Goal: Task Accomplishment & Management: Use online tool/utility

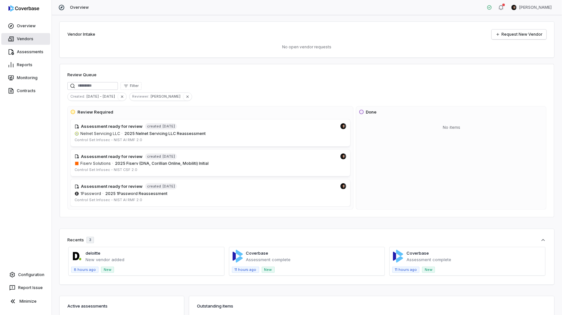
click at [31, 44] on link "Vendors" at bounding box center [25, 39] width 49 height 12
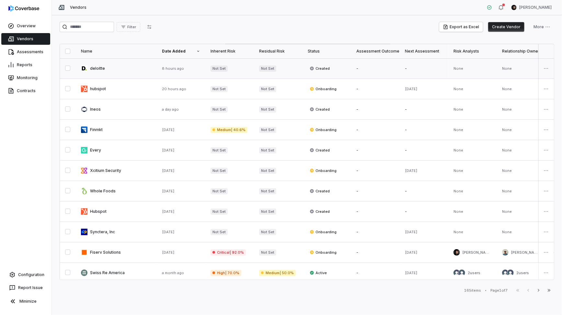
click at [70, 68] on button "button" at bounding box center [67, 67] width 5 height 5
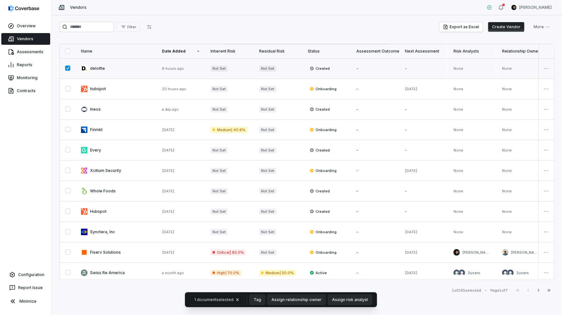
click at [70, 68] on button "button" at bounding box center [67, 67] width 5 height 5
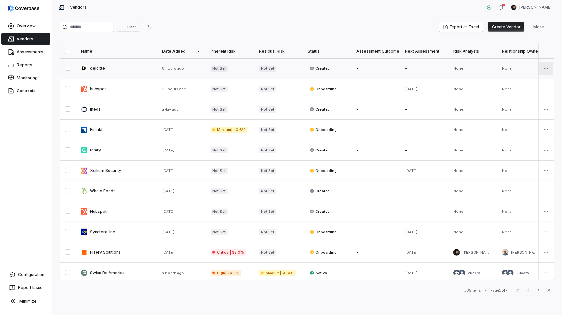
click at [549, 68] on html "Overview Vendors Assessments Reports Monitoring Contracts Configuration Report …" at bounding box center [281, 157] width 562 height 315
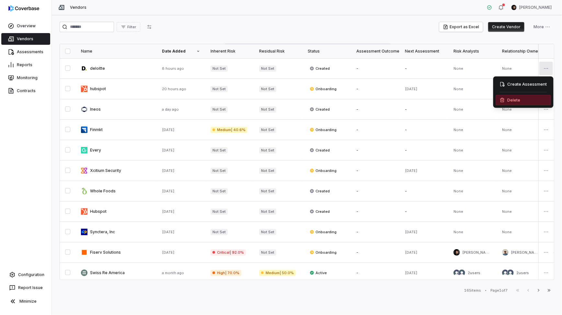
click at [524, 99] on div "Delete" at bounding box center [523, 100] width 55 height 10
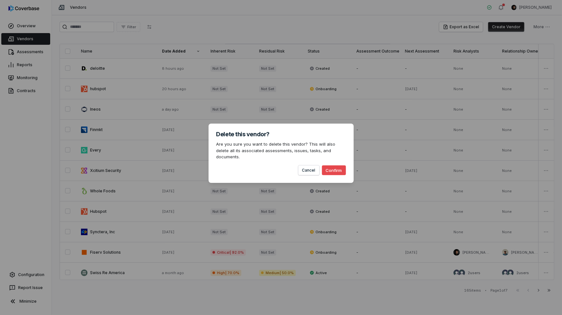
click at [337, 166] on button "Confirm" at bounding box center [334, 170] width 24 height 10
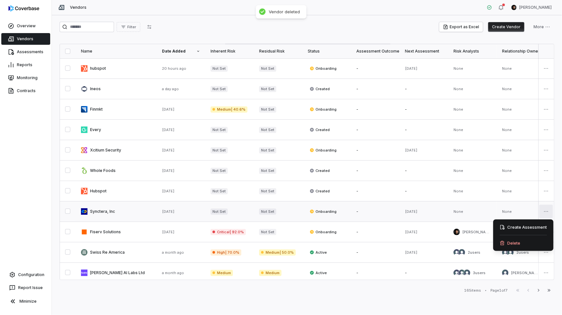
click at [547, 210] on html "Overview Vendors Assessments Reports Monitoring Contracts Configuration Report …" at bounding box center [281, 157] width 562 height 315
click at [527, 241] on div "Delete" at bounding box center [523, 242] width 55 height 10
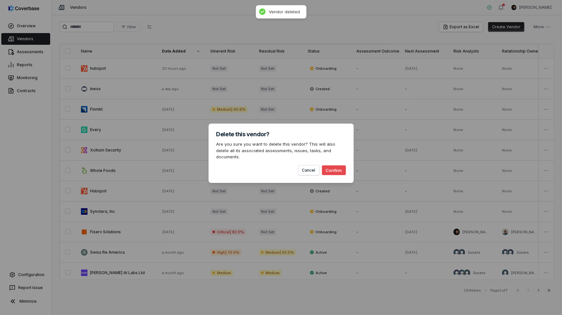
click at [335, 168] on button "Confirm" at bounding box center [334, 170] width 24 height 10
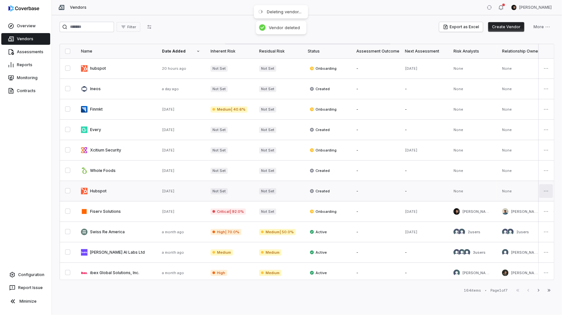
click at [547, 193] on html "Overview Vendors Assessments Reports Monitoring Contracts Configuration Report …" at bounding box center [281, 157] width 562 height 315
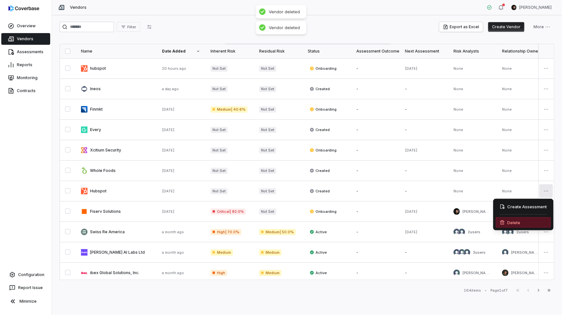
click at [524, 224] on div "Delete" at bounding box center [523, 222] width 55 height 10
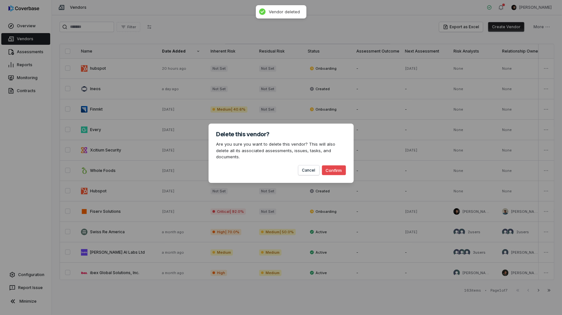
click at [334, 167] on button "Confirm" at bounding box center [334, 170] width 24 height 10
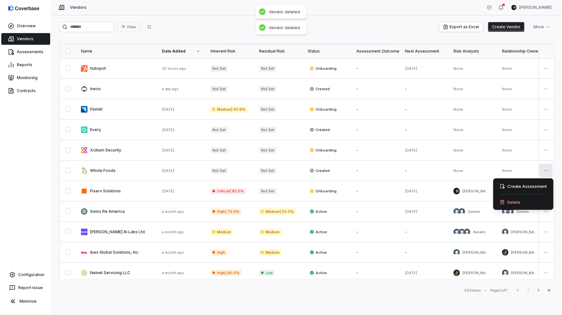
click at [546, 171] on html "Overview Vendors Assessments Reports Monitoring Contracts Configuration Report …" at bounding box center [281, 157] width 562 height 315
click at [521, 204] on div "Delete" at bounding box center [523, 202] width 55 height 10
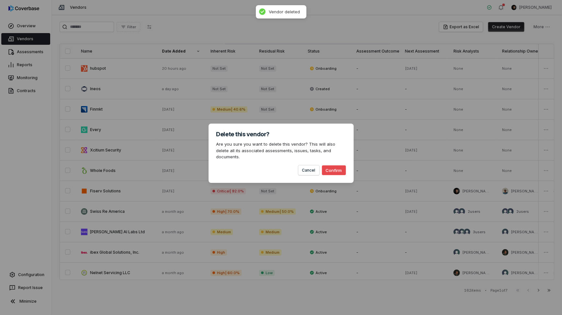
drag, startPoint x: 343, startPoint y: 168, endPoint x: 552, endPoint y: 163, distance: 208.4
click at [343, 168] on button "Confirm" at bounding box center [334, 170] width 24 height 10
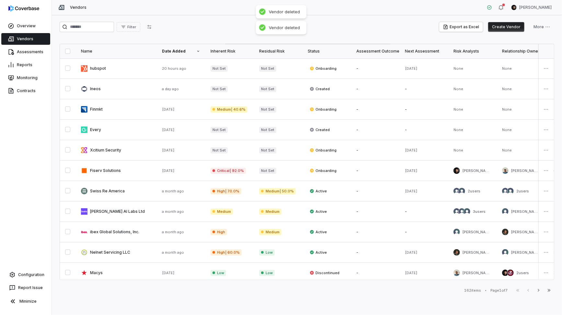
click at [550, 152] on html "Overview Vendors Assessments Reports Monitoring Contracts Configuration Report …" at bounding box center [281, 157] width 562 height 315
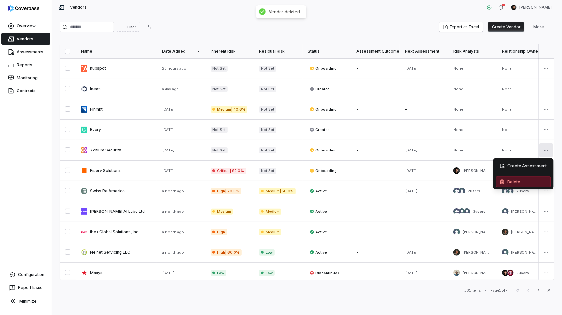
click at [524, 183] on div "Delete" at bounding box center [523, 181] width 55 height 10
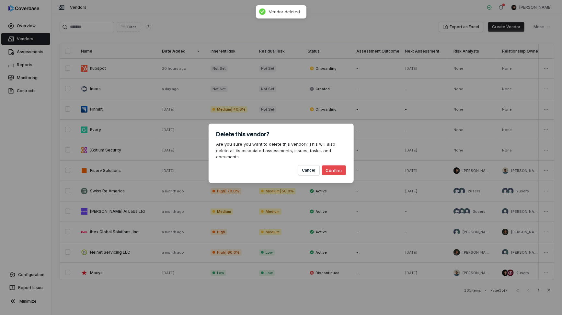
drag, startPoint x: 340, startPoint y: 165, endPoint x: 406, endPoint y: 147, distance: 68.4
click at [340, 165] on button "Confirm" at bounding box center [334, 170] width 24 height 10
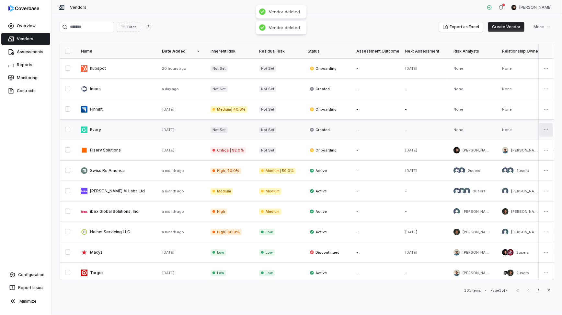
click at [546, 130] on html "Overview Vendors Assessments Reports Monitoring Contracts Configuration Report …" at bounding box center [281, 157] width 562 height 315
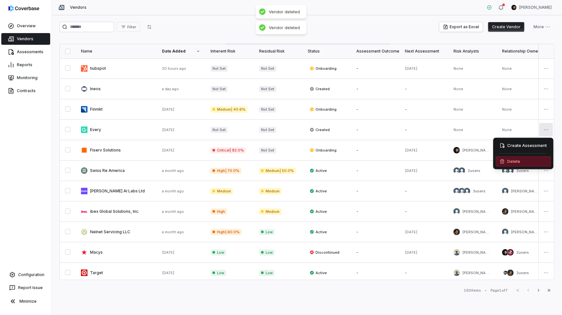
click at [524, 159] on div "Delete" at bounding box center [523, 161] width 55 height 10
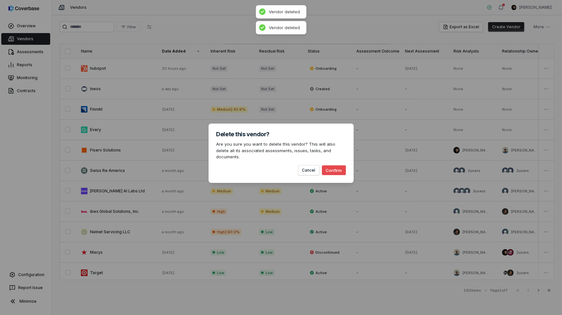
drag, startPoint x: 335, startPoint y: 167, endPoint x: 385, endPoint y: 149, distance: 53.0
click at [336, 167] on button "Confirm" at bounding box center [334, 170] width 24 height 10
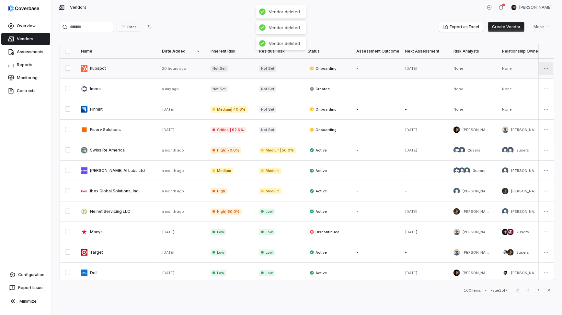
click at [548, 62] on html "Overview Vendors Assessments Reports Monitoring Contracts Configuration Report …" at bounding box center [281, 157] width 562 height 315
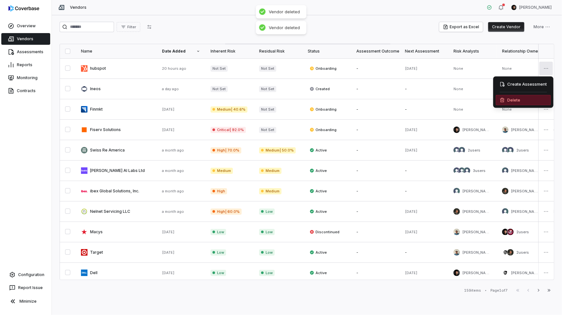
click at [521, 104] on div "Delete" at bounding box center [523, 100] width 55 height 10
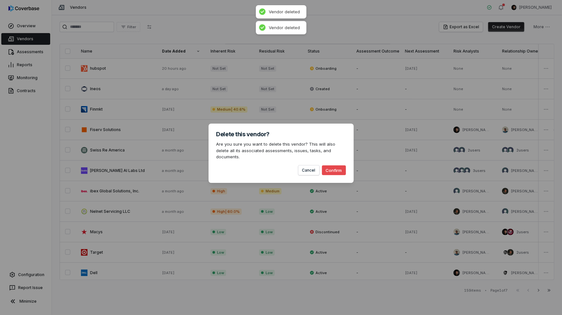
drag, startPoint x: 336, startPoint y: 167, endPoint x: 431, endPoint y: 120, distance: 106.3
click at [338, 167] on button "Confirm" at bounding box center [334, 170] width 24 height 10
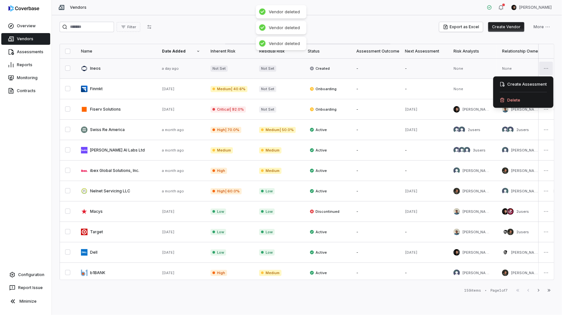
click at [548, 67] on html "Overview Vendors Assessments Reports Monitoring Contracts Configuration Report …" at bounding box center [281, 157] width 562 height 315
click at [512, 99] on div "Delete" at bounding box center [523, 100] width 55 height 10
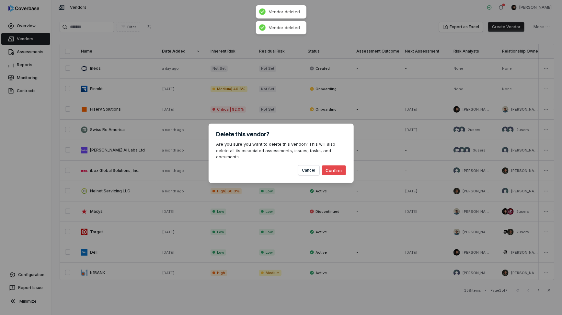
drag, startPoint x: 337, startPoint y: 167, endPoint x: 373, endPoint y: 150, distance: 40.0
click at [339, 167] on button "Confirm" at bounding box center [334, 170] width 24 height 10
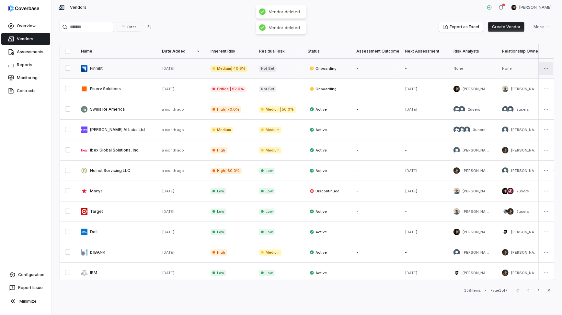
click at [541, 65] on html "Overview Vendors Assessments Reports Monitoring Contracts Configuration Report …" at bounding box center [281, 157] width 562 height 315
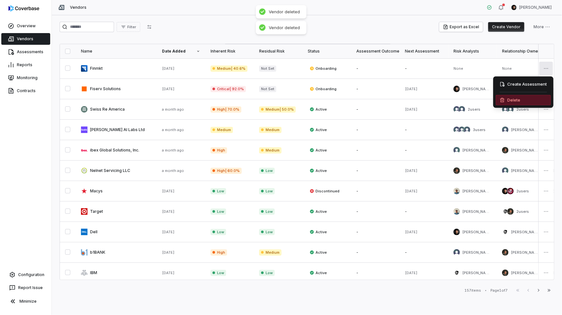
click at [519, 102] on div "Delete" at bounding box center [523, 100] width 55 height 10
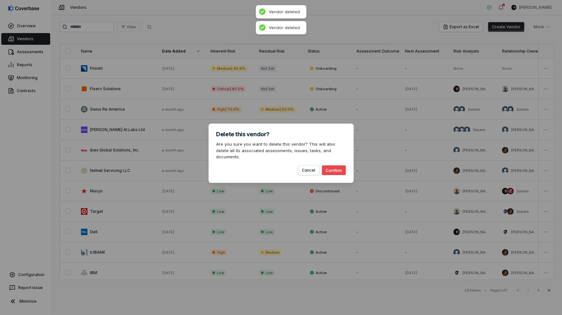
click at [336, 166] on button "Confirm" at bounding box center [334, 170] width 24 height 10
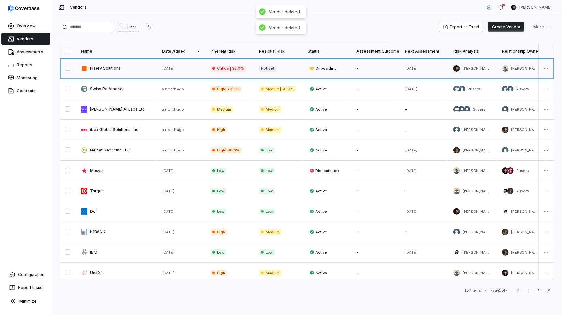
click at [120, 73] on link at bounding box center [116, 68] width 81 height 20
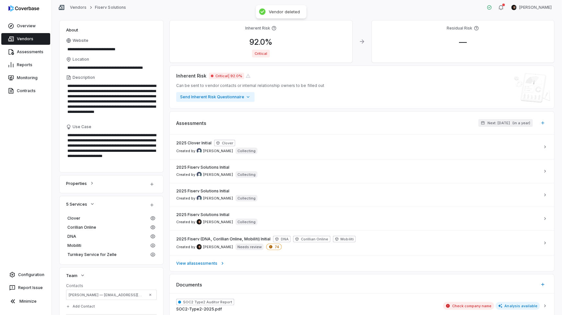
scroll to position [74, 0]
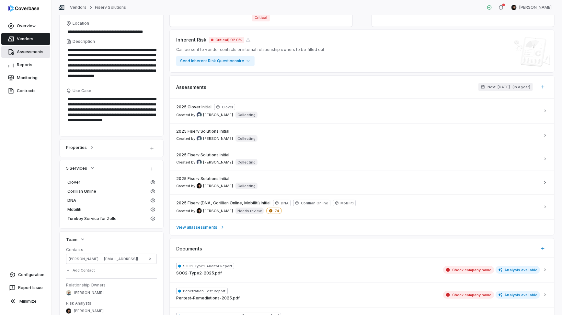
click at [29, 50] on link "Assessments" at bounding box center [25, 52] width 49 height 12
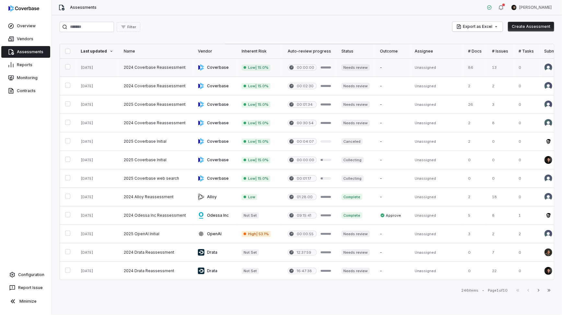
click at [70, 67] on button "button" at bounding box center [67, 66] width 5 height 5
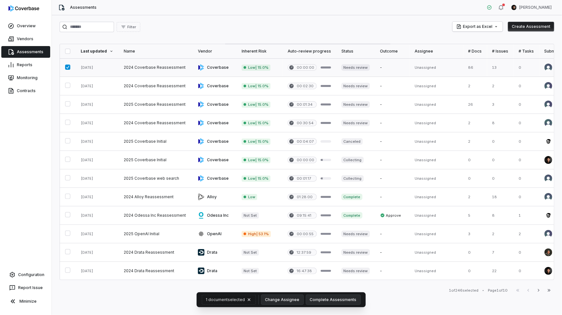
click at [65, 67] on button "button" at bounding box center [67, 66] width 5 height 5
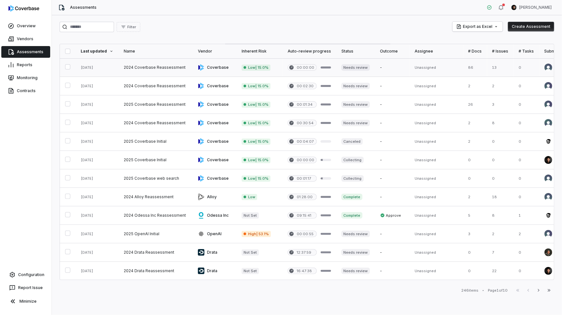
type button "on"
click at [139, 68] on link at bounding box center [156, 67] width 74 height 18
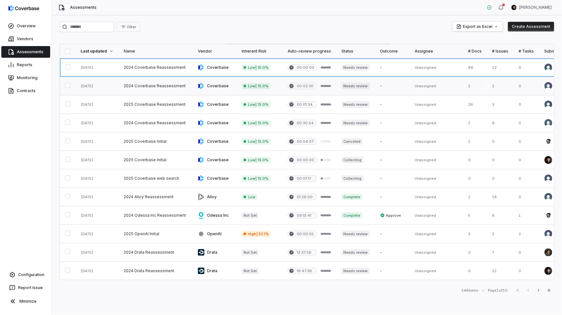
click at [133, 84] on link at bounding box center [156, 86] width 74 height 18
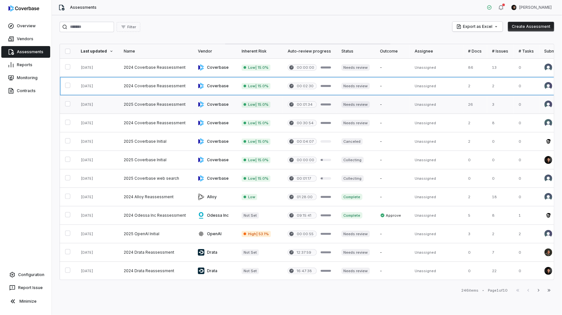
click at [132, 103] on link at bounding box center [156, 104] width 74 height 18
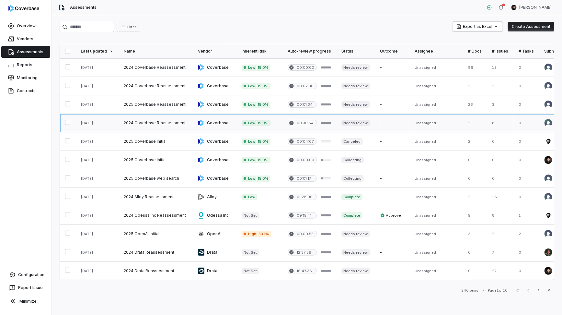
click at [131, 121] on link at bounding box center [156, 123] width 74 height 18
click at [133, 137] on link at bounding box center [156, 141] width 74 height 18
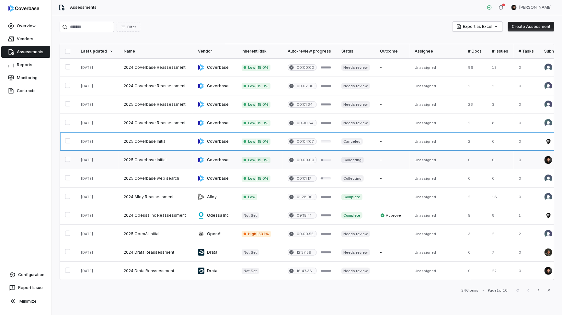
click at [136, 156] on link at bounding box center [156, 160] width 74 height 18
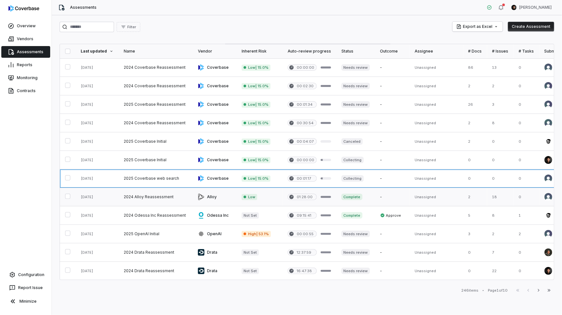
drag, startPoint x: 144, startPoint y: 179, endPoint x: 146, endPoint y: 195, distance: 16.0
click at [144, 179] on link at bounding box center [156, 178] width 74 height 18
drag, startPoint x: 146, startPoint y: 196, endPoint x: 152, endPoint y: 213, distance: 18.1
click at [146, 196] on link at bounding box center [156, 197] width 74 height 18
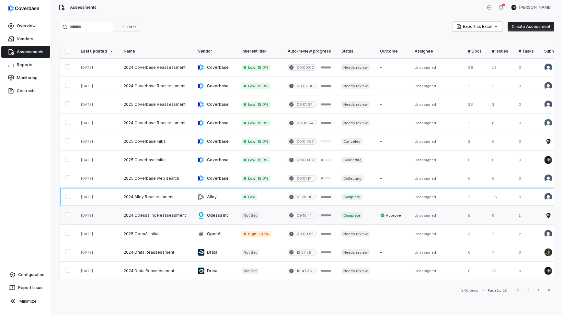
click at [155, 217] on link at bounding box center [156, 215] width 74 height 18
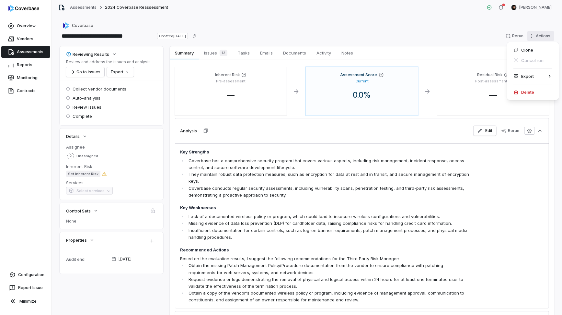
click at [539, 36] on html "**********" at bounding box center [281, 157] width 562 height 315
click at [523, 94] on div "Delete" at bounding box center [533, 92] width 47 height 10
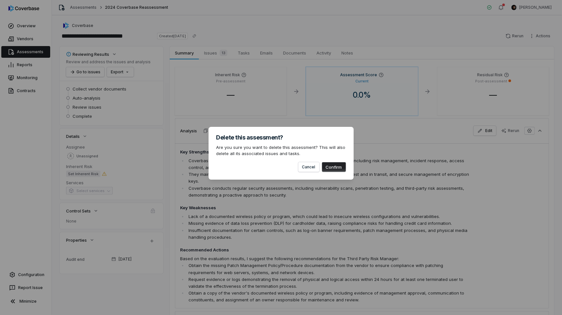
click at [332, 163] on button "Confirm" at bounding box center [334, 167] width 24 height 10
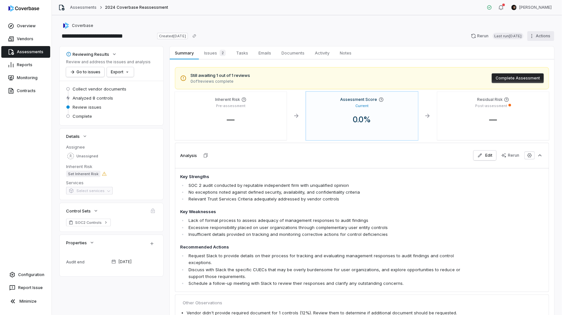
click at [538, 37] on html "**********" at bounding box center [281, 157] width 562 height 315
click at [523, 90] on div "Delete" at bounding box center [533, 92] width 47 height 10
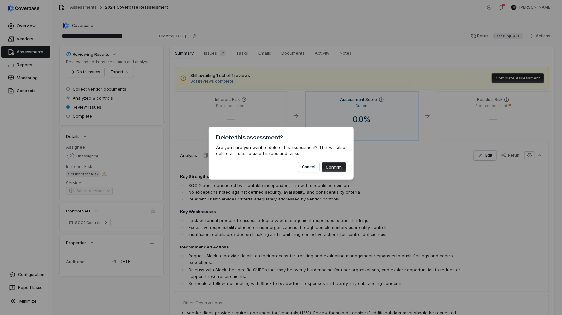
click at [331, 164] on button "Confirm" at bounding box center [334, 167] width 24 height 10
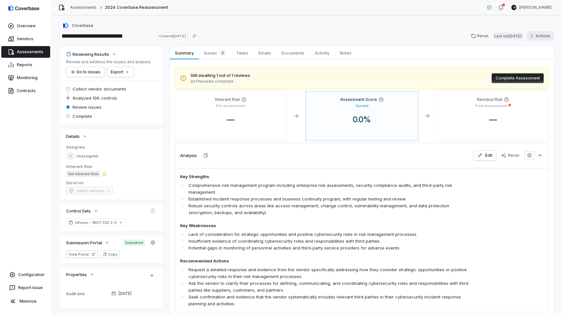
click at [542, 40] on html "**********" at bounding box center [281, 157] width 562 height 315
click at [521, 90] on div "Delete" at bounding box center [533, 92] width 47 height 10
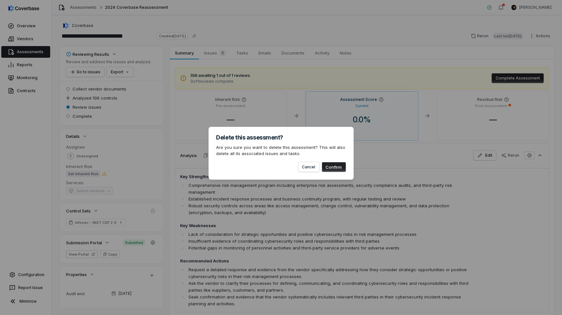
click at [326, 165] on button "Confirm" at bounding box center [334, 167] width 24 height 10
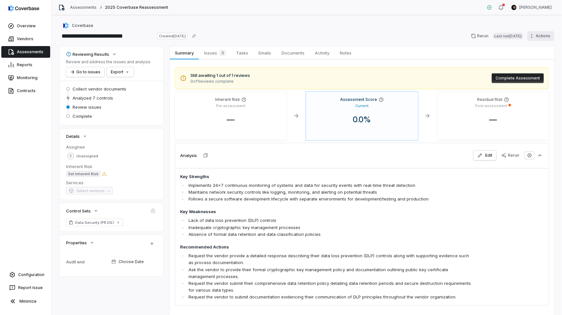
click at [551, 38] on html "**********" at bounding box center [281, 157] width 562 height 315
click at [523, 90] on div "Delete" at bounding box center [533, 92] width 47 height 10
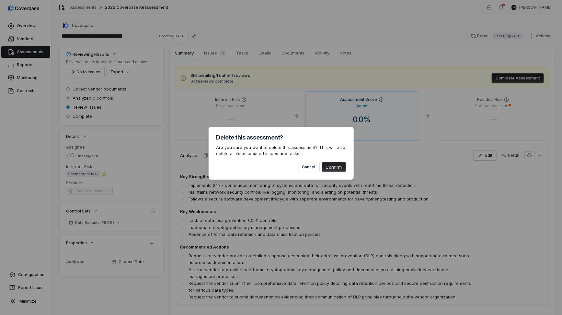
drag, startPoint x: 340, startPoint y: 167, endPoint x: 387, endPoint y: 140, distance: 53.8
click at [340, 167] on button "Confirm" at bounding box center [334, 167] width 24 height 10
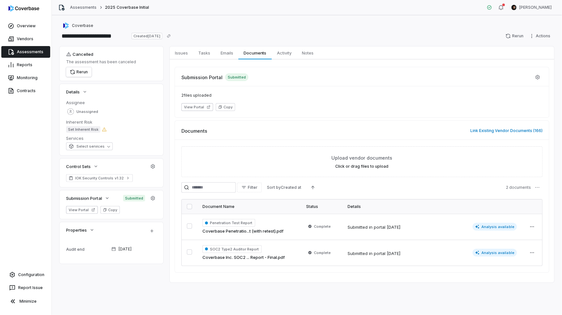
click at [548, 39] on html "**********" at bounding box center [281, 157] width 562 height 315
click at [524, 87] on div "Delete" at bounding box center [533, 92] width 47 height 10
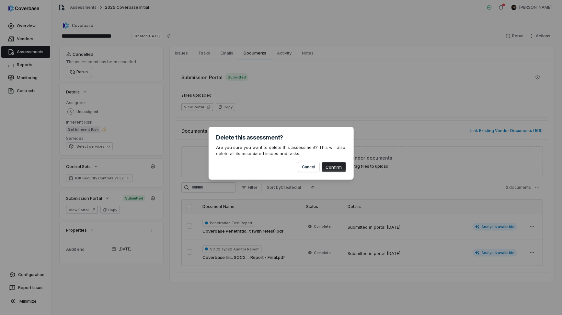
click at [344, 166] on button "Confirm" at bounding box center [334, 167] width 24 height 10
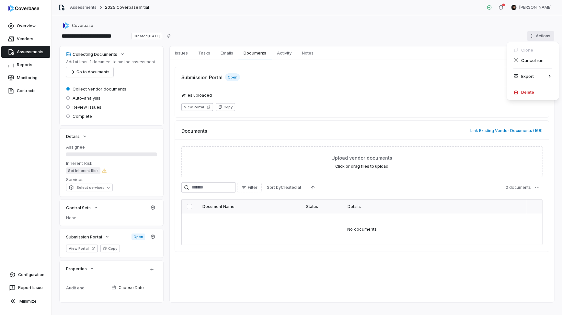
click at [550, 36] on html "**********" at bounding box center [281, 157] width 562 height 315
click at [525, 90] on div "Delete" at bounding box center [533, 92] width 47 height 10
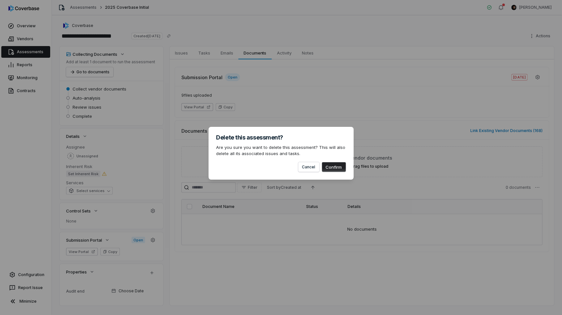
click at [334, 166] on button "Confirm" at bounding box center [334, 167] width 24 height 10
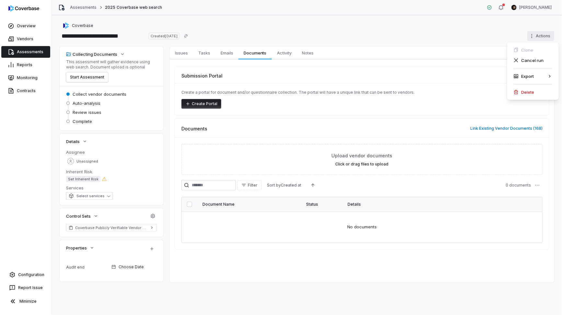
click at [542, 36] on html "**********" at bounding box center [281, 157] width 562 height 315
click at [525, 92] on div "Delete" at bounding box center [533, 92] width 47 height 10
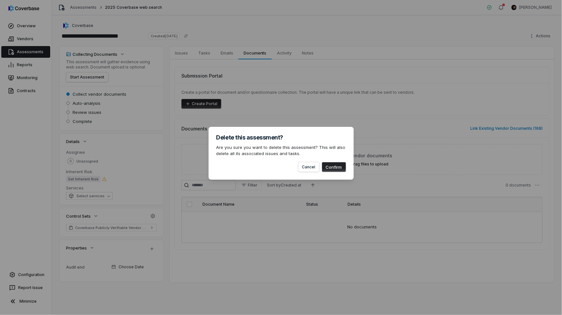
click at [342, 170] on button "Confirm" at bounding box center [334, 167] width 24 height 10
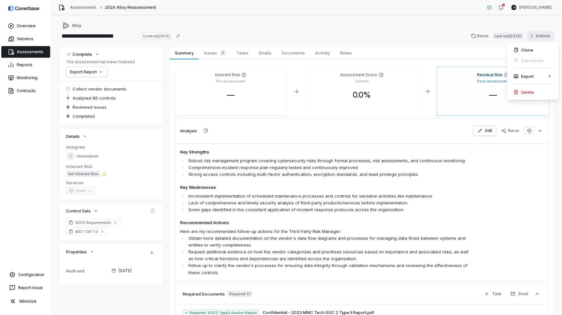
click at [537, 38] on html "**********" at bounding box center [281, 157] width 562 height 315
click at [524, 90] on div "Delete" at bounding box center [533, 92] width 47 height 10
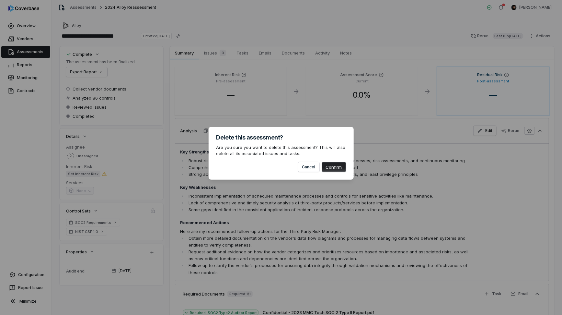
click at [333, 171] on div "Delete this assessment? Are you sure you want to delete this assessment? This w…" at bounding box center [281, 153] width 145 height 53
click at [335, 169] on button "Confirm" at bounding box center [334, 167] width 24 height 10
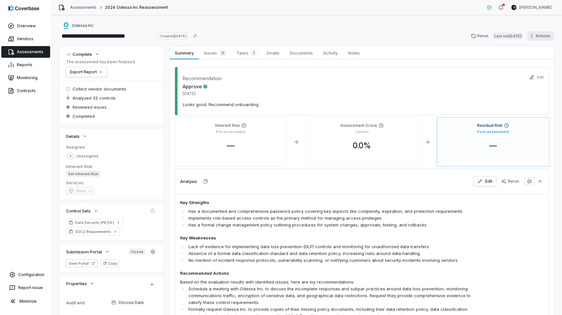
click at [550, 33] on html "**********" at bounding box center [281, 157] width 562 height 315
click at [516, 92] on icon at bounding box center [515, 91] width 5 height 5
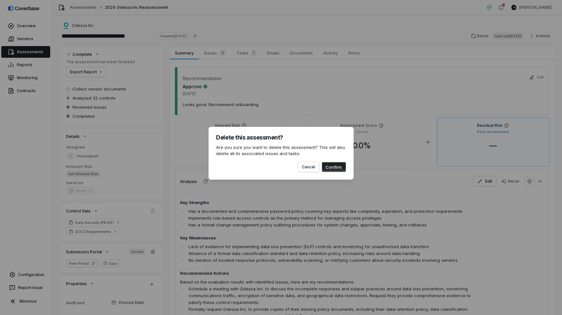
click at [339, 170] on button "Confirm" at bounding box center [334, 167] width 24 height 10
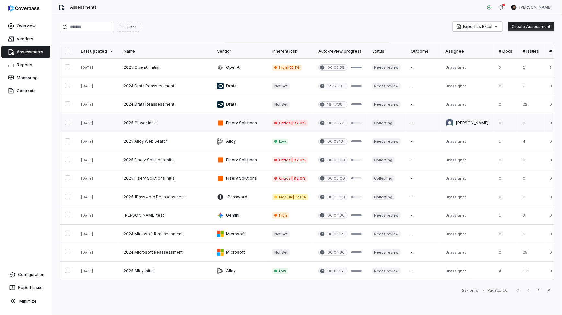
click at [163, 124] on link at bounding box center [165, 123] width 93 height 18
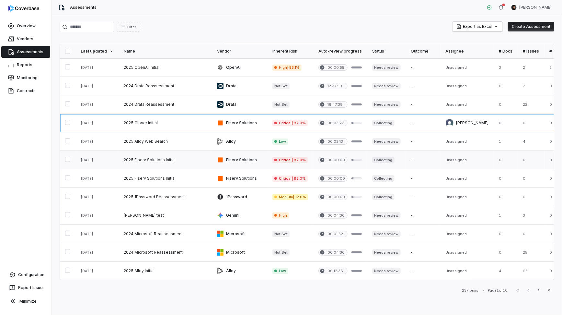
click at [171, 164] on link at bounding box center [165, 160] width 93 height 18
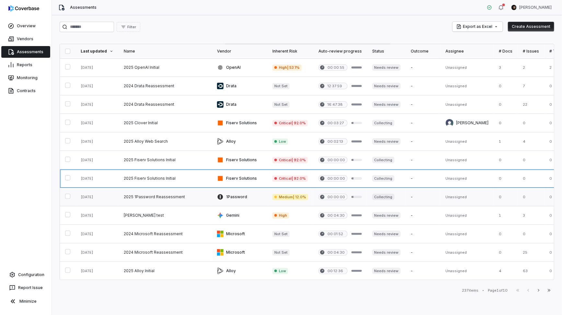
drag, startPoint x: 172, startPoint y: 175, endPoint x: 177, endPoint y: 188, distance: 13.4
click at [172, 175] on link at bounding box center [165, 178] width 93 height 18
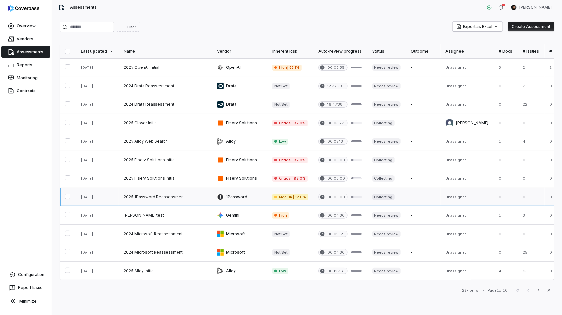
click at [178, 191] on link at bounding box center [165, 197] width 93 height 18
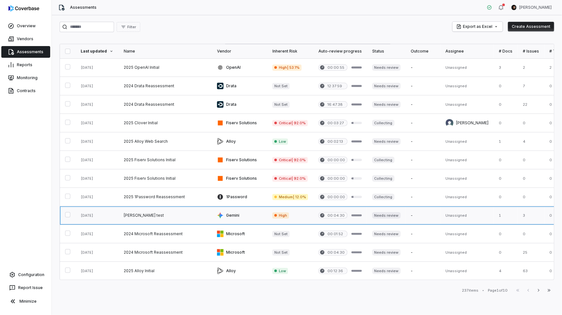
click at [169, 216] on link at bounding box center [165, 215] width 93 height 18
click at [169, 234] on link at bounding box center [165, 234] width 93 height 18
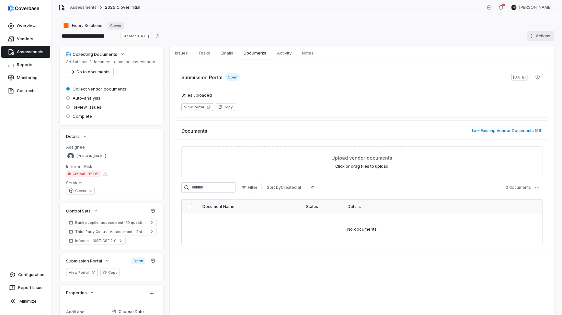
click at [547, 35] on html "**********" at bounding box center [281, 157] width 562 height 315
click at [521, 91] on div "Delete" at bounding box center [533, 92] width 47 height 10
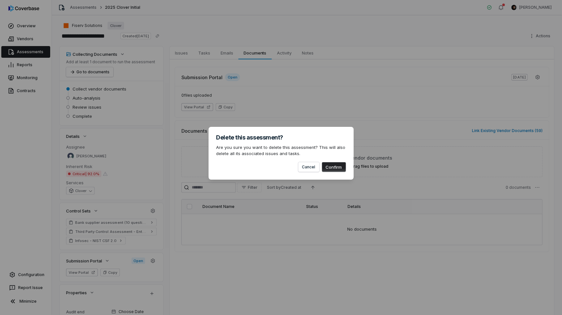
click at [338, 168] on button "Confirm" at bounding box center [334, 167] width 24 height 10
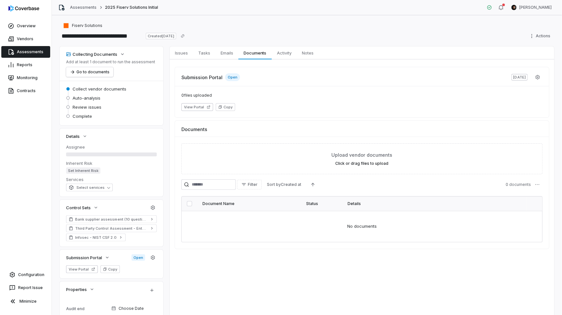
click at [541, 36] on html "**********" at bounding box center [281, 157] width 562 height 315
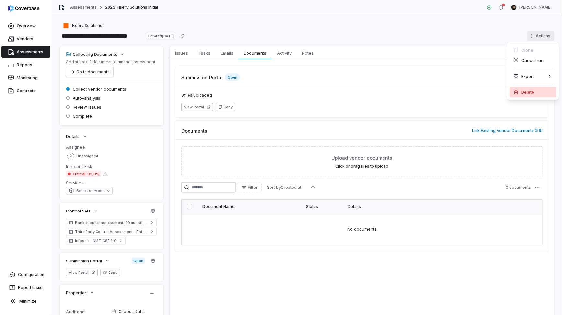
click at [534, 87] on div "Delete" at bounding box center [533, 92] width 47 height 10
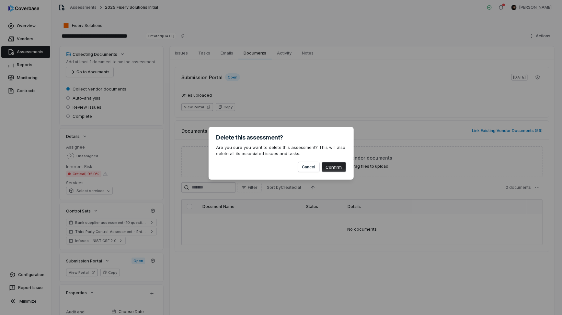
click at [338, 167] on button "Confirm" at bounding box center [334, 167] width 24 height 10
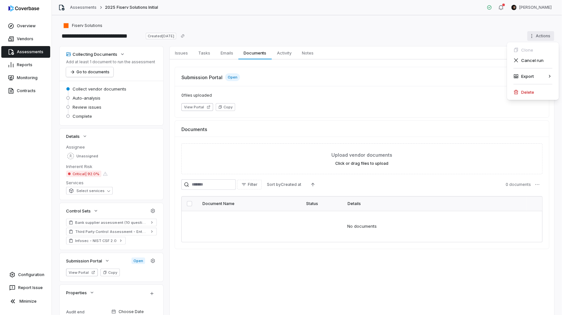
click at [539, 36] on html "**********" at bounding box center [281, 157] width 562 height 315
click at [533, 91] on div "Delete" at bounding box center [533, 92] width 47 height 10
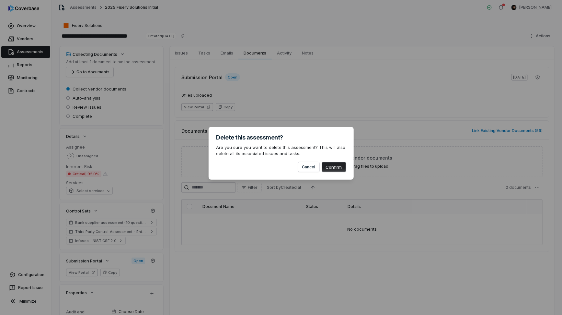
click at [338, 167] on button "Confirm" at bounding box center [334, 167] width 24 height 10
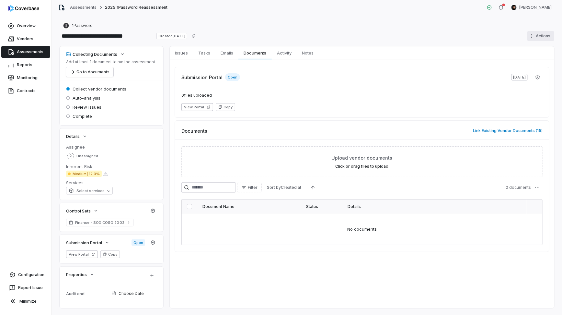
click at [540, 34] on html "**********" at bounding box center [281, 157] width 562 height 315
click at [526, 91] on div "Delete" at bounding box center [533, 92] width 47 height 10
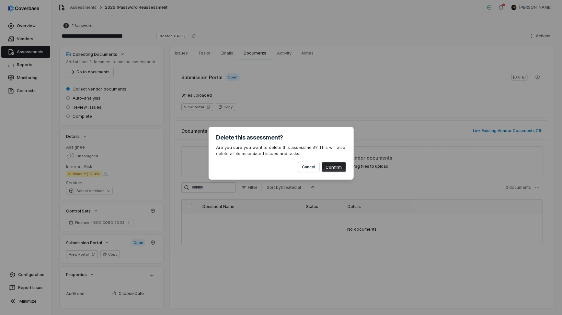
click at [338, 167] on button "Confirm" at bounding box center [334, 167] width 24 height 10
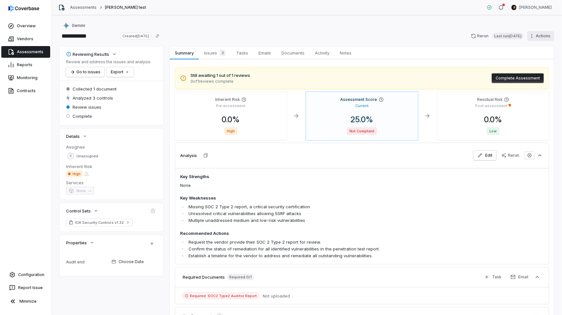
click at [538, 38] on html "**********" at bounding box center [281, 157] width 562 height 315
click at [534, 92] on div "Delete" at bounding box center [533, 92] width 47 height 10
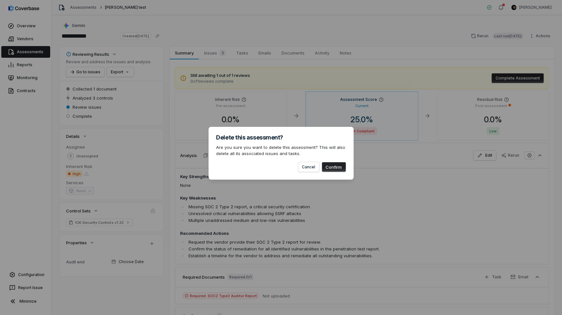
click at [338, 167] on button "Confirm" at bounding box center [334, 167] width 24 height 10
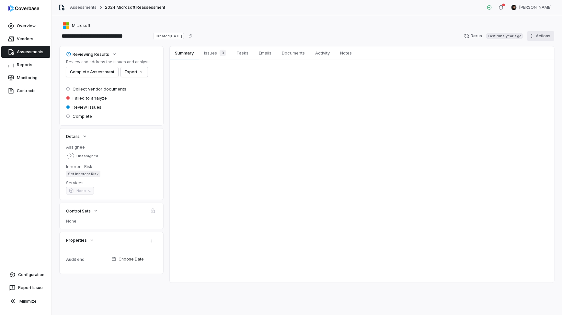
click at [543, 34] on html "**********" at bounding box center [281, 157] width 562 height 315
click at [525, 93] on div "Delete" at bounding box center [533, 92] width 47 height 10
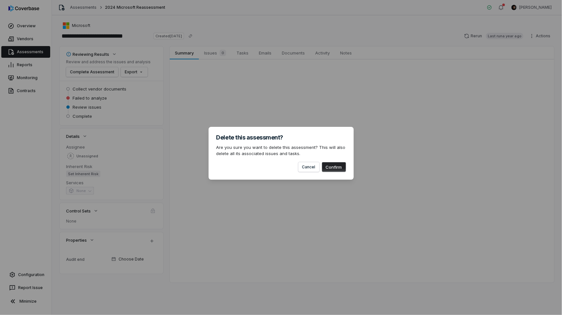
click at [338, 167] on button "Confirm" at bounding box center [334, 167] width 24 height 10
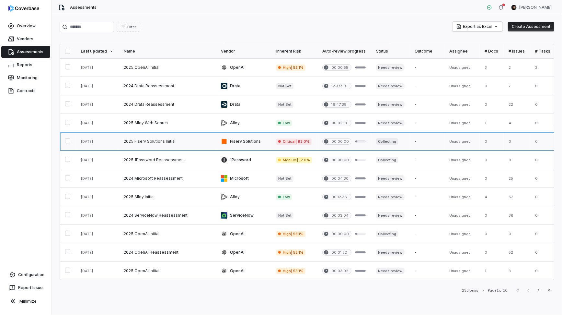
click at [158, 140] on link at bounding box center [167, 141] width 97 height 18
click at [157, 154] on link at bounding box center [167, 160] width 97 height 18
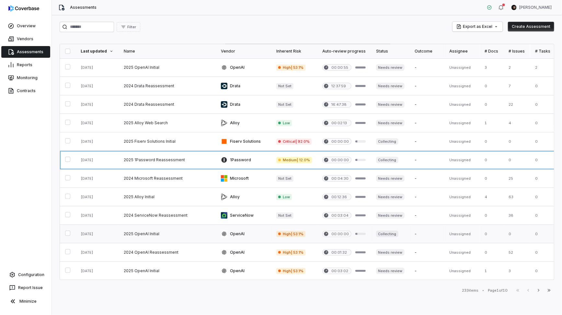
click at [188, 232] on link at bounding box center [167, 234] width 97 height 18
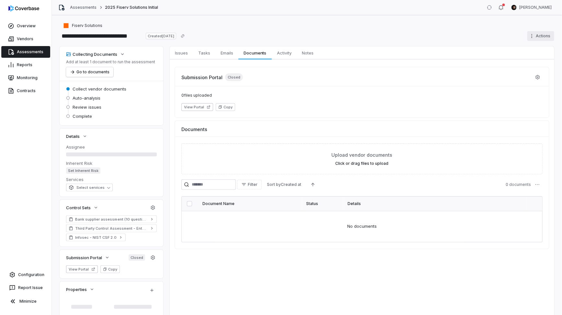
click at [537, 31] on html "**********" at bounding box center [281, 157] width 562 height 315
click at [512, 94] on div "Delete" at bounding box center [533, 92] width 47 height 10
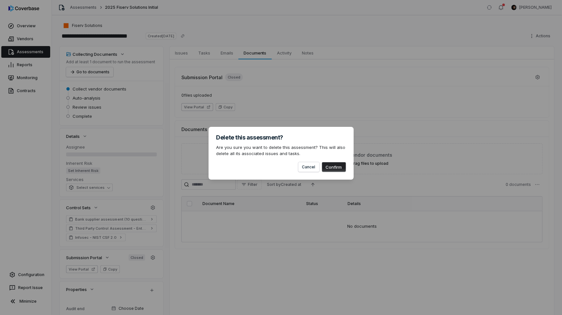
click at [327, 166] on button "Confirm" at bounding box center [334, 167] width 24 height 10
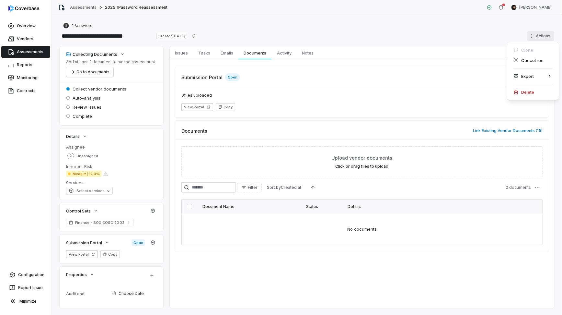
click at [545, 37] on html "**********" at bounding box center [281, 157] width 562 height 315
click at [522, 94] on div "Delete" at bounding box center [533, 92] width 47 height 10
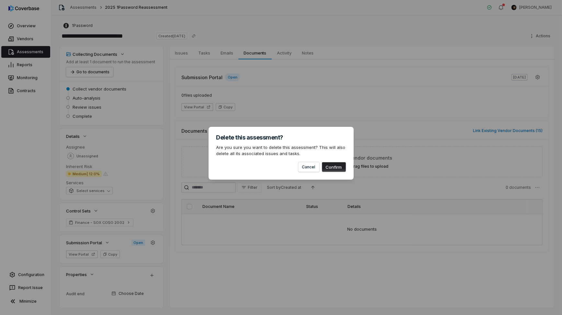
click at [335, 170] on button "Confirm" at bounding box center [334, 167] width 24 height 10
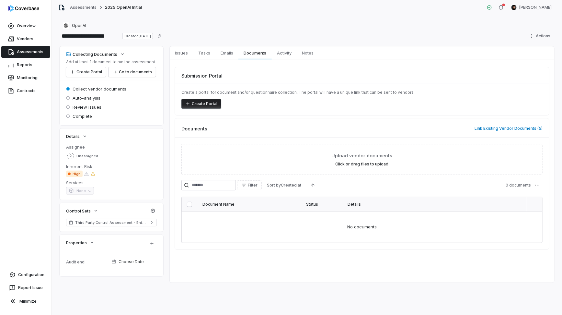
click at [545, 44] on div "**********" at bounding box center [307, 164] width 510 height 299
click at [539, 39] on html "**********" at bounding box center [281, 157] width 562 height 315
click at [523, 90] on div "Delete" at bounding box center [533, 92] width 47 height 10
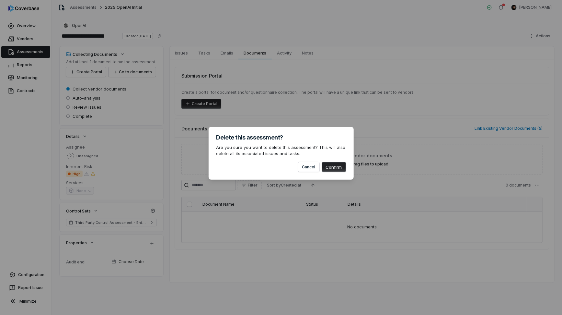
drag, startPoint x: 318, startPoint y: 168, endPoint x: 330, endPoint y: 168, distance: 12.3
click at [320, 168] on div "Cancel Confirm" at bounding box center [281, 164] width 130 height 15
click at [336, 168] on button "Confirm" at bounding box center [334, 167] width 24 height 10
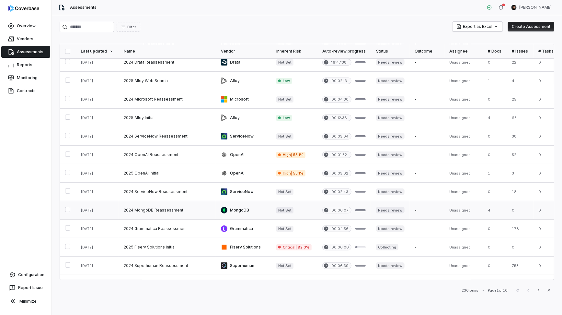
scroll to position [43, 0]
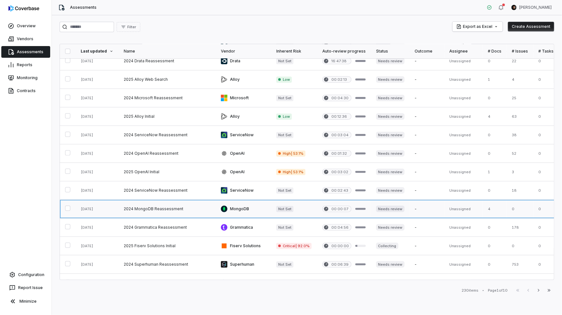
click at [163, 210] on link at bounding box center [167, 209] width 97 height 18
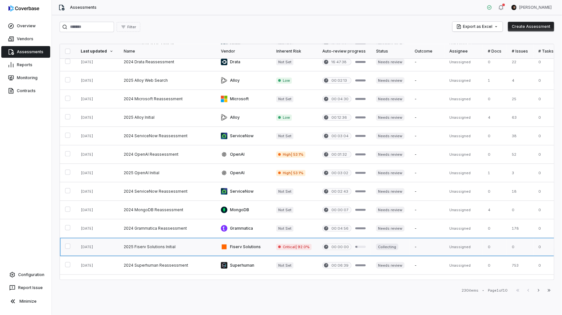
click at [188, 248] on link at bounding box center [167, 246] width 97 height 18
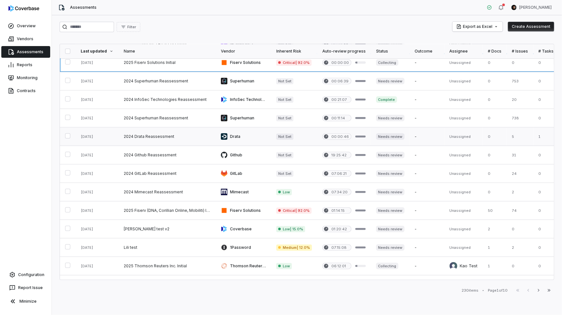
scroll to position [229, 0]
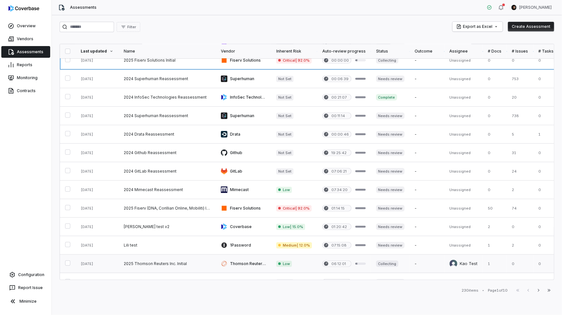
click at [407, 259] on link at bounding box center [390, 263] width 39 height 18
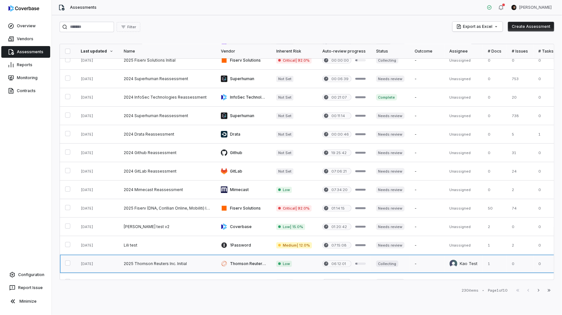
scroll to position [239, 0]
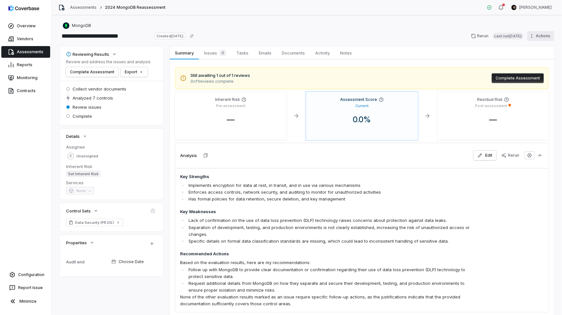
click at [551, 36] on html "**********" at bounding box center [281, 157] width 562 height 315
click at [518, 89] on icon at bounding box center [515, 91] width 5 height 5
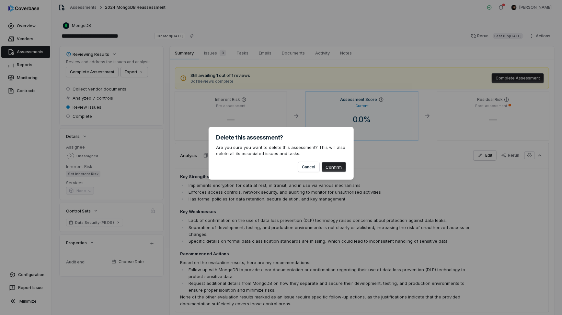
click at [339, 166] on button "Confirm" at bounding box center [334, 167] width 24 height 10
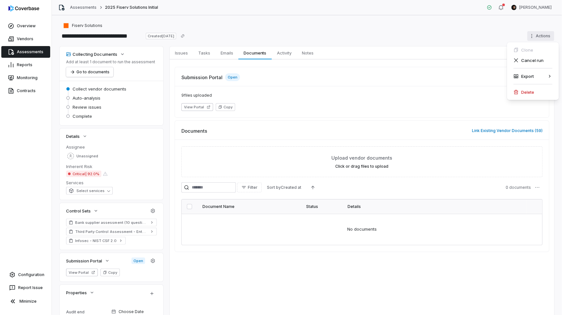
click at [542, 38] on html "**********" at bounding box center [281, 157] width 562 height 315
click at [535, 92] on div "Delete" at bounding box center [533, 92] width 47 height 10
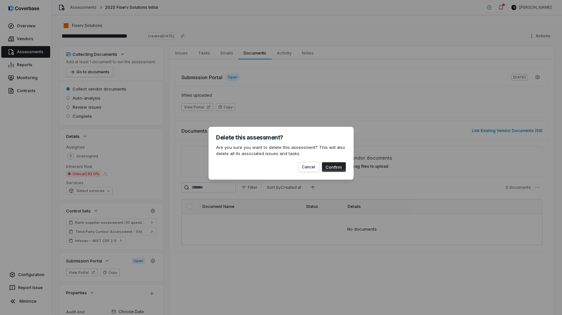
click at [338, 167] on button "Confirm" at bounding box center [334, 167] width 24 height 10
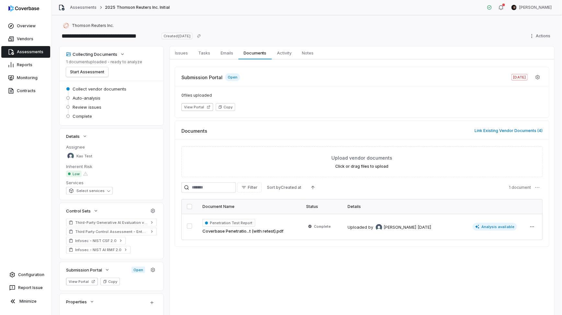
click at [541, 35] on html "**********" at bounding box center [281, 157] width 562 height 315
click at [535, 91] on div "Delete" at bounding box center [533, 92] width 47 height 10
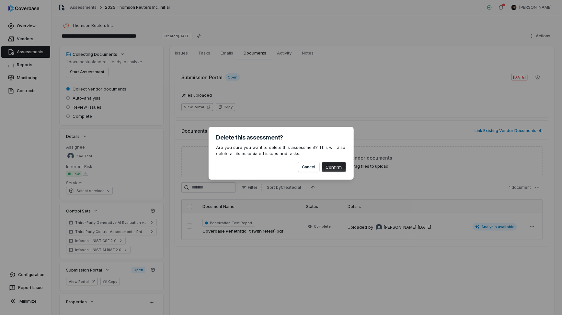
click at [338, 167] on button "Confirm" at bounding box center [334, 167] width 24 height 10
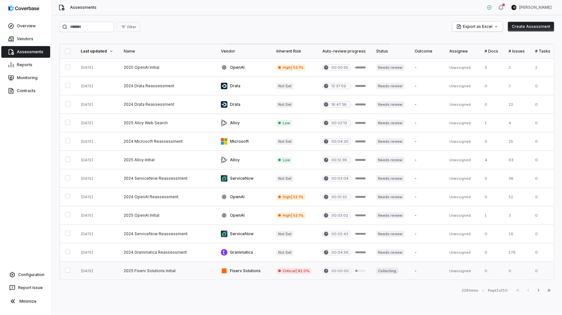
click at [250, 273] on link at bounding box center [243, 270] width 55 height 18
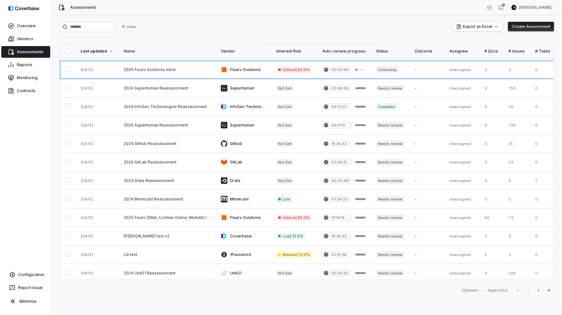
scroll to position [204, 0]
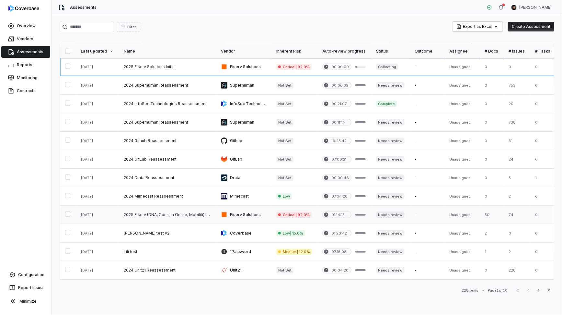
click at [261, 215] on link at bounding box center [243, 214] width 55 height 18
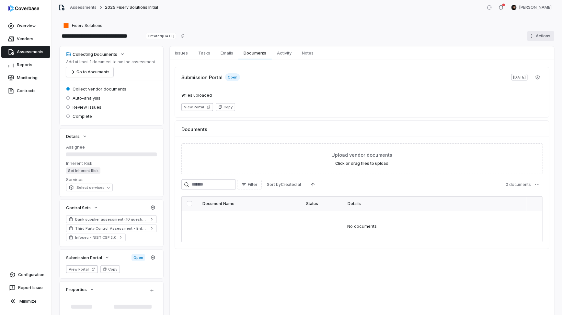
click at [533, 38] on html "**********" at bounding box center [281, 157] width 562 height 315
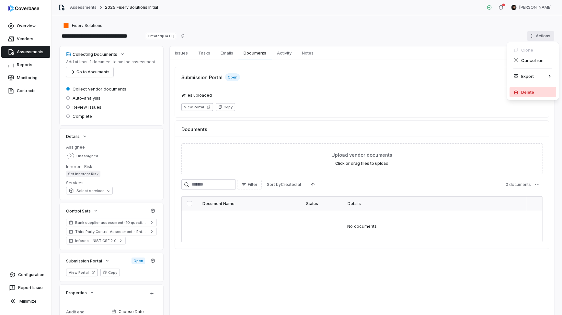
click at [521, 95] on div "Delete" at bounding box center [533, 92] width 47 height 10
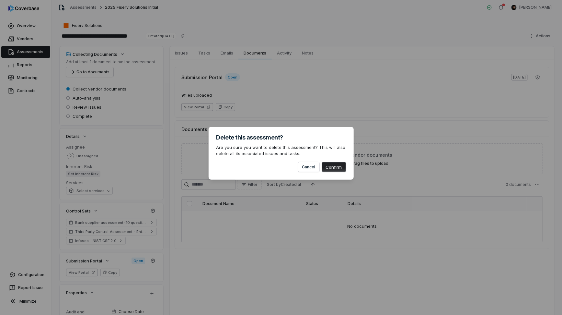
click at [328, 166] on button "Confirm" at bounding box center [334, 167] width 24 height 10
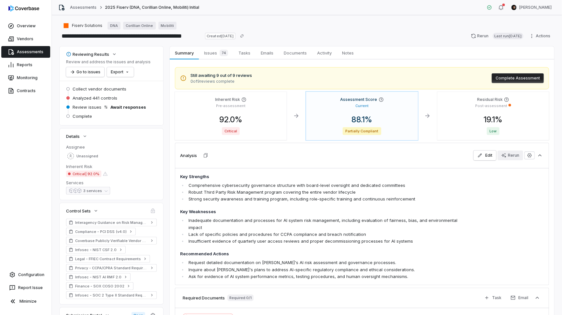
click at [519, 156] on div "Rerun" at bounding box center [510, 155] width 18 height 5
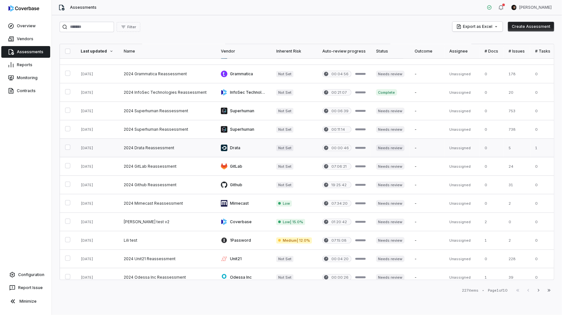
scroll to position [198, 0]
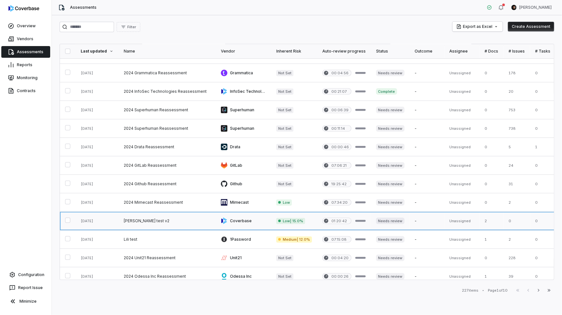
click at [426, 220] on link at bounding box center [427, 221] width 35 height 18
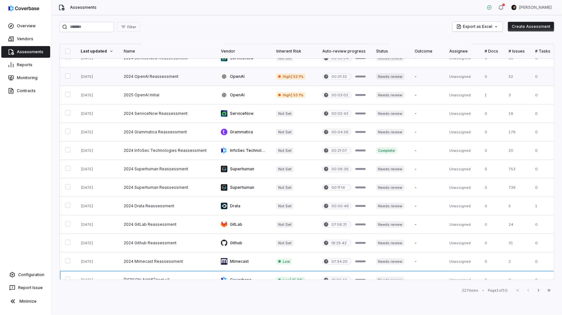
scroll to position [0, 0]
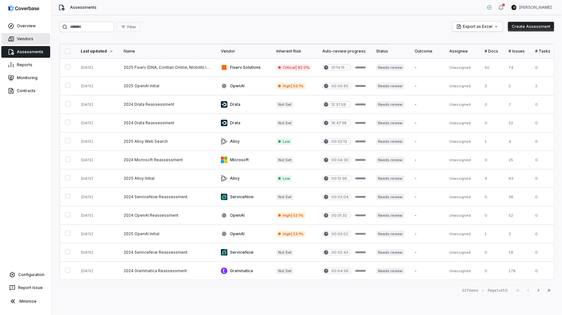
click at [30, 41] on link "Vendors" at bounding box center [25, 39] width 49 height 12
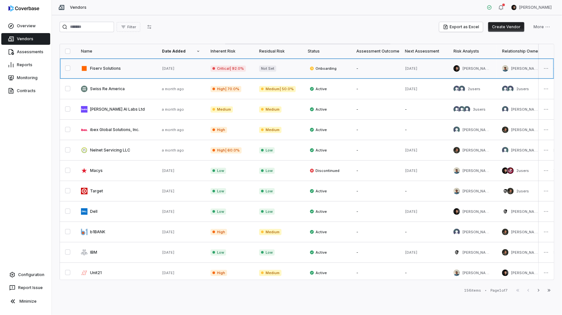
click at [131, 66] on link at bounding box center [116, 68] width 81 height 20
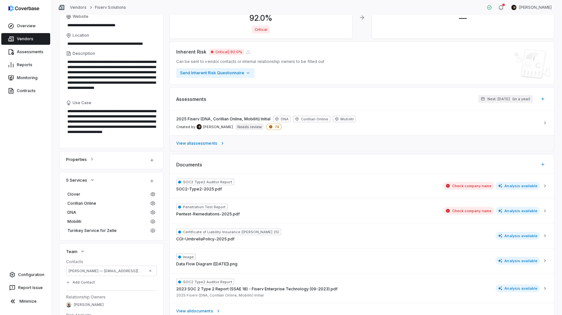
scroll to position [71, 0]
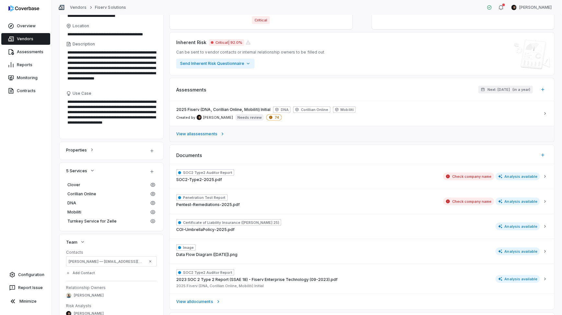
click at [210, 134] on span "View all assessments" at bounding box center [196, 133] width 41 height 5
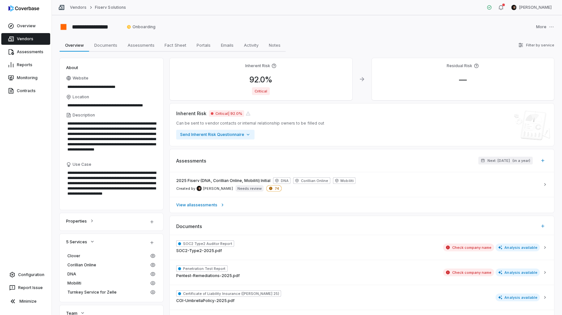
click at [29, 37] on link "Vendors" at bounding box center [25, 39] width 49 height 12
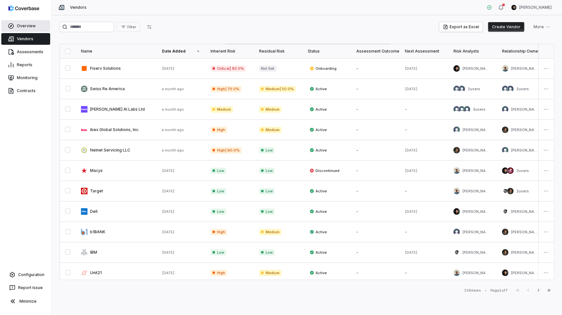
click at [29, 28] on link "Overview" at bounding box center [25, 26] width 49 height 12
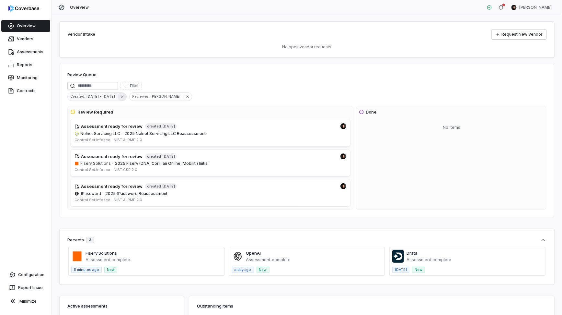
click at [120, 96] on icon "button" at bounding box center [122, 96] width 5 height 5
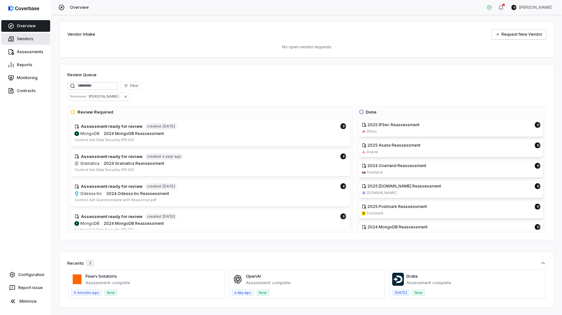
click at [28, 43] on link "Vendors" at bounding box center [25, 39] width 49 height 12
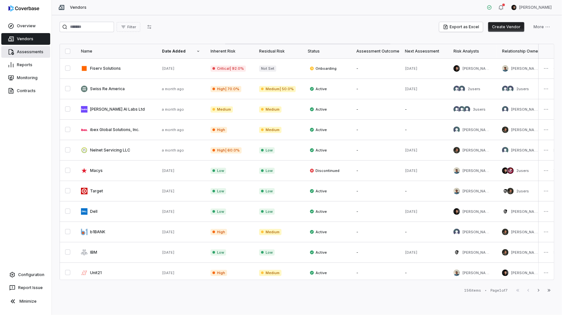
click at [27, 53] on link "Assessments" at bounding box center [25, 52] width 49 height 12
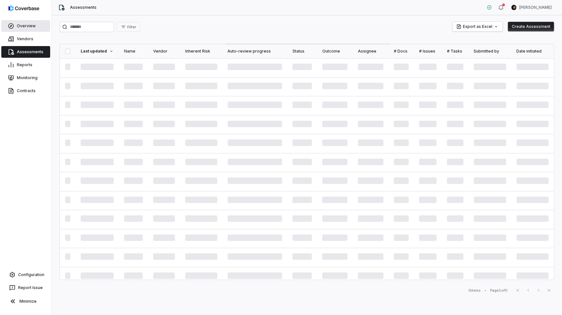
click at [30, 25] on link "Overview" at bounding box center [25, 26] width 49 height 12
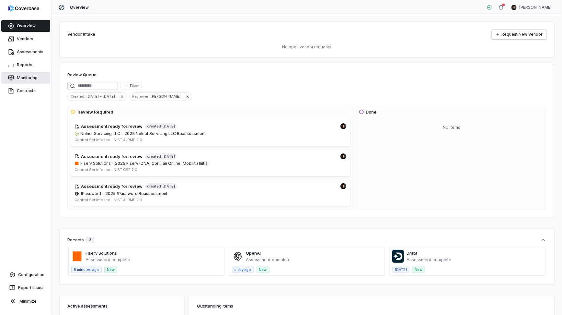
click at [29, 80] on link "Monitoring" at bounding box center [25, 78] width 49 height 12
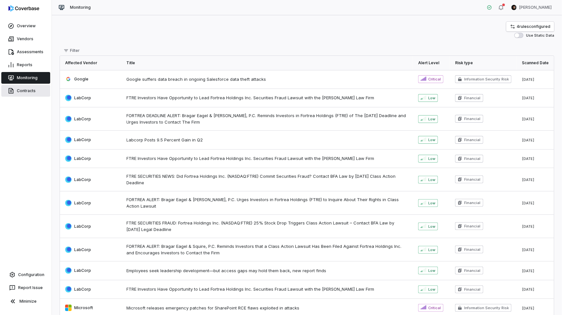
click at [24, 96] on link "Contracts" at bounding box center [25, 91] width 49 height 12
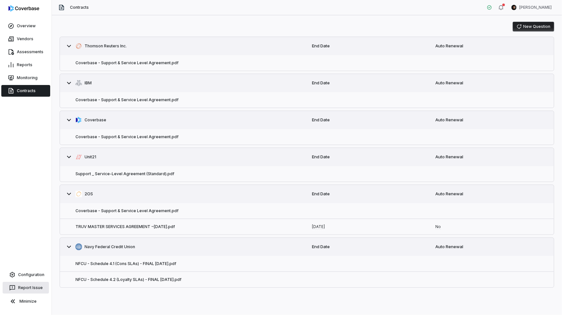
click at [33, 283] on button "Report Issue" at bounding box center [26, 288] width 46 height 12
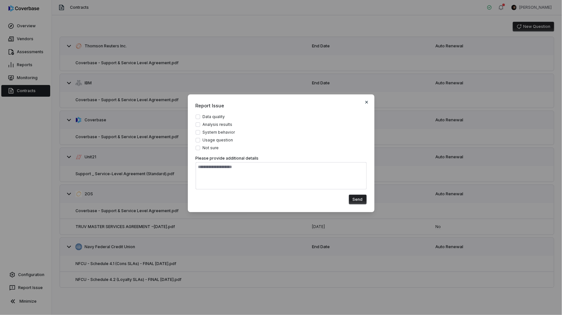
click at [364, 105] on span "Report Issue" at bounding box center [281, 105] width 171 height 7
click at [365, 104] on icon "button" at bounding box center [366, 101] width 5 height 5
type textarea "*"
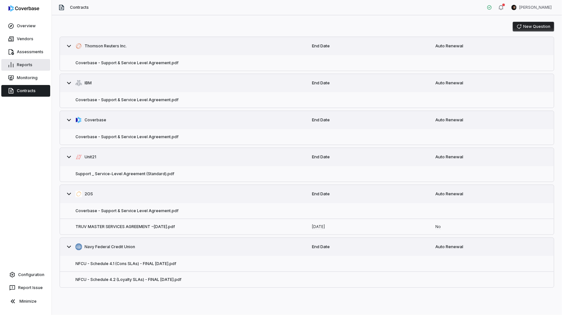
click at [27, 70] on link "Reports" at bounding box center [25, 65] width 49 height 12
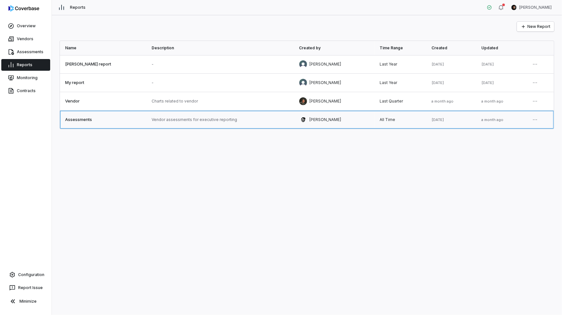
click at [115, 120] on link at bounding box center [103, 119] width 86 height 18
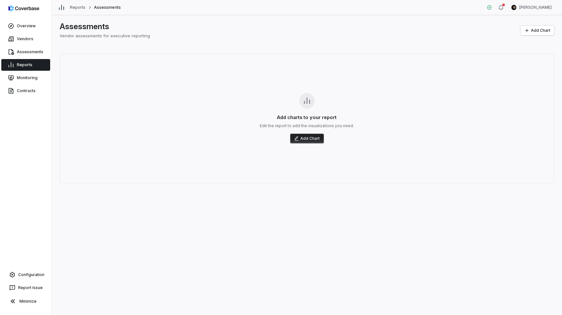
click at [26, 62] on link "Reports" at bounding box center [25, 65] width 49 height 12
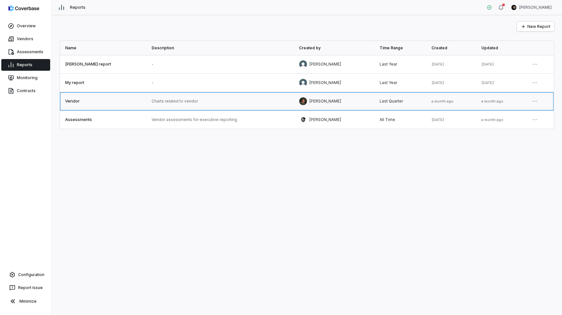
click at [148, 103] on link at bounding box center [219, 101] width 147 height 18
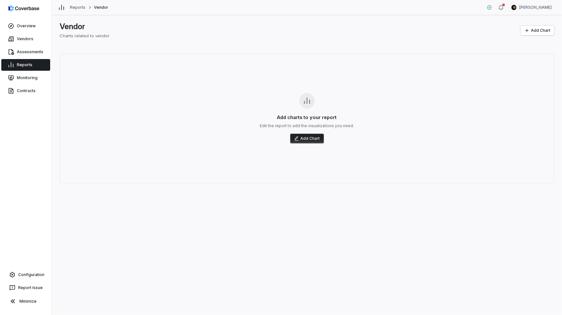
click at [307, 139] on button "Add Chart" at bounding box center [307, 138] width 34 height 10
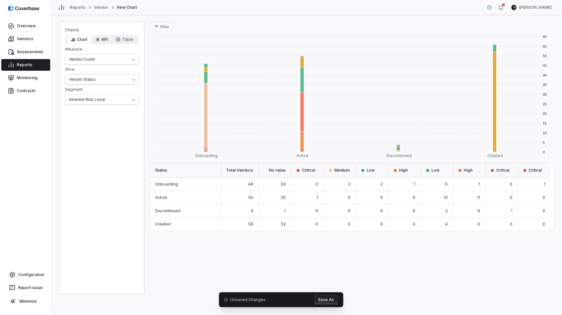
click at [97, 39] on icon "button" at bounding box center [97, 40] width 3 height 4
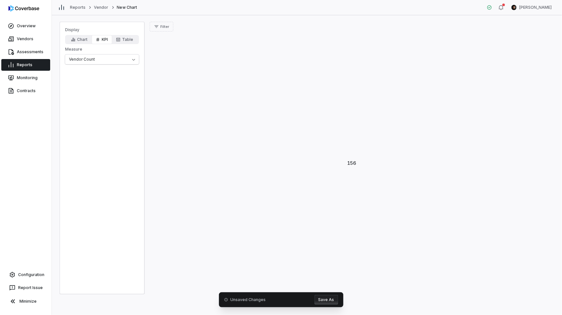
click at [40, 58] on div "Reports" at bounding box center [26, 64] width 52 height 13
click at [39, 64] on link "Reports" at bounding box center [25, 65] width 49 height 12
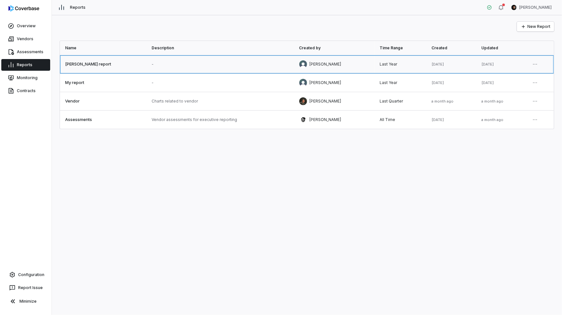
click at [103, 63] on link at bounding box center [103, 64] width 86 height 18
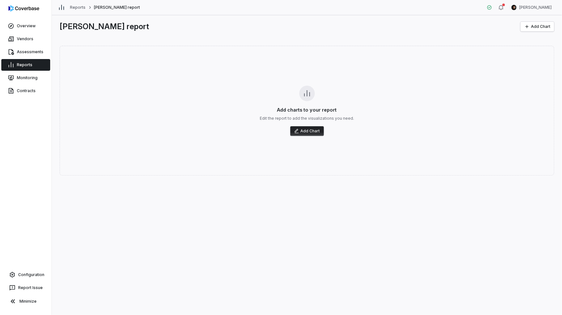
click at [36, 60] on link "Reports" at bounding box center [25, 65] width 49 height 12
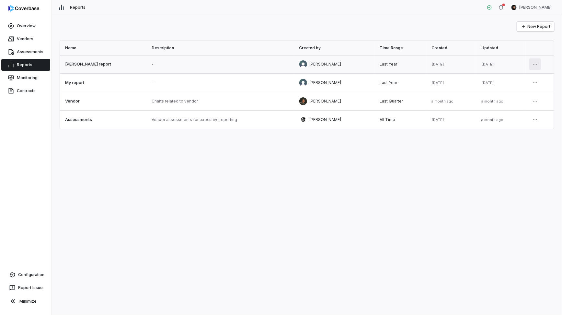
click at [530, 63] on html "Overview Vendors Assessments Reports Monitoring Contracts Configuration Report …" at bounding box center [281, 157] width 562 height 315
click at [511, 93] on div "Delete" at bounding box center [514, 95] width 41 height 10
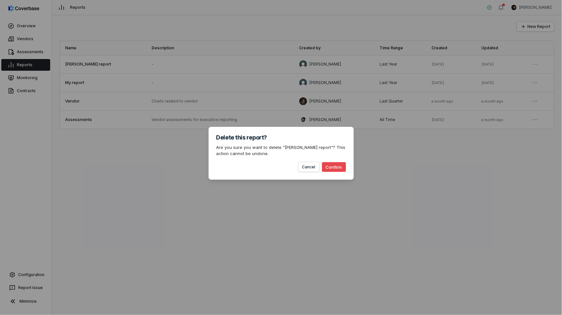
click at [332, 166] on button "Confirm" at bounding box center [334, 167] width 24 height 10
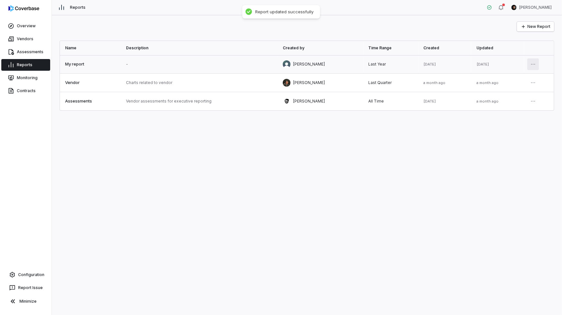
click at [533, 63] on html "Overview Vendors Assessments Reports Monitoring Contracts Configuration Report …" at bounding box center [281, 157] width 562 height 315
click at [514, 94] on div "Delete" at bounding box center [514, 95] width 41 height 10
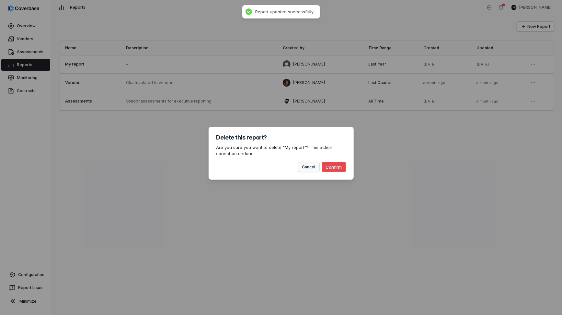
click at [311, 169] on button "Cancel" at bounding box center [308, 167] width 21 height 10
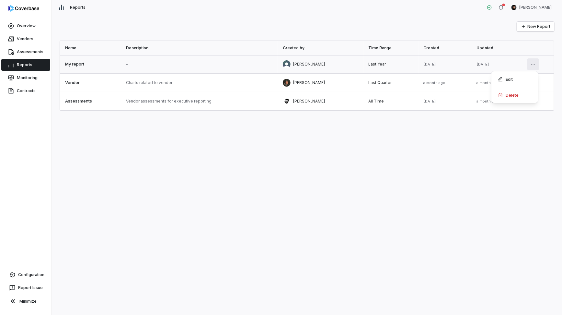
click at [532, 62] on html "Overview Vendors Assessments Reports Monitoring Contracts Configuration Report …" at bounding box center [281, 157] width 562 height 315
click at [510, 94] on div "Delete" at bounding box center [514, 95] width 41 height 10
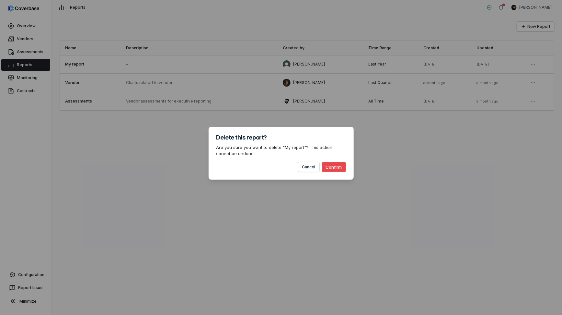
click at [342, 165] on button "Confirm" at bounding box center [334, 167] width 24 height 10
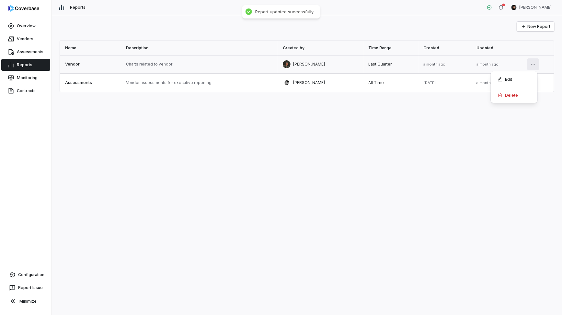
click at [531, 63] on html "Overview Vendors Assessments Reports Monitoring Contracts Configuration Report …" at bounding box center [281, 157] width 562 height 315
click at [504, 93] on div "Delete" at bounding box center [513, 95] width 41 height 10
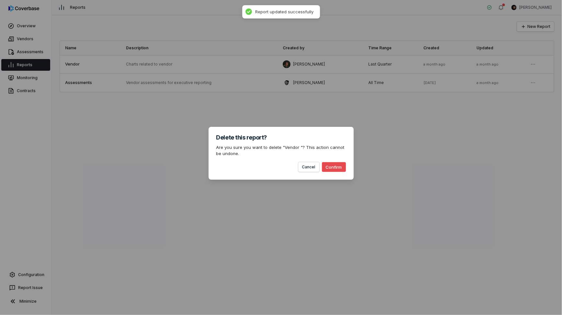
click at [339, 169] on button "Confirm" at bounding box center [334, 167] width 24 height 10
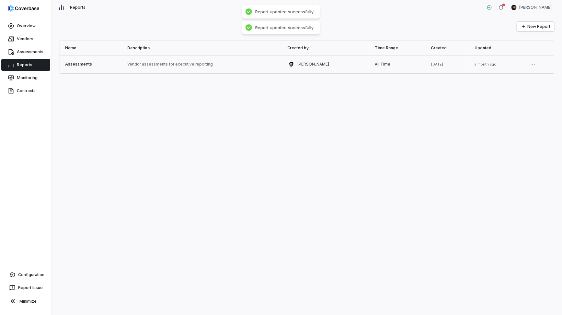
click at [155, 62] on link at bounding box center [202, 64] width 160 height 18
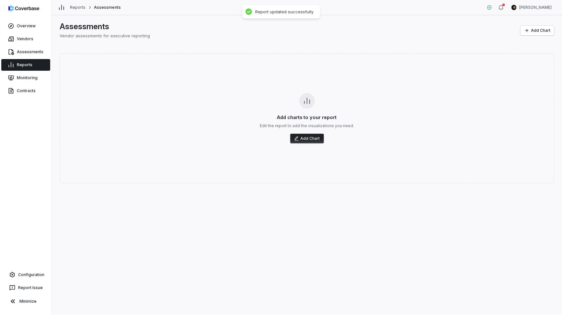
click at [311, 135] on button "Add Chart" at bounding box center [307, 138] width 34 height 10
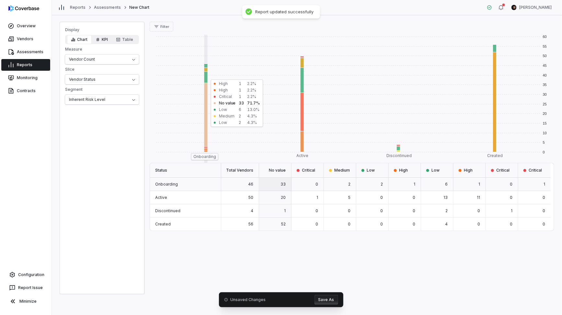
click at [101, 41] on button "KPI" at bounding box center [102, 39] width 20 height 9
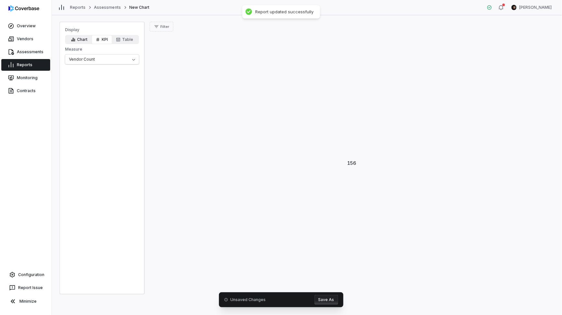
click at [73, 39] on icon "button" at bounding box center [73, 40] width 4 height 4
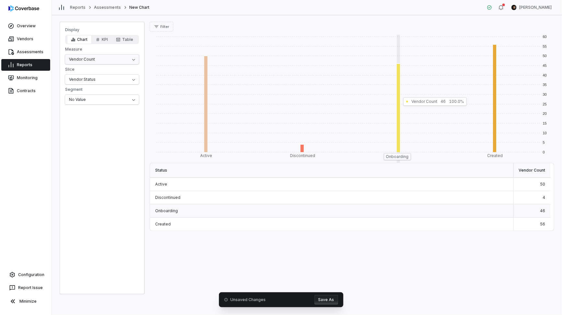
click at [102, 58] on html "Overview Vendors Assessments Reports Monitoring Contracts Configuration Report …" at bounding box center [281, 157] width 562 height 315
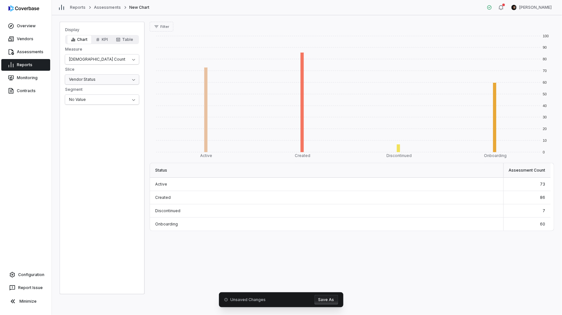
click at [88, 81] on html "Overview Vendors Assessments Reports Monitoring Contracts Configuration Report …" at bounding box center [281, 157] width 562 height 315
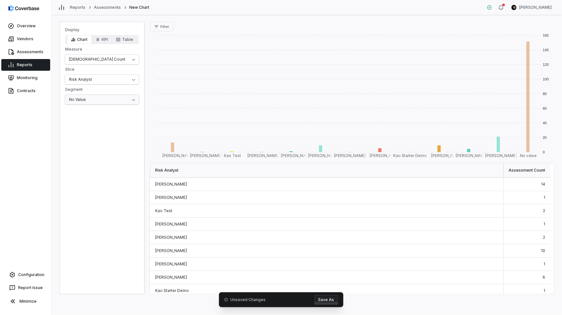
click at [88, 98] on html "Overview Vendors Assessments Reports Monitoring Contracts Configuration Report …" at bounding box center [281, 157] width 562 height 315
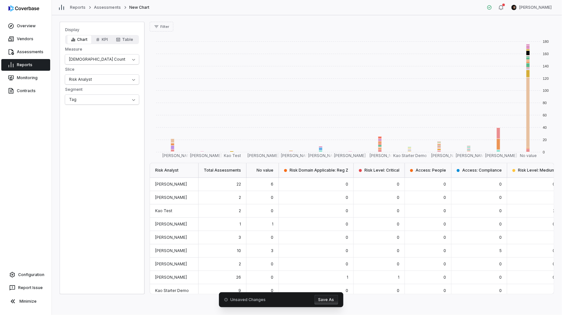
click at [90, 96] on html "Overview Vendors Assessments Reports Monitoring Contracts Configuration Report …" at bounding box center [281, 157] width 562 height 315
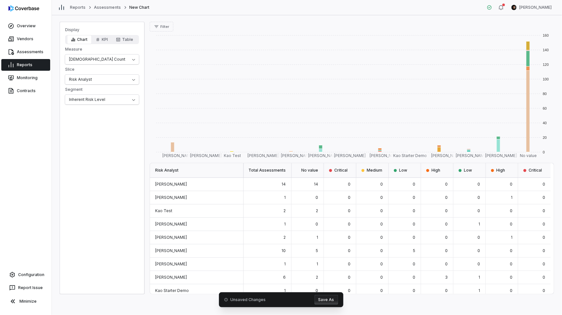
click at [327, 298] on button "Save As" at bounding box center [327, 299] width 24 height 10
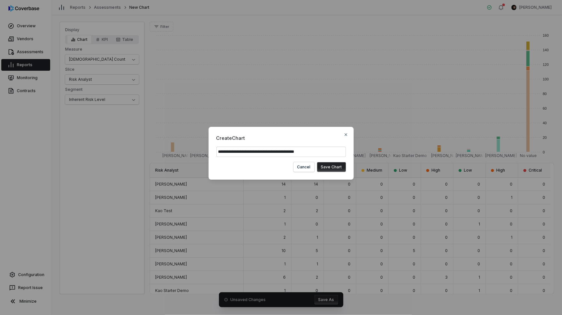
click at [327, 167] on button "Save Chart" at bounding box center [331, 167] width 29 height 10
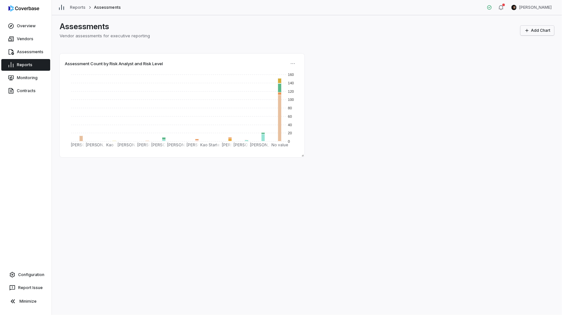
click at [541, 31] on button "Add Chart" at bounding box center [538, 31] width 34 height 10
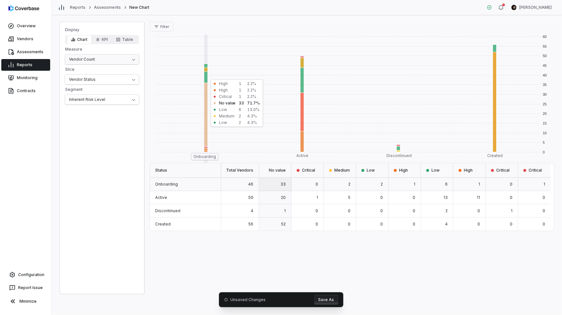
click at [103, 58] on html "Overview Vendors Assessments Reports Monitoring Contracts Configuration Report …" at bounding box center [281, 157] width 562 height 315
drag, startPoint x: 109, startPoint y: 92, endPoint x: 109, endPoint y: 100, distance: 7.5
click at [109, 94] on div "Display Chart KPI Table Measure Vendor Count Slice Vendor Status Segment Inhere…" at bounding box center [102, 65] width 84 height 77
click at [109, 100] on html "Overview Vendors Assessments Reports Monitoring Contracts Configuration Report …" at bounding box center [281, 157] width 562 height 315
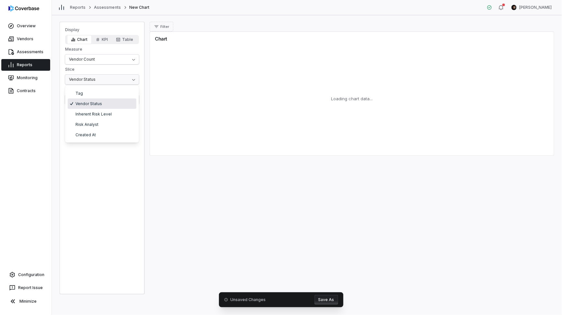
click at [121, 78] on html "Overview Vendors Assessments Reports Monitoring Contracts Configuration Report …" at bounding box center [281, 157] width 562 height 315
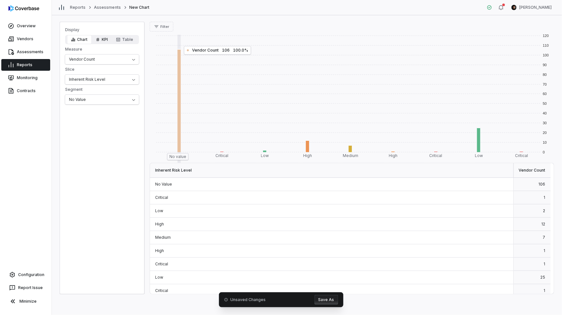
click at [98, 40] on icon "button" at bounding box center [97, 40] width 3 height 4
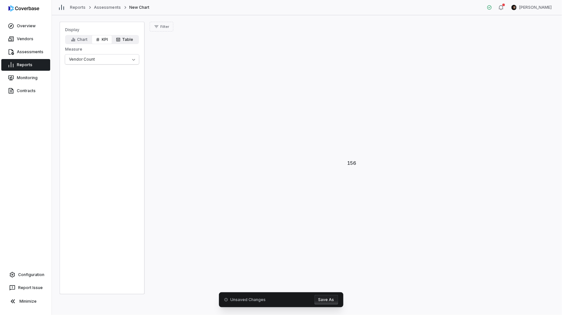
click at [132, 40] on button "Table" at bounding box center [124, 39] width 25 height 9
click at [76, 40] on button "Chart" at bounding box center [79, 39] width 25 height 9
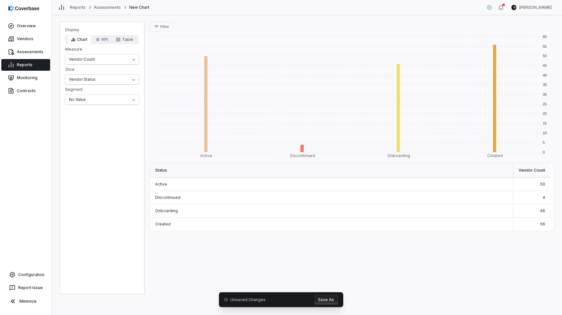
click at [331, 299] on button "Save As" at bounding box center [327, 299] width 24 height 10
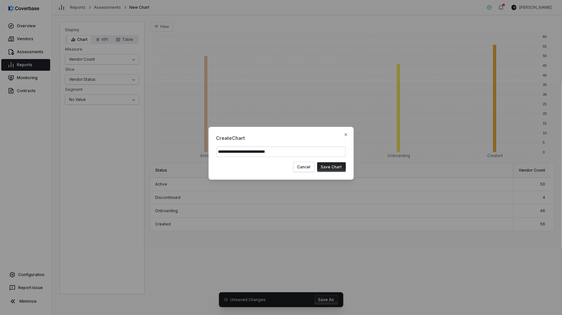
click at [330, 170] on button "Save Chart" at bounding box center [331, 167] width 29 height 10
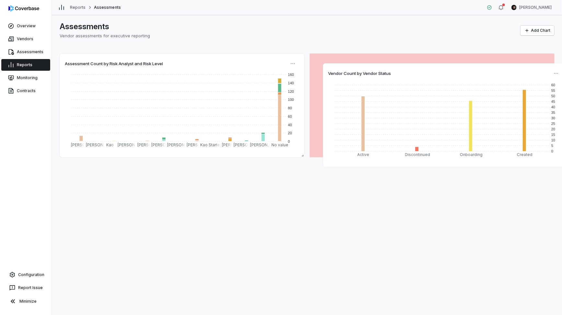
drag, startPoint x: 227, startPoint y: 164, endPoint x: 489, endPoint y: 63, distance: 281.0
click at [489, 63] on div "Vendor Count by Vendor Status 0 5 10 15 20 25 30 35 40 45 50 55 60 Active Disco…" at bounding box center [445, 115] width 245 height 104
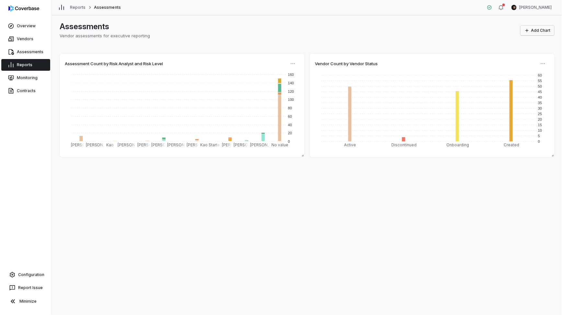
click at [530, 28] on button "Add Chart" at bounding box center [538, 31] width 34 height 10
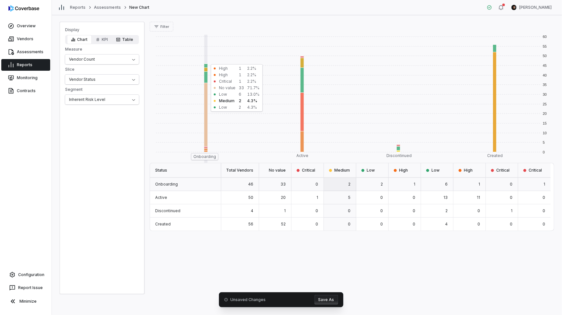
click at [118, 40] on icon "button" at bounding box center [118, 40] width 4 height 4
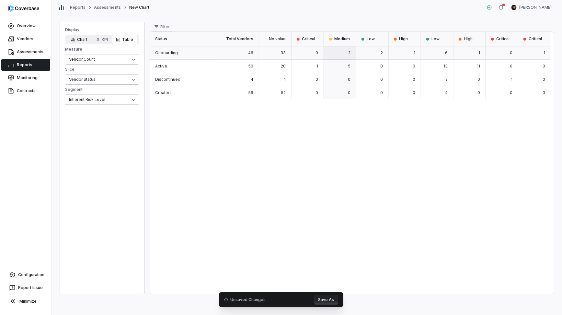
click at [77, 40] on button "Chart" at bounding box center [79, 39] width 25 height 9
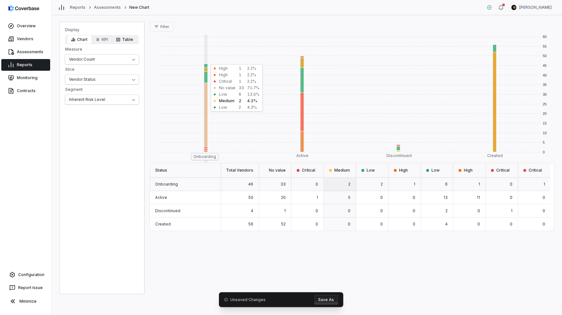
click at [130, 39] on button "Table" at bounding box center [124, 39] width 25 height 9
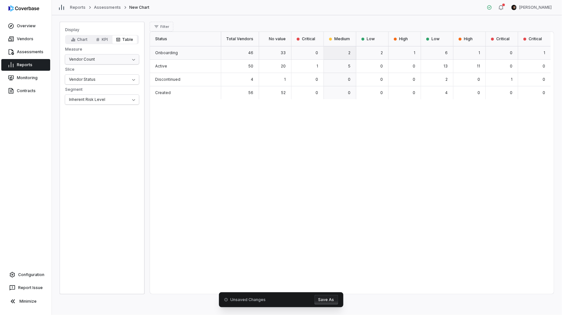
click at [121, 61] on html "Overview Vendors Assessments Reports Monitoring Contracts Configuration Report …" at bounding box center [281, 157] width 562 height 315
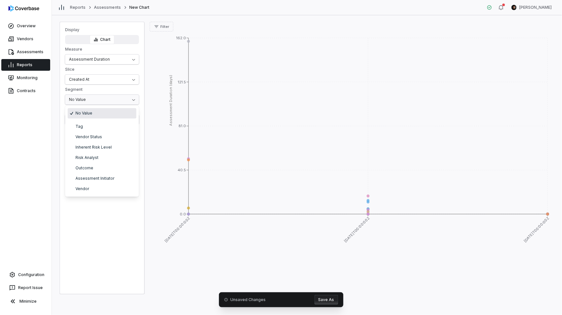
click at [101, 100] on html "Overview Vendors Assessments Reports Monitoring Contracts Configuration Report …" at bounding box center [281, 157] width 562 height 315
click at [104, 121] on html "Overview Vendors Assessments Reports Monitoring Contracts Configuration Report …" at bounding box center [281, 157] width 562 height 315
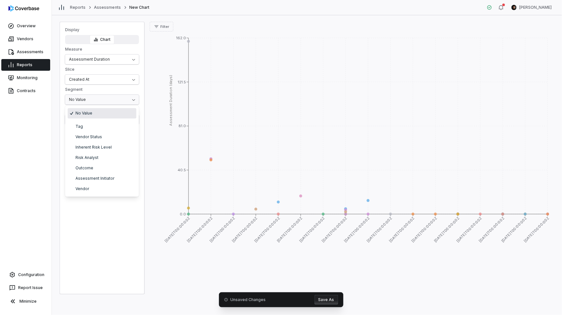
click at [108, 99] on html "Overview Vendors Assessments Reports Monitoring Contracts Configuration Report …" at bounding box center [281, 157] width 562 height 315
click at [107, 99] on html "Overview Vendors Assessments Reports Monitoring Contracts Configuration Report …" at bounding box center [281, 157] width 562 height 315
click at [112, 102] on html "Overview Vendors Assessments Reports Monitoring Contracts Configuration Report …" at bounding box center [281, 157] width 562 height 315
click at [328, 300] on button "Save As" at bounding box center [327, 299] width 24 height 10
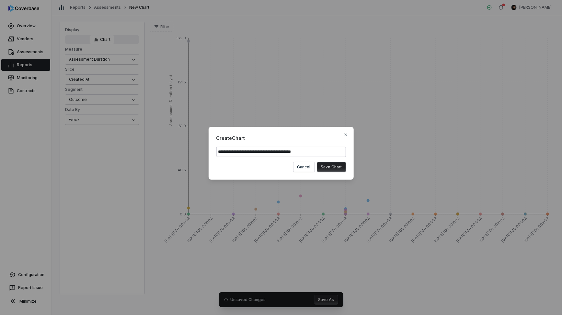
click at [321, 153] on input "**********" at bounding box center [281, 151] width 130 height 10
drag, startPoint x: 323, startPoint y: 152, endPoint x: 289, endPoint y: 153, distance: 33.7
click at [289, 153] on input "**********" at bounding box center [281, 151] width 130 height 10
type input "**********"
click at [340, 167] on button "Save Chart" at bounding box center [331, 167] width 29 height 10
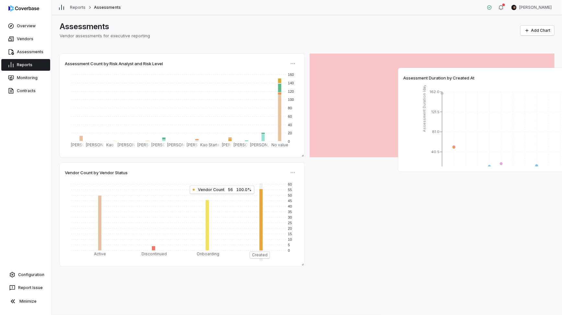
drag, startPoint x: 138, startPoint y: 280, endPoint x: 476, endPoint y: 76, distance: 394.7
click at [476, 76] on div "Assessment Duration by Created At" at bounding box center [520, 78] width 235 height 10
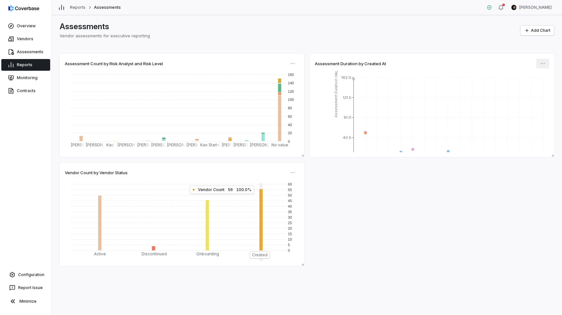
click at [545, 63] on html "Overview Vendors Assessments Reports Monitoring Contracts Configuration Report …" at bounding box center [281, 157] width 562 height 315
click at [532, 34] on button "Add Chart" at bounding box center [538, 31] width 34 height 10
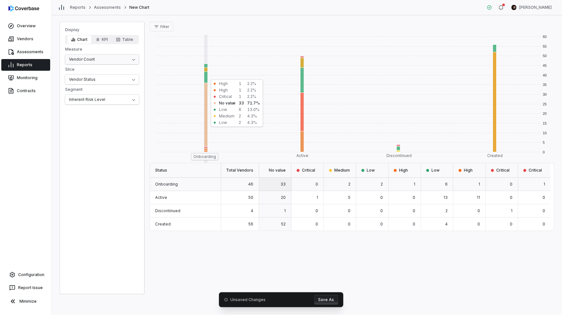
click at [98, 54] on html "Overview Vendors Assessments Reports Monitoring Contracts Configuration Report …" at bounding box center [281, 157] width 562 height 315
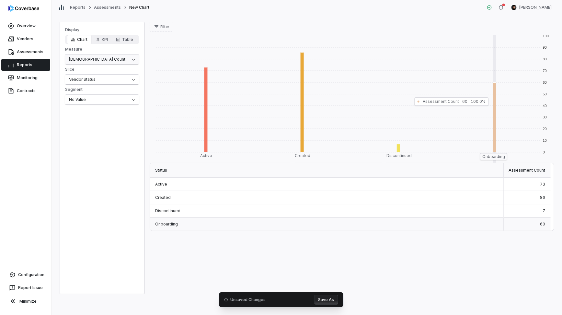
click at [97, 61] on html "Overview Vendors Assessments Reports Monitoring Contracts Configuration Report …" at bounding box center [281, 157] width 562 height 315
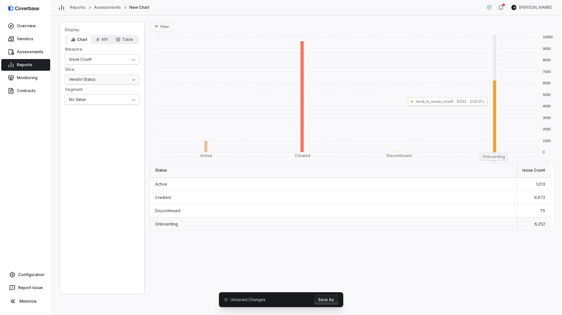
click at [100, 79] on html "Overview Vendors Assessments Reports Monitoring Contracts Configuration Report …" at bounding box center [281, 157] width 562 height 315
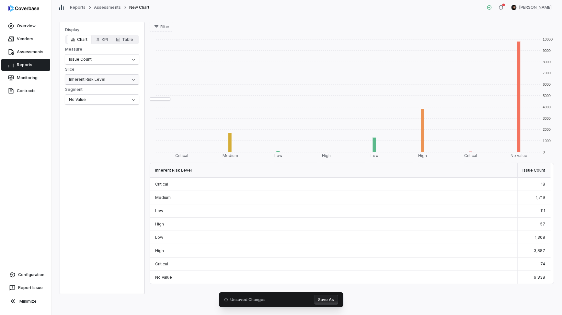
click at [105, 82] on html "Overview Vendors Assessments Reports Monitoring Contracts Configuration Report …" at bounding box center [281, 157] width 562 height 315
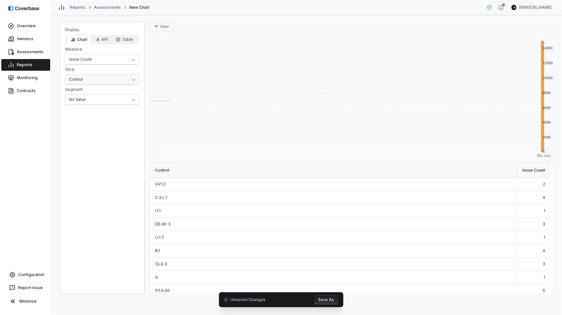
click at [115, 80] on html "Overview Vendors Assessments Reports Monitoring Contracts Configuration Report …" at bounding box center [281, 157] width 562 height 315
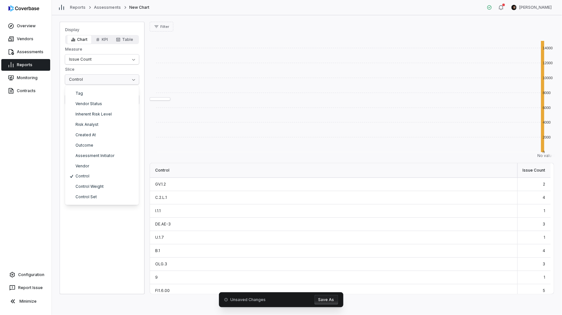
click at [109, 78] on html "Overview Vendors Assessments Reports Monitoring Contracts Configuration Report …" at bounding box center [281, 157] width 562 height 315
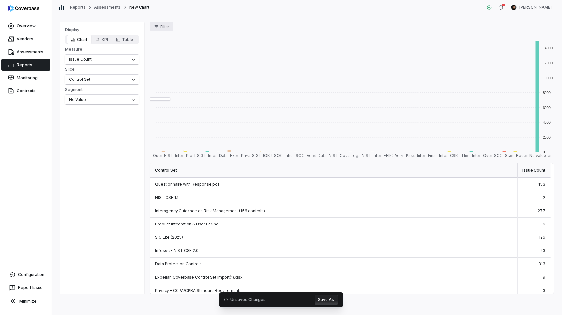
click at [156, 28] on icon "button" at bounding box center [156, 26] width 5 height 5
click at [91, 101] on html "Overview Vendors Assessments Reports Monitoring Contracts Configuration Report …" at bounding box center [281, 157] width 562 height 315
click at [108, 35] on html "Overview Vendors Assessments Reports Monitoring Contracts Configuration Report …" at bounding box center [281, 157] width 562 height 315
click at [106, 40] on button "KPI" at bounding box center [102, 39] width 20 height 9
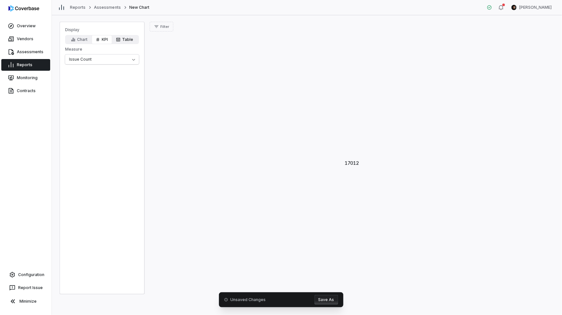
click at [124, 40] on button "Table" at bounding box center [124, 39] width 25 height 9
click at [330, 299] on button "Save As" at bounding box center [327, 299] width 24 height 10
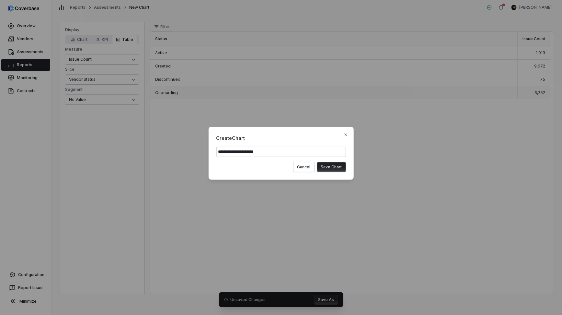
click at [338, 168] on button "Save Chart" at bounding box center [331, 167] width 29 height 10
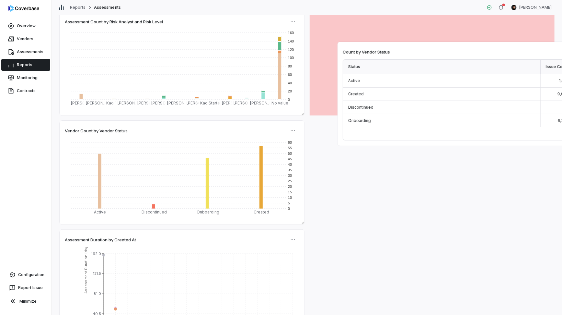
drag, startPoint x: 175, startPoint y: 221, endPoint x: 443, endPoint y: 47, distance: 319.9
click at [445, 47] on div "Count by Vendor Status" at bounding box center [460, 52] width 235 height 10
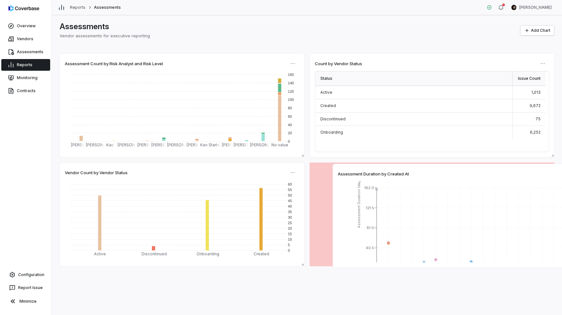
drag, startPoint x: 298, startPoint y: 221, endPoint x: 516, endPoint y: 165, distance: 225.3
click at [522, 166] on div "Assessment Duration by Created At 2025-02-24T00:00:00Z 2025-03-03T00:00:00Z 202…" at bounding box center [455, 216] width 245 height 104
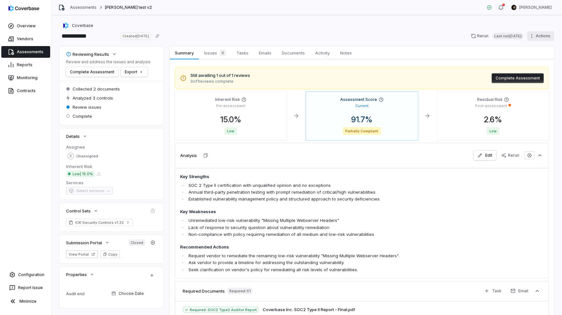
click at [549, 37] on html "**********" at bounding box center [281, 157] width 562 height 315
click at [530, 92] on div "Delete" at bounding box center [533, 92] width 47 height 10
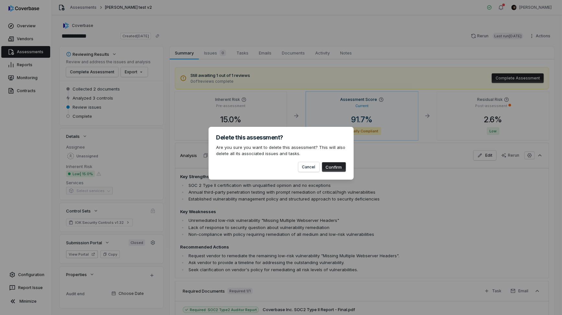
click at [332, 167] on button "Confirm" at bounding box center [334, 167] width 24 height 10
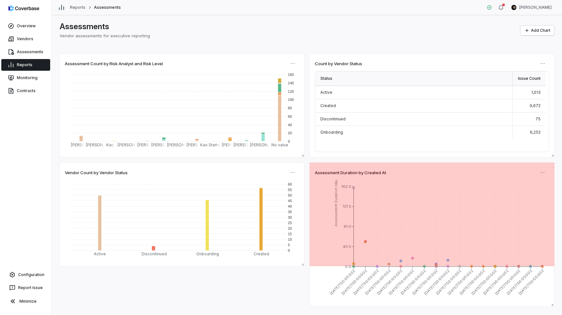
drag, startPoint x: 552, startPoint y: 265, endPoint x: 551, endPoint y: 305, distance: 40.2
click at [551, 305] on span at bounding box center [551, 303] width 6 height 6
drag, startPoint x: 552, startPoint y: 265, endPoint x: 555, endPoint y: 314, distance: 49.6
click at [555, 314] on div "Assessments Vendor assessments for executive reporting Add Chart Count by Vendo…" at bounding box center [307, 164] width 510 height 299
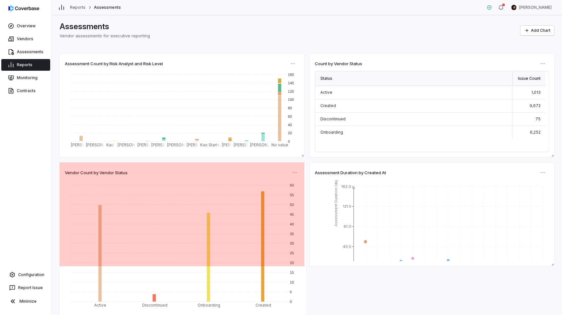
drag, startPoint x: 303, startPoint y: 264, endPoint x: 305, endPoint y: 315, distance: 51.2
click at [305, 314] on html "Overview Vendors Assessments Reports Monitoring Contracts Configuration Report …" at bounding box center [281, 157] width 562 height 315
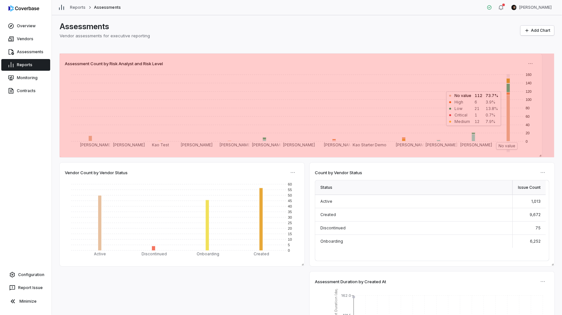
drag, startPoint x: 303, startPoint y: 159, endPoint x: 540, endPoint y: 154, distance: 237.8
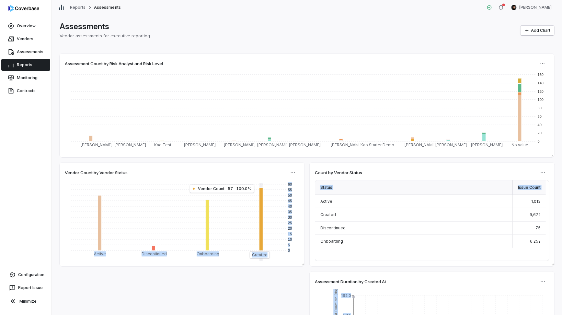
drag, startPoint x: 303, startPoint y: 266, endPoint x: 287, endPoint y: 265, distance: 16.2
click at [283, 265] on div "Count by Vendor Status Status Issue Count Active 1,013 Created 9,672 Discontinu…" at bounding box center [307, 173] width 495 height 241
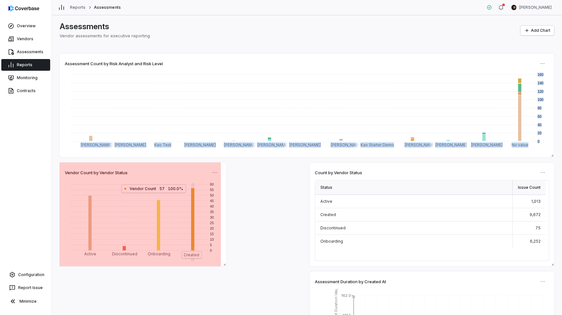
drag, startPoint x: 302, startPoint y: 264, endPoint x: 224, endPoint y: 262, distance: 78.1
click at [224, 262] on span at bounding box center [223, 262] width 6 height 6
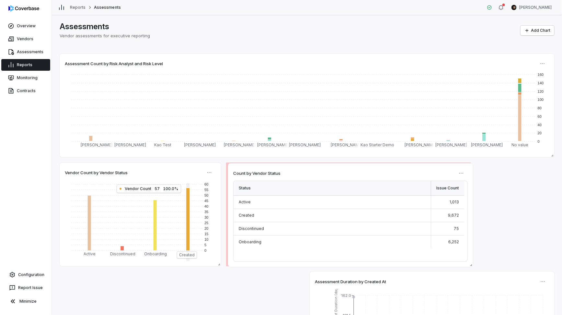
drag, startPoint x: 356, startPoint y: 170, endPoint x: 274, endPoint y: 170, distance: 81.6
click at [274, 170] on span "Count by Vendor Status" at bounding box center [256, 173] width 47 height 6
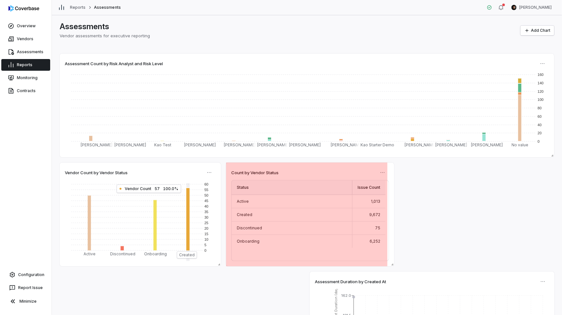
drag, startPoint x: 468, startPoint y: 265, endPoint x: 400, endPoint y: 266, distance: 67.7
click at [391, 265] on span at bounding box center [391, 262] width 6 height 6
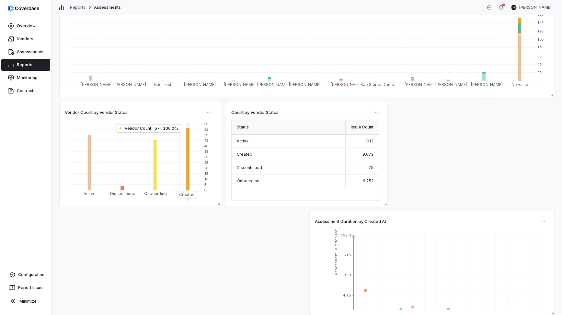
scroll to position [60, 0]
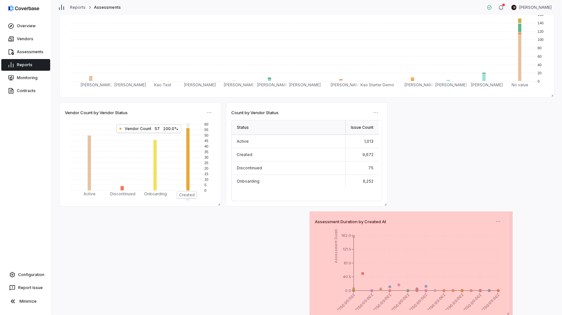
drag, startPoint x: 552, startPoint y: 313, endPoint x: 501, endPoint y: 308, distance: 51.4
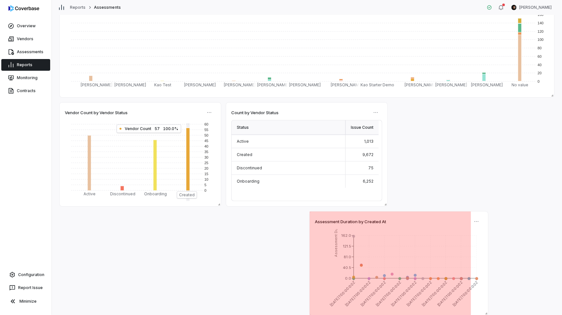
drag, startPoint x: 511, startPoint y: 313, endPoint x: 465, endPoint y: 271, distance: 62.1
click at [486, 311] on span at bounding box center [485, 311] width 6 height 6
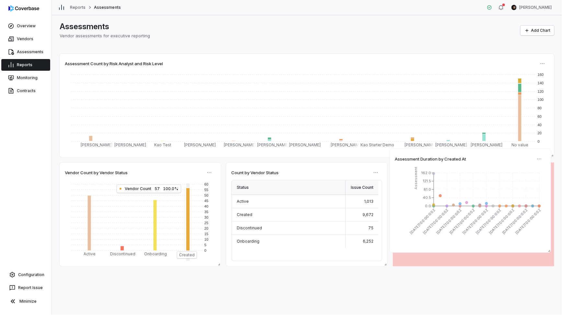
scroll to position [0, 0]
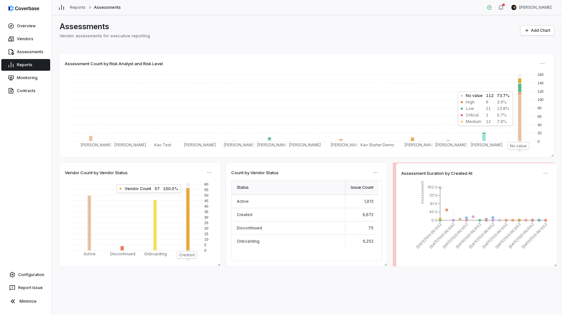
drag, startPoint x: 428, startPoint y: 214, endPoint x: 514, endPoint y: 166, distance: 99.1
click at [514, 166] on div "Assessment Duration by Created At 2025-02-24T00:00:00Z 2025-03-17T00:00:00Z 202…" at bounding box center [476, 215] width 161 height 104
drag, startPoint x: 225, startPoint y: 308, endPoint x: 226, endPoint y: 297, distance: 11.1
click at [226, 306] on div "Assessments Vendor assessments for executive reporting Add Chart Count by Vendo…" at bounding box center [307, 164] width 510 height 299
click at [227, 287] on div "Assessments Vendor assessments for executive reporting Add Chart Count by Vendo…" at bounding box center [307, 164] width 510 height 299
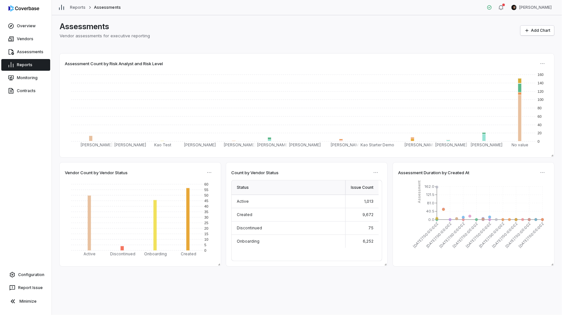
click at [67, 50] on div "Assessments Vendor assessments for executive reporting Add Chart Count by Vendo…" at bounding box center [307, 164] width 510 height 299
click at [36, 63] on link "Reports" at bounding box center [25, 65] width 49 height 12
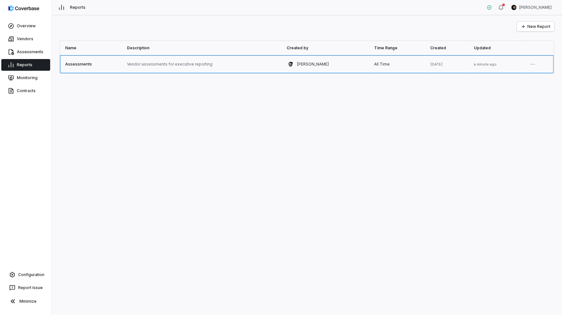
click at [74, 65] on link at bounding box center [91, 64] width 62 height 18
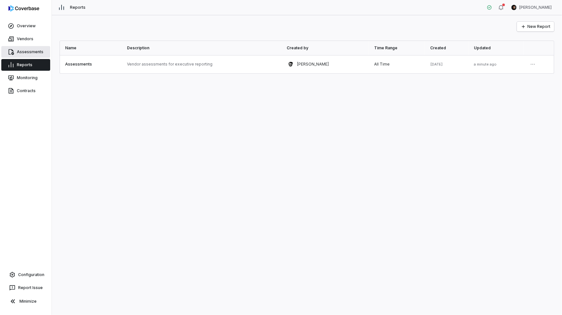
click at [29, 47] on link "Assessments" at bounding box center [25, 52] width 49 height 12
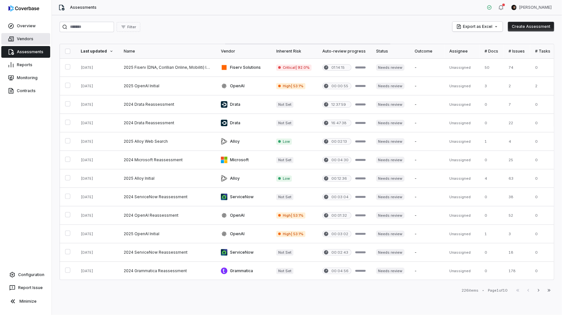
click at [30, 40] on link "Vendors" at bounding box center [25, 39] width 49 height 12
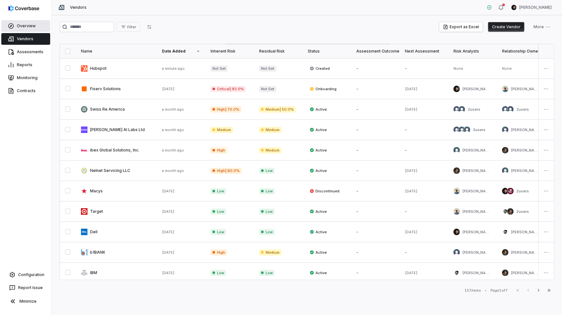
click at [24, 24] on link "Overview" at bounding box center [25, 26] width 49 height 12
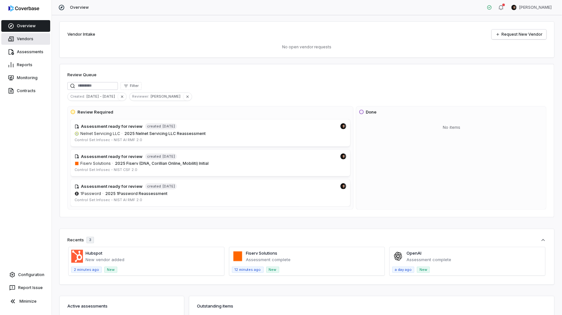
click at [27, 41] on link "Vendors" at bounding box center [25, 39] width 49 height 12
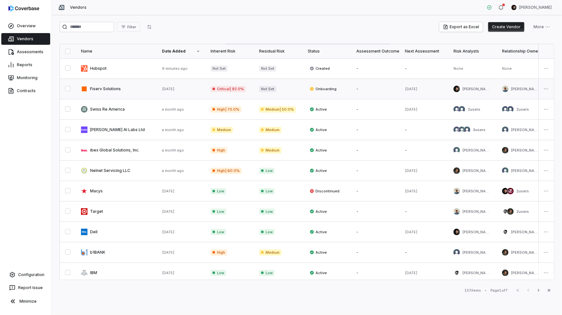
click at [109, 83] on link at bounding box center [116, 89] width 81 height 20
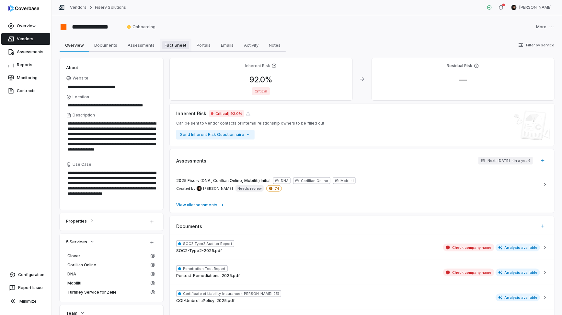
click at [170, 45] on span "Fact Sheet" at bounding box center [175, 45] width 27 height 8
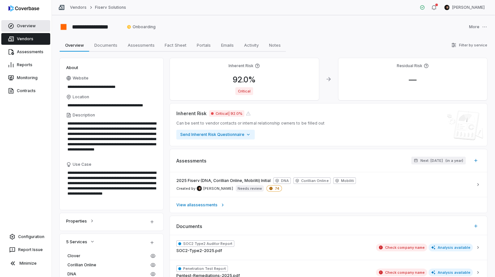
click at [18, 28] on link "Overview" at bounding box center [25, 26] width 49 height 12
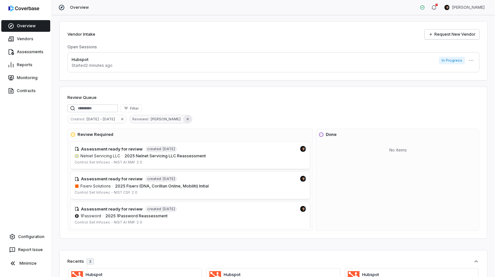
click at [120, 119] on icon "button" at bounding box center [122, 119] width 5 height 5
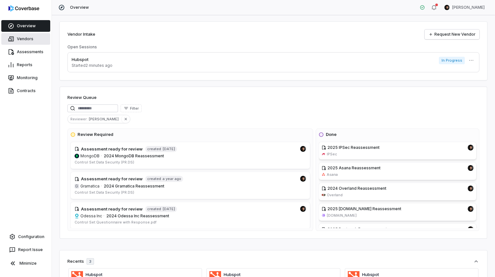
click at [34, 41] on link "Vendors" at bounding box center [25, 39] width 49 height 12
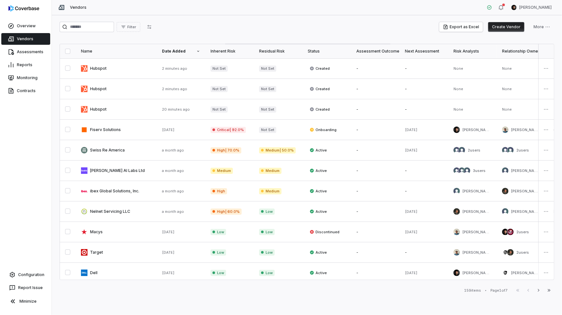
click at [318, 25] on div "Filter Export as Excel Create Vendor More" at bounding box center [307, 27] width 495 height 10
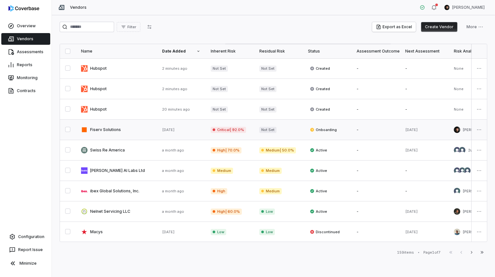
click at [121, 128] on link at bounding box center [116, 130] width 81 height 20
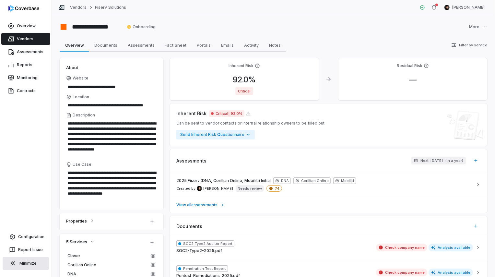
click at [36, 263] on button "Minimize" at bounding box center [26, 263] width 46 height 13
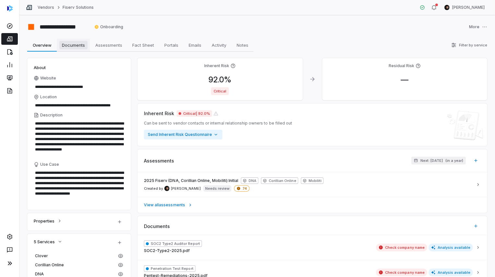
click at [79, 44] on span "Documents" at bounding box center [73, 45] width 28 height 8
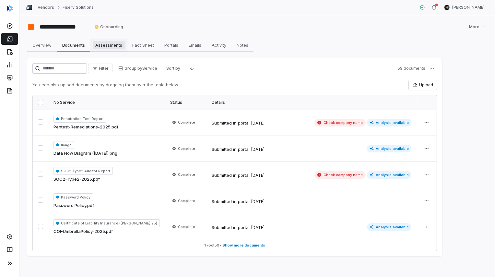
click at [108, 46] on span "Assessments" at bounding box center [109, 45] width 32 height 8
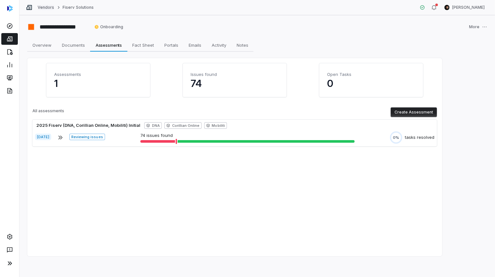
click at [44, 7] on link "Vendors" at bounding box center [46, 7] width 17 height 5
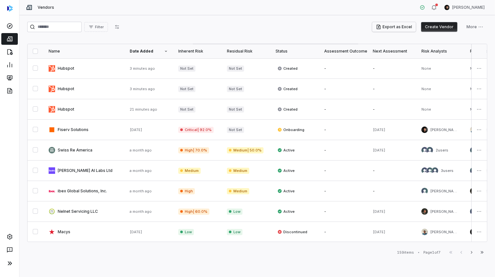
click at [399, 28] on button "Export as Excel" at bounding box center [394, 27] width 44 height 10
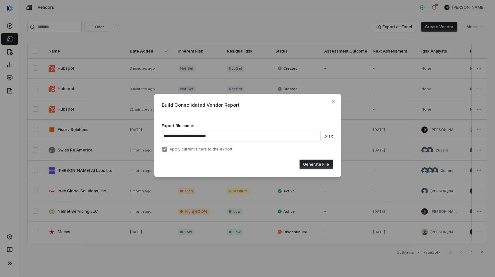
click at [299, 28] on div "**********" at bounding box center [247, 138] width 495 height 277
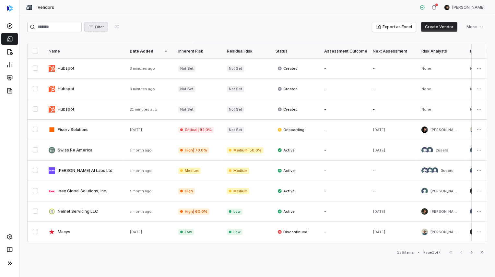
click at [104, 29] on span "Filter" at bounding box center [99, 27] width 9 height 5
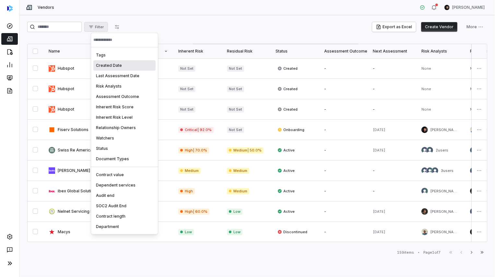
click at [123, 26] on html "Vendors Clarence Chio Filter Export as Excel Create Vendor More Name Date Added…" at bounding box center [247, 138] width 495 height 277
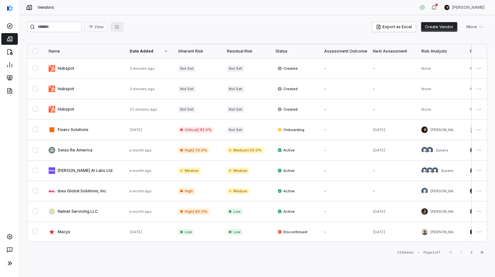
click at [120, 29] on icon "button" at bounding box center [116, 26] width 5 height 5
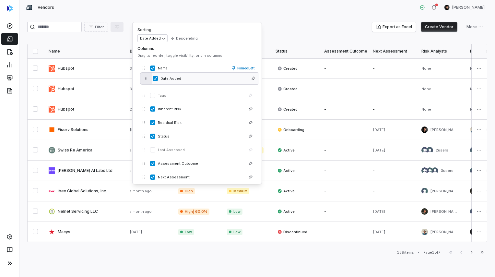
drag, startPoint x: 143, startPoint y: 92, endPoint x: 144, endPoint y: 81, distance: 11.1
click at [144, 81] on button "button" at bounding box center [146, 79] width 12 height 12
click at [286, 26] on div "Filter Export as Excel Create Vendor More" at bounding box center [257, 27] width 460 height 10
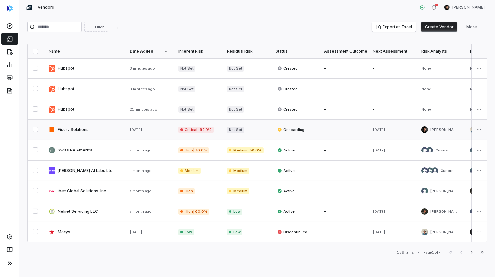
click at [81, 132] on link at bounding box center [83, 130] width 81 height 20
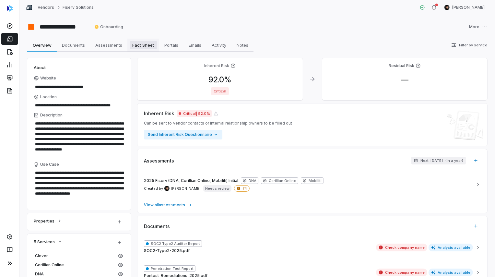
click at [149, 46] on span "Fact Sheet" at bounding box center [143, 45] width 27 height 8
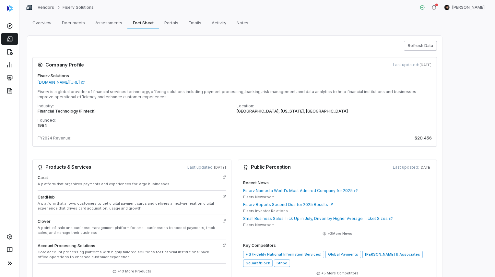
scroll to position [23, 0]
click at [421, 47] on button "Refresh Data" at bounding box center [420, 45] width 33 height 10
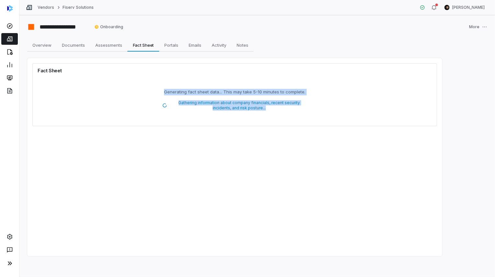
drag, startPoint x: 162, startPoint y: 92, endPoint x: 282, endPoint y: 109, distance: 120.7
click at [281, 109] on div "Generating fact sheet data... This may take 5-10 minutes to complete. Gathering…" at bounding box center [234, 100] width 145 height 22
click at [282, 109] on span "Gathering information about company financials, recent security incidents, and …" at bounding box center [239, 105] width 136 height 10
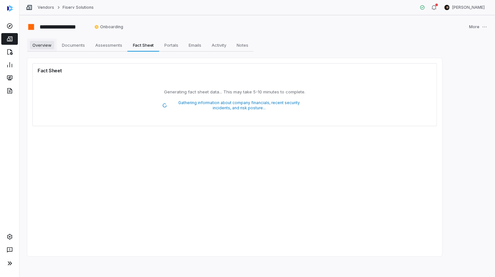
click at [32, 45] on span "Overview" at bounding box center [42, 45] width 24 height 8
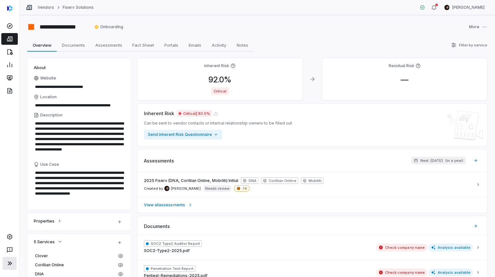
click at [7, 263] on icon at bounding box center [10, 263] width 8 height 8
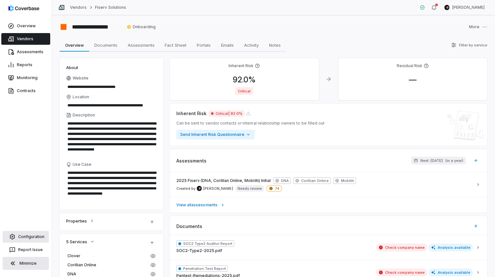
click at [28, 238] on link "Configuration" at bounding box center [26, 237] width 46 height 12
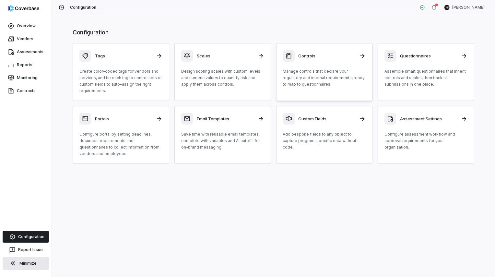
click at [305, 63] on div "Controls Manage controls that declare your regulatory and internal requirements…" at bounding box center [324, 69] width 83 height 38
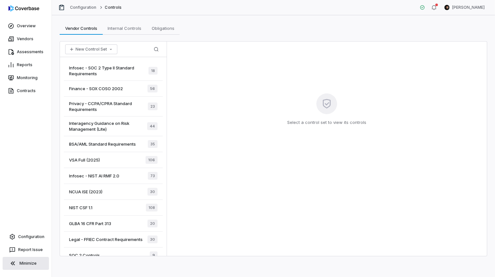
click at [20, 264] on button "Minimize" at bounding box center [26, 263] width 46 height 13
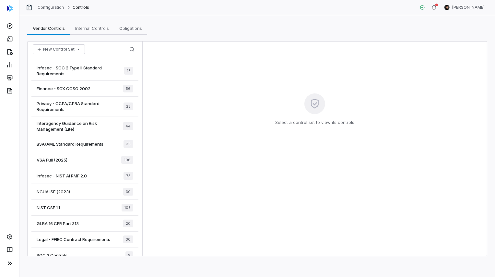
click at [87, 73] on span "Infosec - SOC 2 Type II Standard Requirements" at bounding box center [80, 71] width 87 height 12
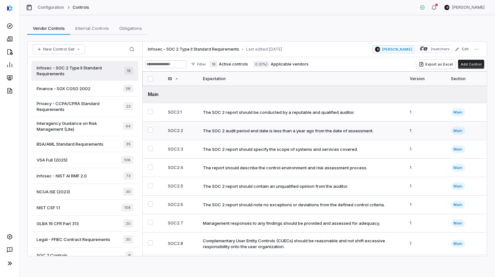
click at [270, 131] on div "The SOC 2 audit period end date is less than a year ago from the date of assess…" at bounding box center [288, 131] width 170 height 6
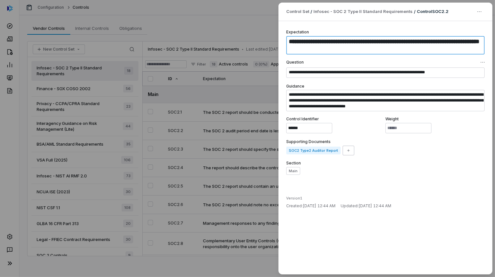
drag, startPoint x: 289, startPoint y: 40, endPoint x: 344, endPoint y: 51, distance: 56.2
click at [344, 51] on textarea "**********" at bounding box center [385, 45] width 198 height 18
click at [406, 41] on textarea "**********" at bounding box center [385, 45] width 198 height 18
type textarea "*"
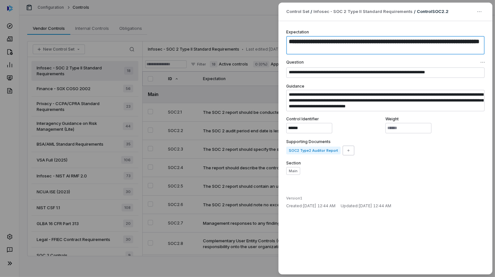
type textarea "**********"
type textarea "*"
type textarea "**********"
type textarea "*"
type textarea "**********"
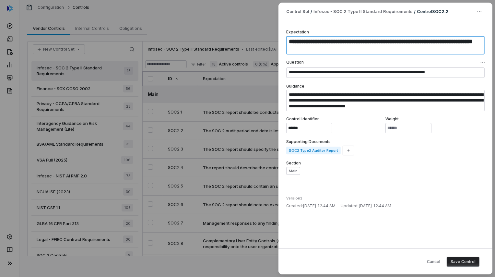
type textarea "*"
type textarea "**********"
type textarea "*"
type textarea "**********"
type textarea "*"
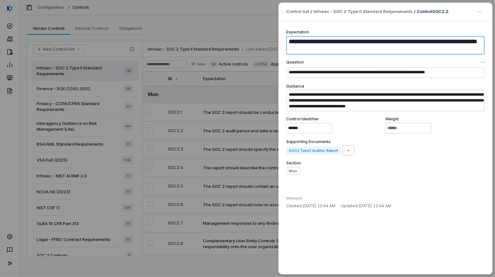
type textarea "**********"
type textarea "*"
type textarea "**********"
type textarea "*"
type textarea "**********"
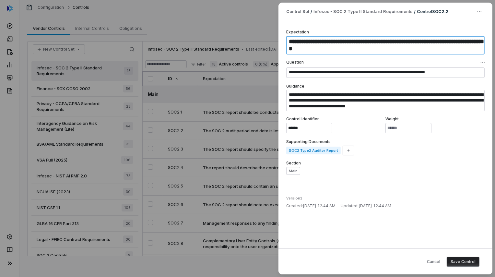
type textarea "*"
type textarea "**********"
type textarea "*"
type textarea "**********"
type textarea "*"
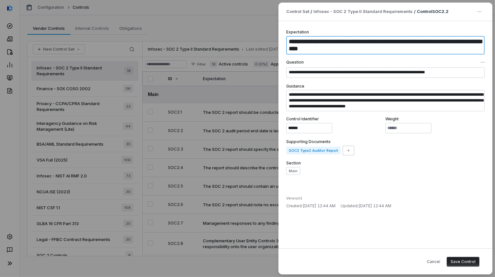
type textarea "**********"
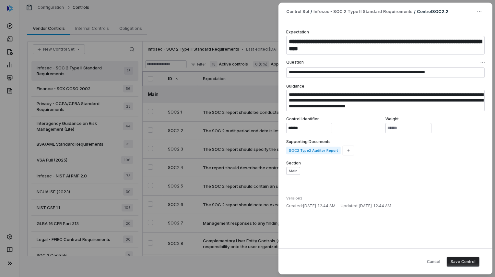
click at [374, 162] on label "Section" at bounding box center [385, 162] width 198 height 5
click at [458, 258] on button "Save Control" at bounding box center [462, 262] width 33 height 10
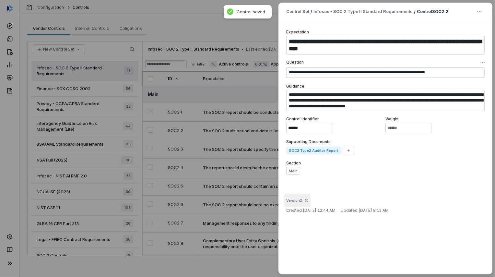
click at [303, 200] on button "Version 2" at bounding box center [297, 200] width 26 height 14
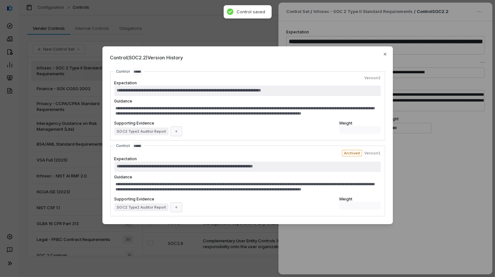
click at [465, 160] on div "**********" at bounding box center [247, 138] width 495 height 204
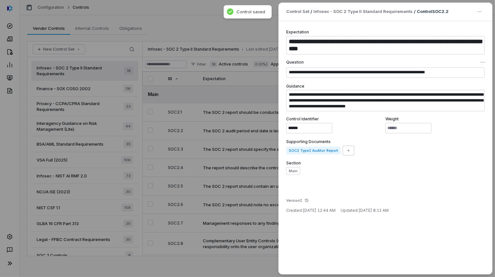
click at [427, 166] on div "Section Main" at bounding box center [385, 167] width 198 height 14
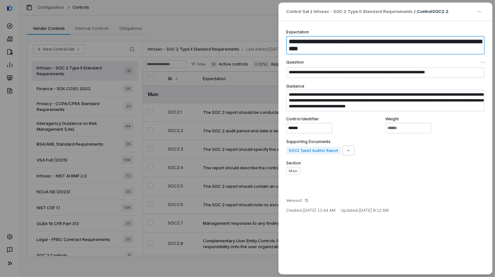
drag, startPoint x: 312, startPoint y: 43, endPoint x: 287, endPoint y: 39, distance: 25.2
click at [287, 39] on textarea "**********" at bounding box center [385, 45] width 198 height 18
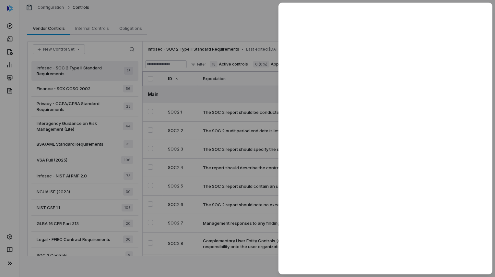
click at [204, 129] on div at bounding box center [247, 138] width 495 height 277
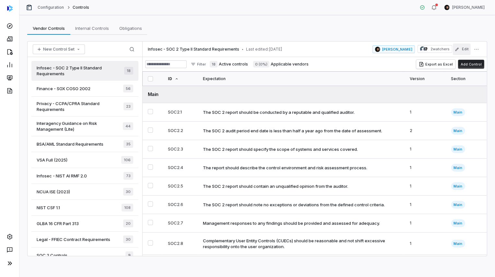
click at [457, 48] on icon "button" at bounding box center [456, 48] width 3 height 3
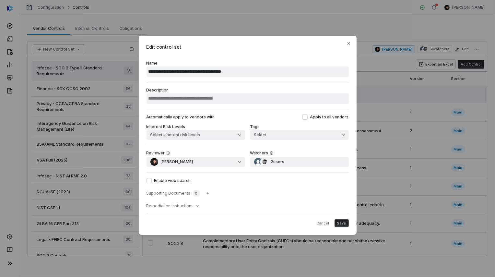
click at [83, 173] on div "**********" at bounding box center [247, 138] width 495 height 226
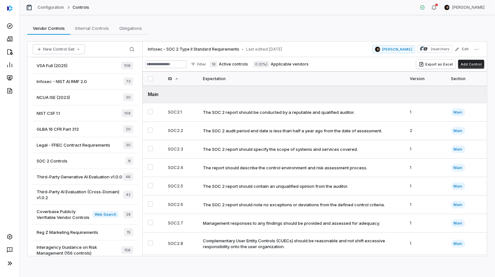
scroll to position [98, 0]
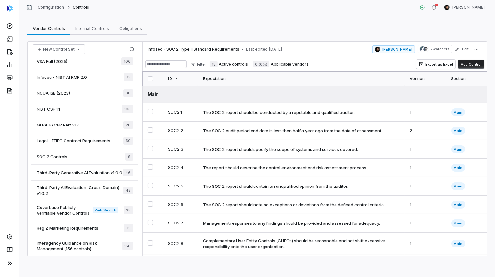
click at [75, 205] on span "Coverbase Publicly Verifiable Vendor Controls" at bounding box center [65, 210] width 56 height 12
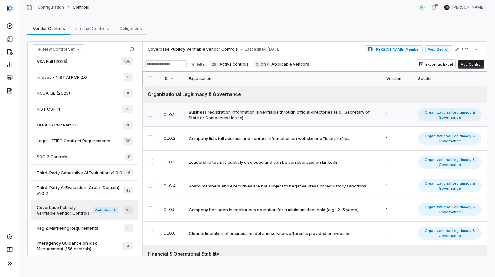
click at [285, 120] on div "Business registration information is verifiable through official directories (e…" at bounding box center [281, 115] width 185 height 12
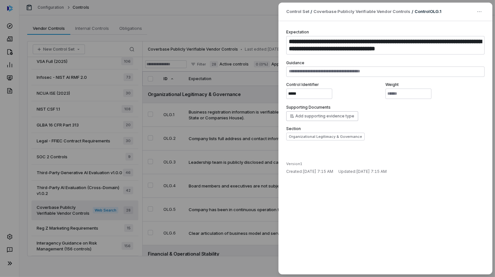
click at [241, 159] on div "**********" at bounding box center [247, 138] width 495 height 277
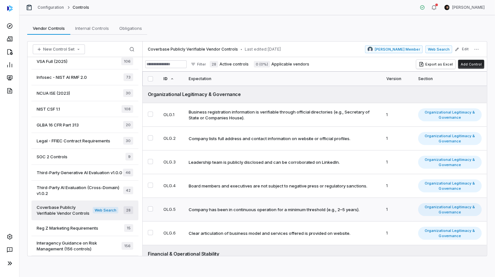
click at [285, 211] on div "Company has been in continuous operation for a minimum threshold (e.g., 2–5 yea…" at bounding box center [274, 209] width 171 height 6
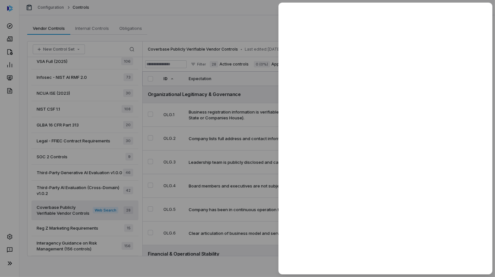
click at [264, 207] on div at bounding box center [247, 138] width 495 height 277
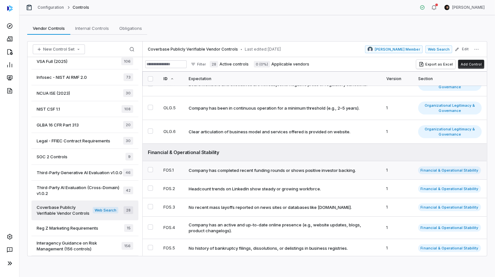
scroll to position [102, 0]
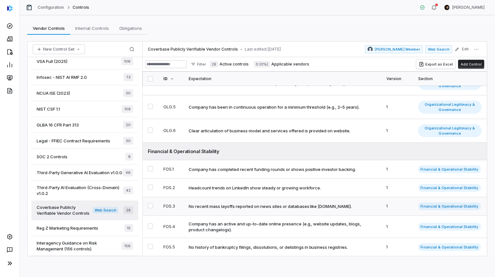
click at [263, 205] on div "No recent mass layoffs reported on news sites or databases like Layoffs.fyi." at bounding box center [270, 206] width 163 height 6
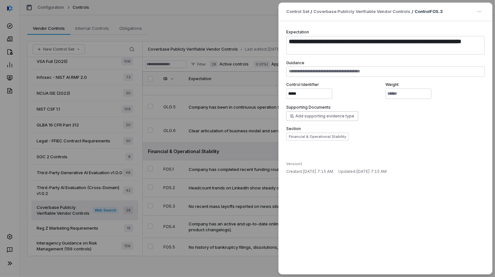
click at [183, 141] on div "**********" at bounding box center [247, 138] width 495 height 277
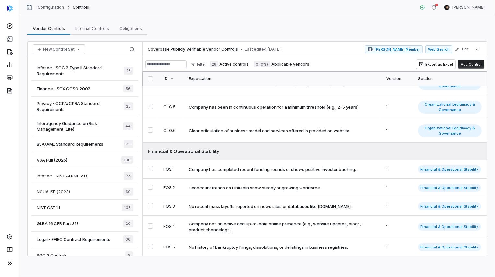
click at [75, 86] on span "Finance - SOX COSO 2002" at bounding box center [64, 89] width 54 height 6
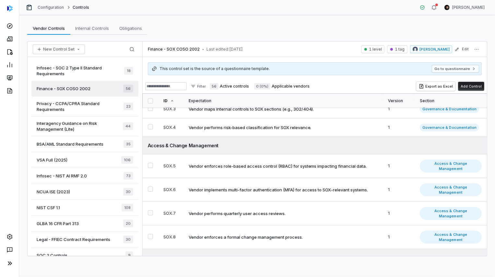
scroll to position [66, 0]
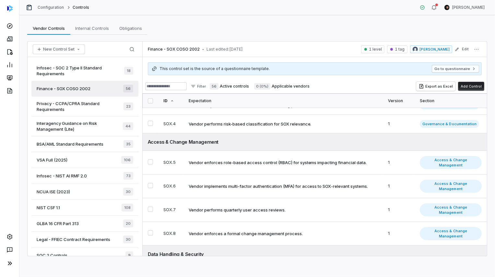
click at [58, 107] on span "Privacy - CCPA/CPRA Standard Requirements" at bounding box center [80, 106] width 87 height 12
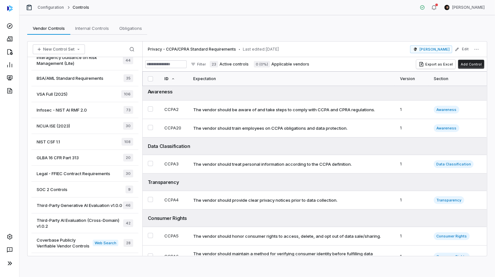
scroll to position [67, 0]
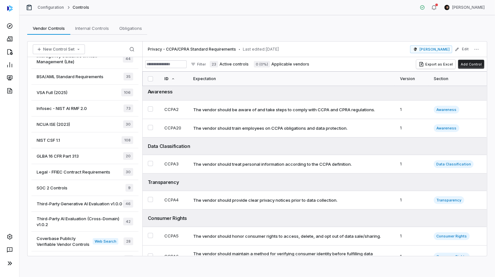
click at [72, 173] on span "Legal - FFIEC Contract Requirements" at bounding box center [74, 172] width 74 height 6
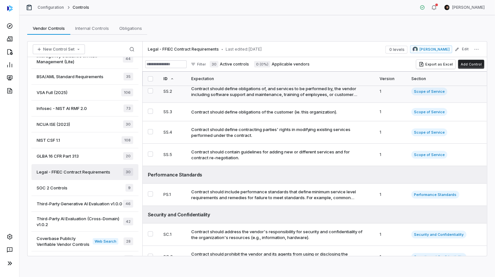
scroll to position [51, 0]
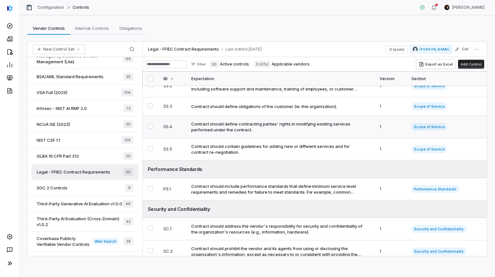
click at [268, 130] on div "Contract should define contracting parties' rights in modifying existing servic…" at bounding box center [278, 127] width 175 height 12
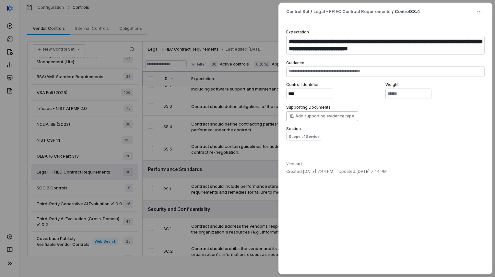
click at [241, 171] on div "**********" at bounding box center [247, 138] width 495 height 277
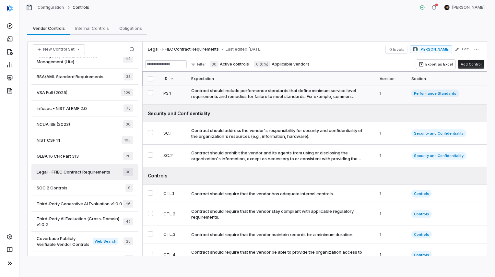
scroll to position [149, 0]
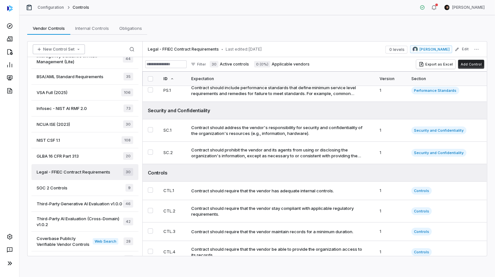
click at [61, 52] on button "New Control Set" at bounding box center [59, 49] width 52 height 10
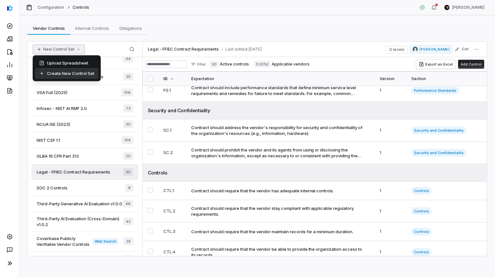
click at [69, 74] on div "Create New Control Set" at bounding box center [66, 73] width 63 height 10
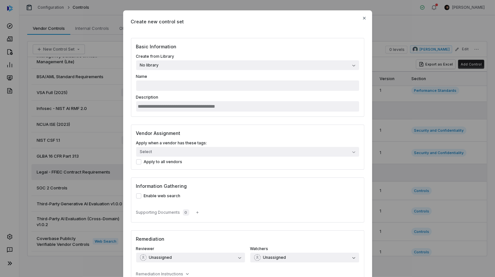
click at [190, 68] on button "No library" at bounding box center [247, 65] width 223 height 10
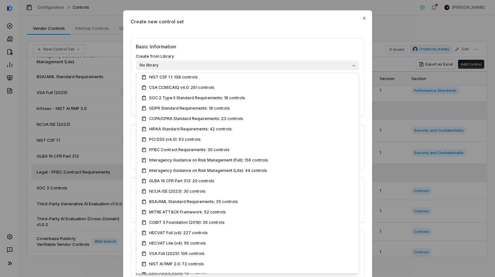
scroll to position [71, 0]
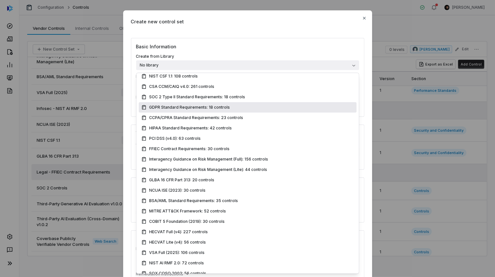
click at [108, 101] on div "Create new control set Basic Information Create from Library No library Name De…" at bounding box center [247, 167] width 495 height 334
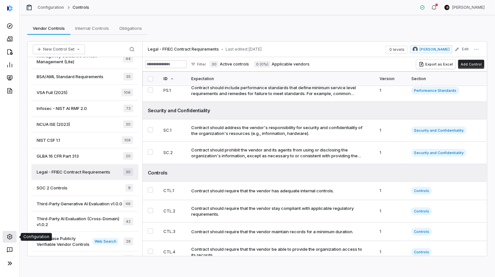
click at [13, 236] on link at bounding box center [10, 237] width 14 height 12
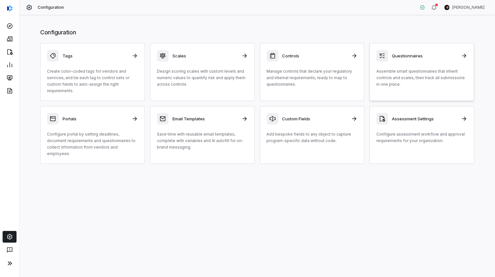
click at [431, 72] on p "Assemble smart questionnaires that inherit controls and scales, then track all …" at bounding box center [421, 77] width 91 height 19
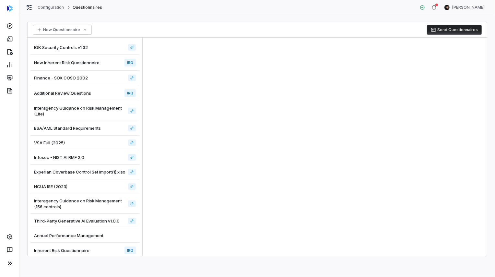
click at [85, 141] on div "VSA Full (2025)" at bounding box center [84, 142] width 109 height 15
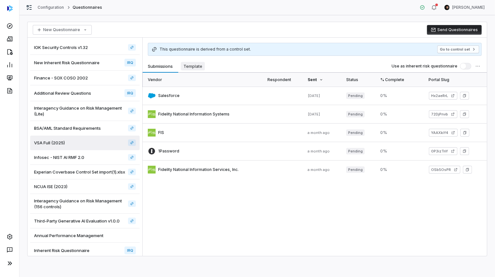
click at [190, 66] on span "Template" at bounding box center [193, 66] width 24 height 8
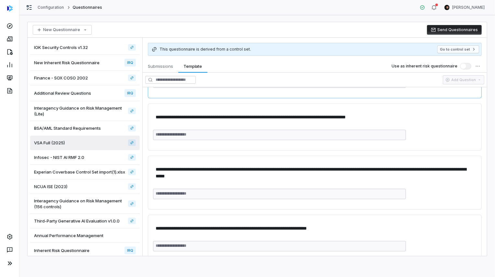
scroll to position [187, 0]
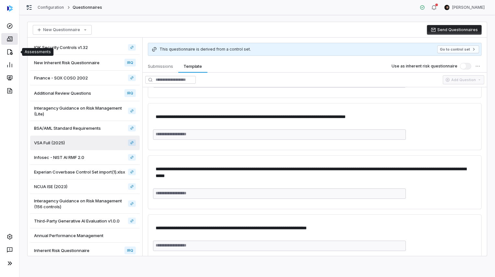
click at [11, 42] on link at bounding box center [9, 39] width 17 height 12
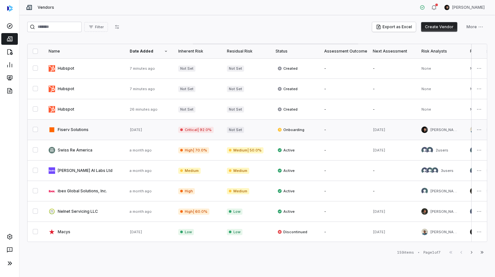
click at [71, 131] on link at bounding box center [83, 130] width 81 height 20
type textarea "*"
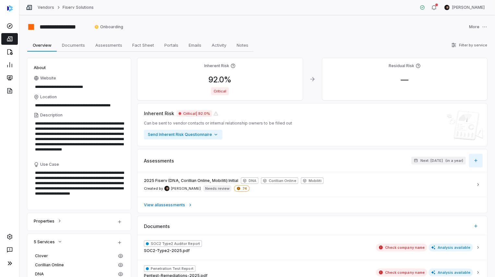
click at [477, 160] on icon "button" at bounding box center [475, 160] width 5 height 5
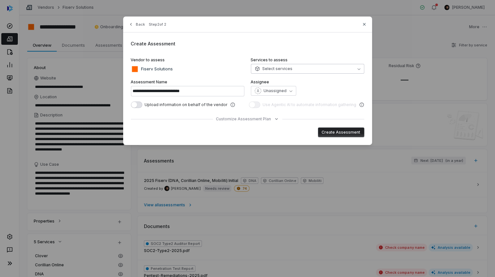
click at [264, 68] on span "Select services" at bounding box center [274, 68] width 38 height 5
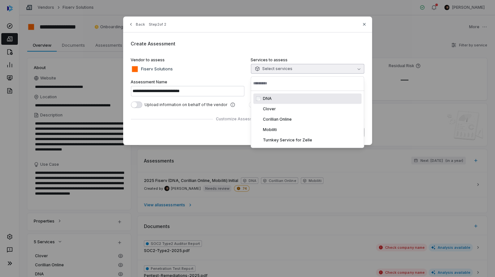
click at [275, 47] on div "**********" at bounding box center [247, 81] width 249 height 128
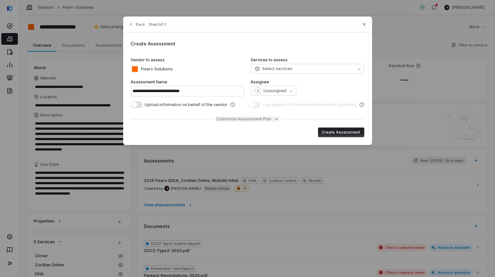
click at [265, 119] on span "Customize Assessment Plan" at bounding box center [243, 118] width 55 height 5
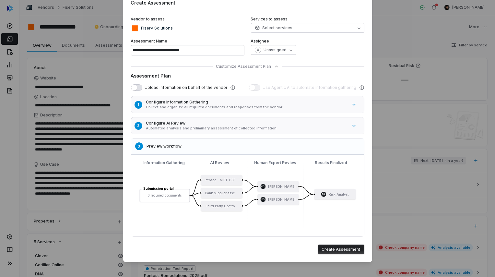
scroll to position [42, 0]
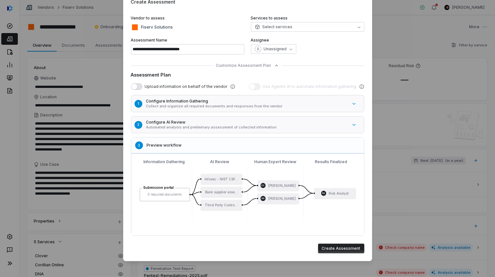
click at [256, 126] on p "Automated analysis and preliminary assessment of collected information" at bounding box center [246, 127] width 201 height 5
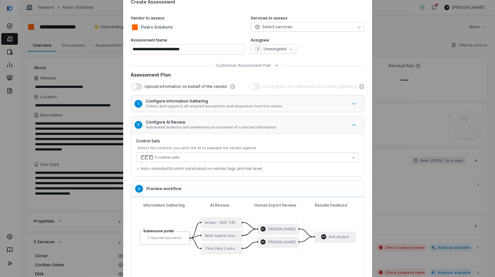
click at [225, 104] on p "Collect and organize all required documents and responses from the vendor" at bounding box center [246, 106] width 201 height 5
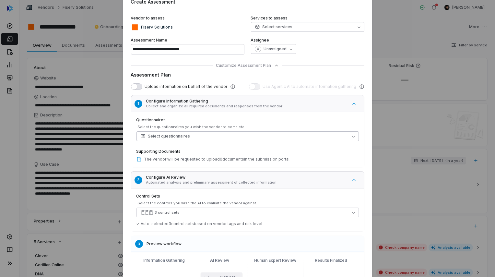
click at [202, 136] on button "Select questionnaires" at bounding box center [247, 136] width 222 height 10
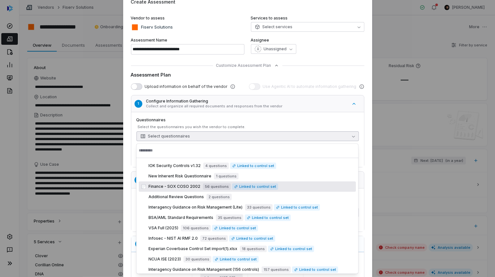
click at [238, 86] on div "Upload information on behalf of the vendor Use Agentic AI to automate informati…" at bounding box center [247, 86] width 233 height 6
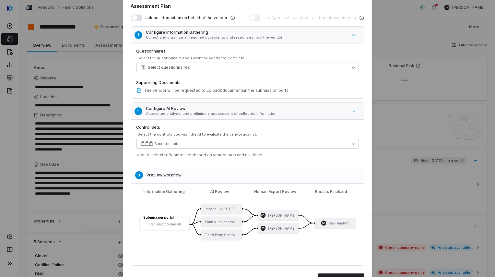
scroll to position [113, 0]
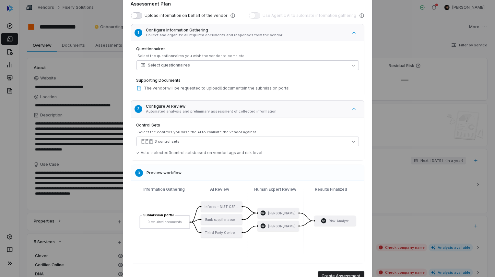
click at [334, 274] on button "Create Assessment" at bounding box center [341, 276] width 46 height 10
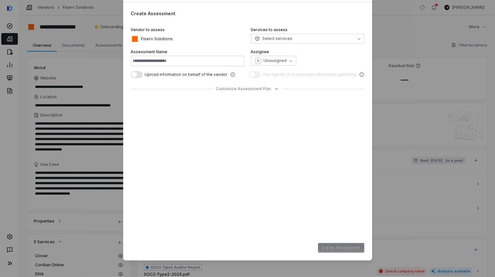
type input "**********"
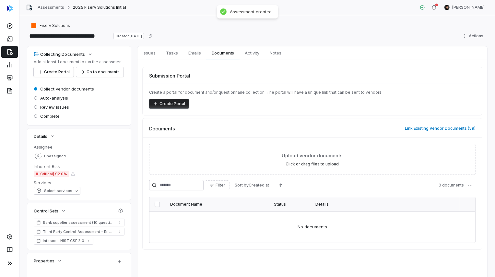
click at [180, 106] on button "Create Portal" at bounding box center [169, 104] width 40 height 10
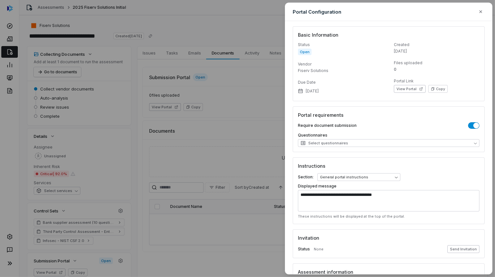
click at [458, 250] on button "Send Invitation" at bounding box center [463, 249] width 32 height 8
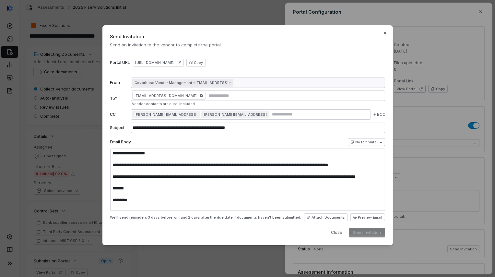
type textarea "**********"
click at [180, 64] on icon at bounding box center [179, 62] width 3 height 3
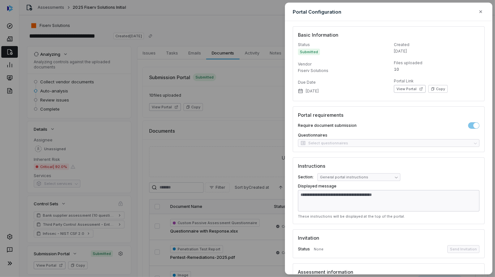
click at [350, 144] on div "Questionnaires Select questionnaires" at bounding box center [388, 139] width 181 height 14
click at [100, 16] on div "**********" at bounding box center [247, 138] width 495 height 277
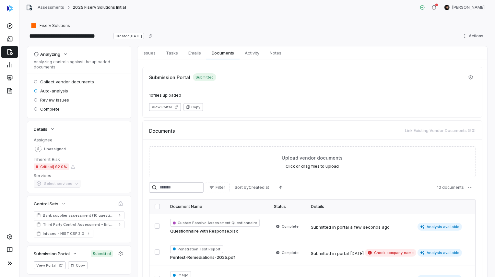
click at [8, 50] on icon at bounding box center [9, 52] width 6 height 6
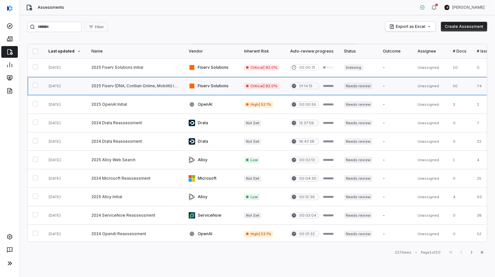
click at [159, 86] on link at bounding box center [134, 86] width 97 height 18
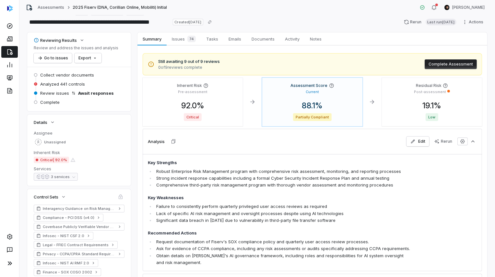
scroll to position [16, 0]
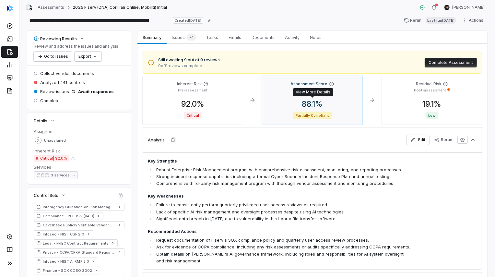
click at [315, 104] on span "88.1 %" at bounding box center [312, 103] width 31 height 9
click at [10, 268] on button at bounding box center [10, 263] width 14 height 13
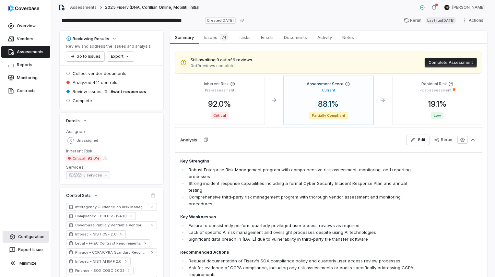
click at [31, 237] on link "Configuration" at bounding box center [26, 237] width 46 height 12
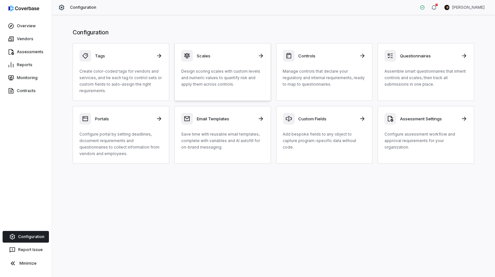
click at [214, 65] on div "Scales Design scoring scales with custom levels and numeric values to quantify …" at bounding box center [222, 69] width 83 height 38
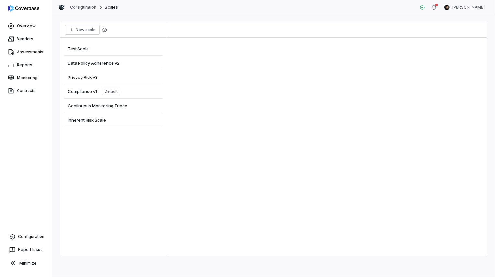
click at [97, 92] on div "Compliance v1 Default" at bounding box center [94, 91] width 52 height 8
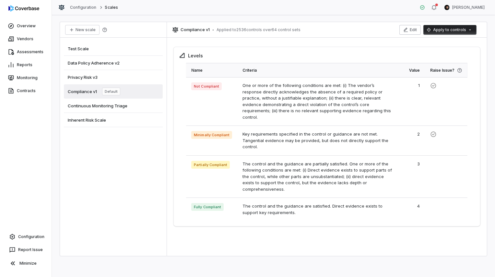
click at [414, 32] on button "Edit" at bounding box center [409, 30] width 21 height 10
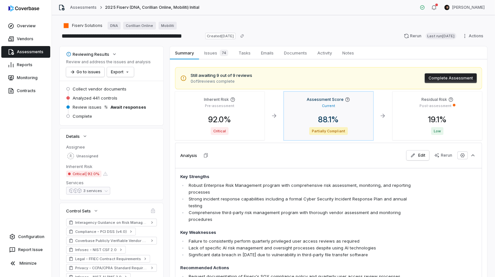
click at [332, 119] on span "88.1 %" at bounding box center [328, 119] width 31 height 9
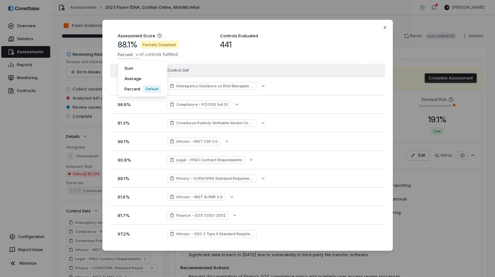
click at [129, 56] on div "Assessment Score 88.1 % Partially Compliant Percent of controls fulfilled Sum A…" at bounding box center [247, 138] width 495 height 258
click at [132, 71] on div "Sum" at bounding box center [143, 68] width 44 height 10
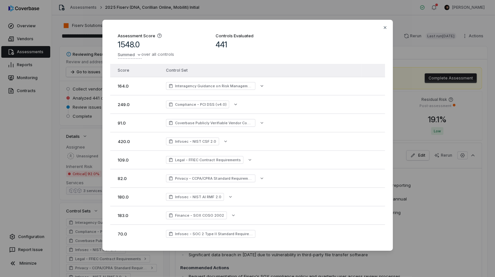
click at [131, 54] on div "Assessment Score 1548.0 Summed over all controls Controls Evaluated 441 Score C…" at bounding box center [247, 138] width 495 height 258
click at [131, 89] on div "Percent Default" at bounding box center [149, 89] width 57 height 10
click at [386, 27] on icon "button" at bounding box center [384, 27] width 5 height 5
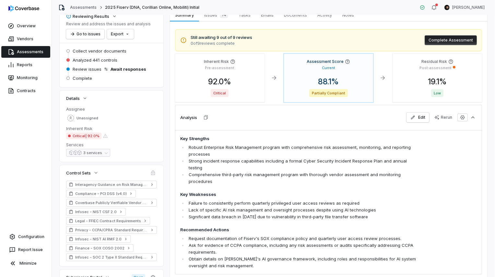
scroll to position [1, 0]
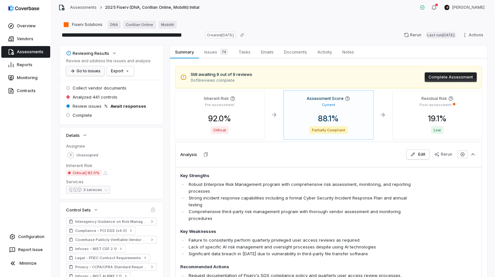
click at [78, 71] on button "Go to issues" at bounding box center [85, 71] width 38 height 10
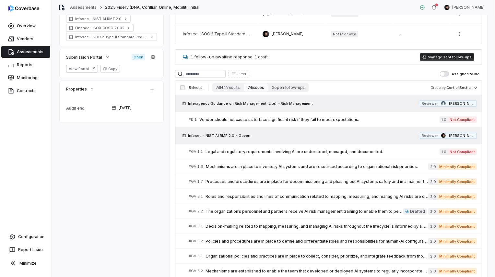
scroll to position [258, 0]
click at [269, 165] on span "Mechanisms are in place to inventory AI systems and are resourced according to …" at bounding box center [317, 166] width 222 height 5
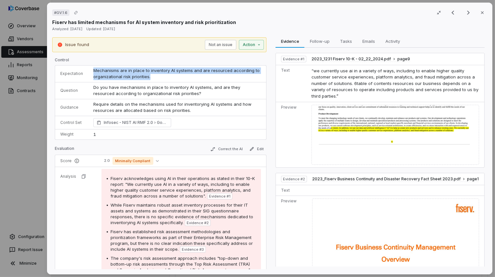
drag, startPoint x: 91, startPoint y: 70, endPoint x: 156, endPoint y: 75, distance: 64.9
click at [156, 75] on td "Mechanisms are in place to inventory AI systems and are resourced according to …" at bounding box center [177, 73] width 178 height 17
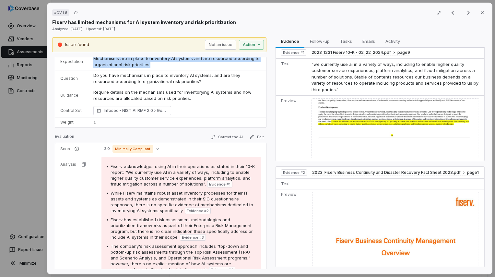
scroll to position [25, 0]
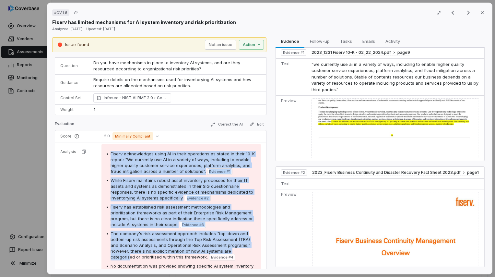
drag, startPoint x: 101, startPoint y: 148, endPoint x: 249, endPoint y: 249, distance: 178.5
click at [246, 253] on div "Fiserv acknowledges using AI in their operations as stated in their 10-K report…" at bounding box center [180, 215] width 159 height 143
click at [245, 240] on span "The company's risk assessment approach includes "top-down and bottom-up risk as…" at bounding box center [180, 245] width 140 height 29
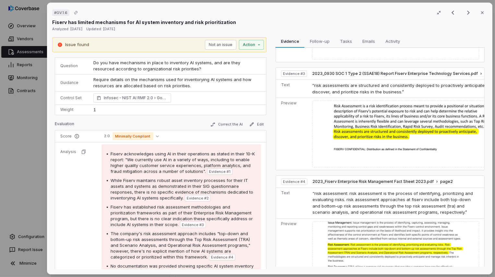
scroll to position [363, 0]
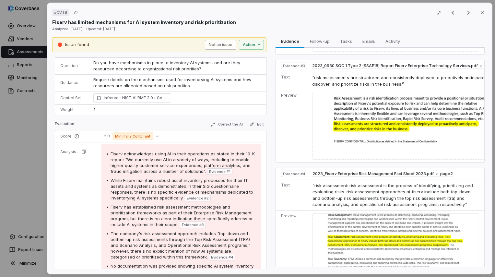
click at [218, 46] on button "Not an issue" at bounding box center [220, 45] width 31 height 10
click at [258, 47] on icon "button" at bounding box center [258, 44] width 5 height 5
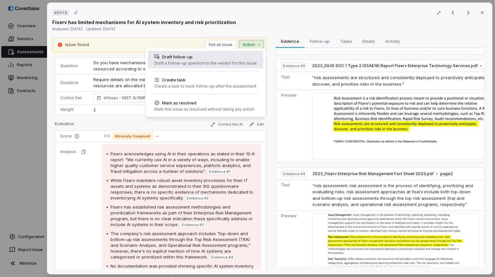
click at [221, 65] on div "Draft a follow-up question to the vendor for this issue" at bounding box center [205, 63] width 102 height 5
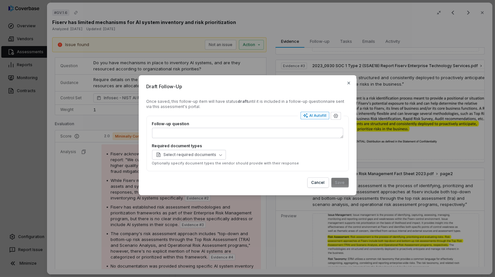
click at [309, 115] on div "AI Autofill" at bounding box center [315, 115] width 24 height 5
type textarea "*"
type textarea "***"
type textarea "*"
type textarea "**********"
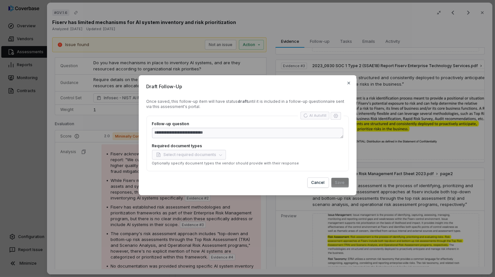
type textarea "*"
type textarea "**********"
type textarea "*"
type textarea "**********"
type textarea "*"
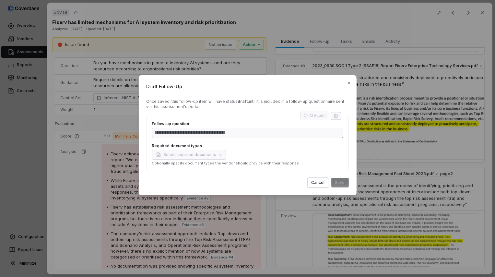
type textarea "**********"
type textarea "*"
type textarea "**********"
type textarea "*"
type textarea "**********"
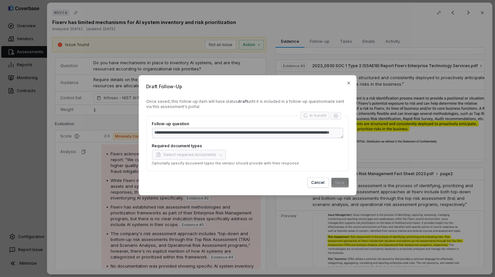
type textarea "*"
type textarea "**********"
type textarea "*"
type textarea "**********"
type textarea "*"
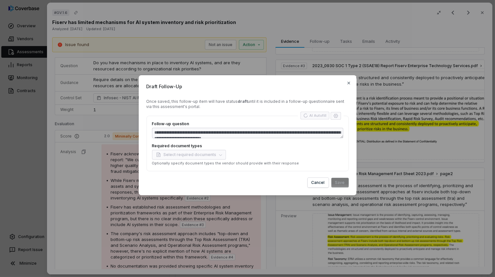
type textarea "**********"
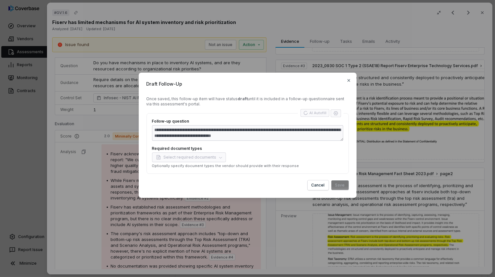
type textarea "*"
type textarea "**********"
type textarea "*"
type textarea "**********"
type textarea "*"
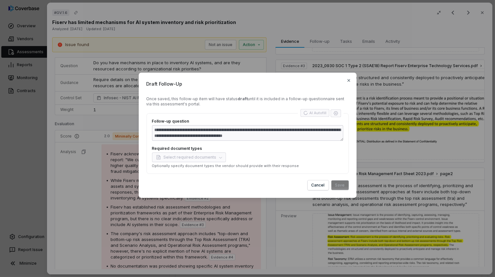
type textarea "**********"
type textarea "*"
type textarea "**********"
type textarea "*"
type textarea "**********"
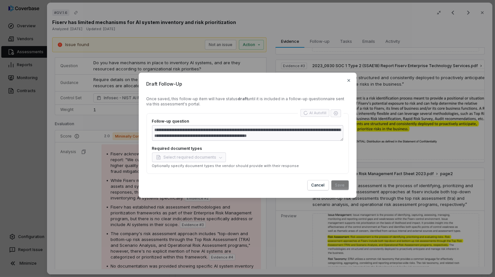
type textarea "*"
type textarea "**********"
type textarea "*"
type textarea "**********"
type textarea "*"
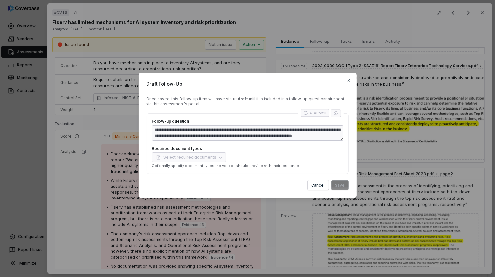
type textarea "**********"
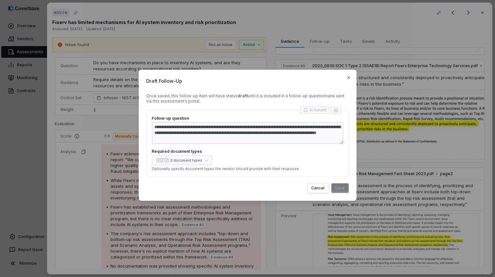
type textarea "*"
type textarea "**********"
type textarea "*"
type textarea "**********"
type textarea "*"
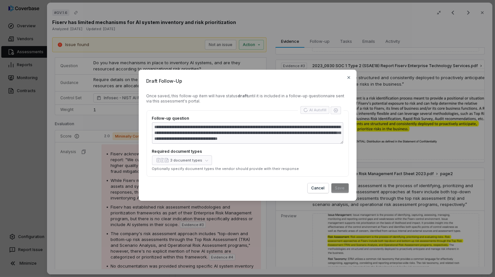
type textarea "**********"
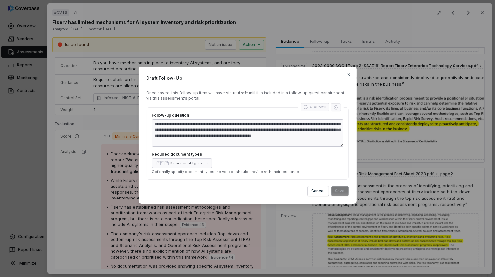
type textarea "*"
type textarea "**********"
type textarea "*"
type textarea "**********"
type textarea "*"
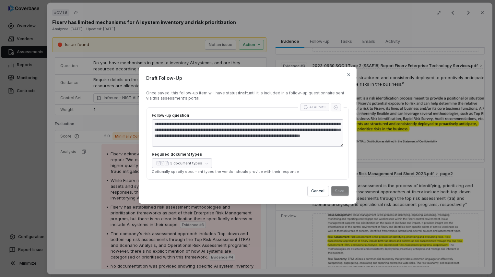
type textarea "**********"
type textarea "*"
type textarea "**********"
type textarea "*"
type textarea "**********"
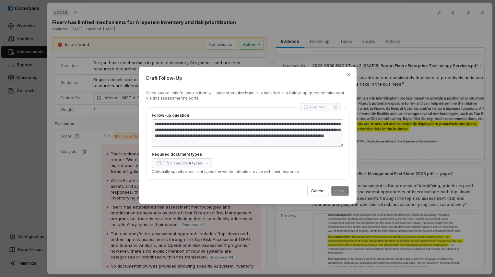
type textarea "*"
type textarea "**********"
type textarea "*"
type textarea "**********"
type textarea "*"
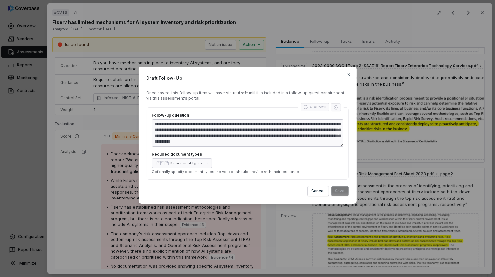
type textarea "**********"
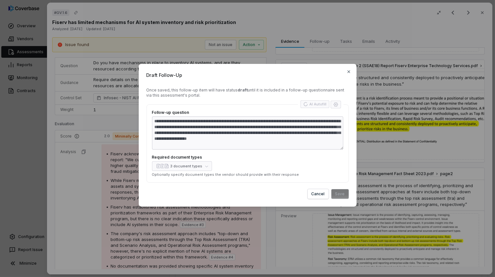
type textarea "*"
type textarea "**********"
type textarea "*"
type textarea "**********"
type textarea "*"
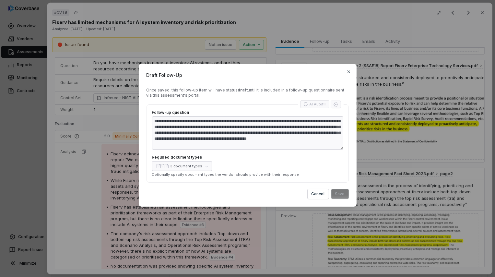
type textarea "**********"
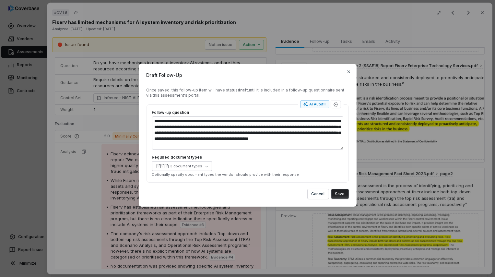
type textarea "*"
click at [342, 195] on button "Save" at bounding box center [339, 194] width 17 height 10
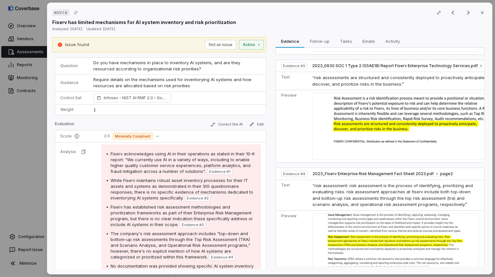
click at [31, 120] on div "# GV.1.6 Result 5 of 25 Close Fiserv has limited mechanisms for AI system inven…" at bounding box center [247, 138] width 495 height 277
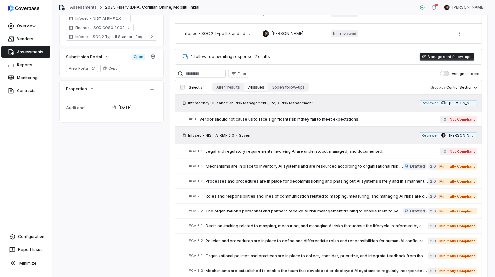
click at [435, 56] on button "Manage sent follow-ups" at bounding box center [447, 57] width 54 height 8
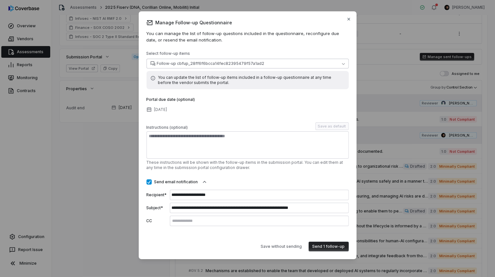
click at [187, 64] on span "Follow-up cbfup_28ff6f6bcca14fec82395479f57a1ad2" at bounding box center [211, 63] width 108 height 5
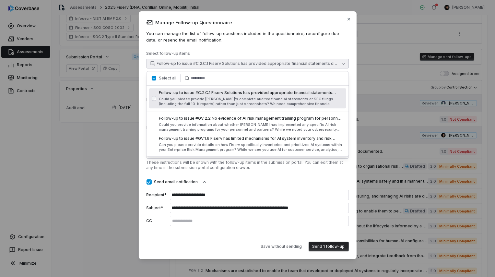
click at [154, 77] on button "button" at bounding box center [154, 78] width 5 height 5
click at [153, 77] on button "button" at bounding box center [154, 78] width 5 height 5
click at [261, 48] on div "**********" at bounding box center [247, 135] width 202 height 232
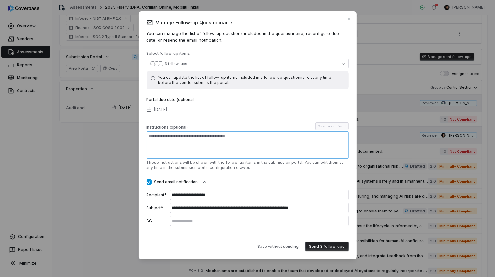
click at [264, 143] on textarea at bounding box center [247, 144] width 202 height 27
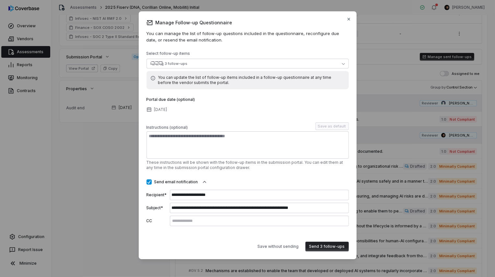
click at [326, 246] on button "Send 3 follow-ups" at bounding box center [326, 246] width 43 height 10
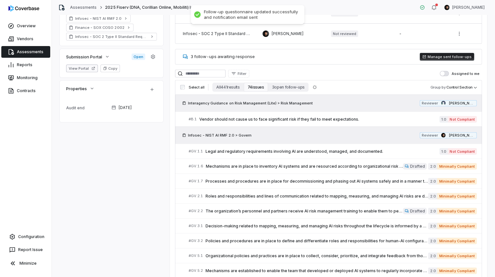
click at [82, 66] on button "View Portal" at bounding box center [82, 68] width 32 height 8
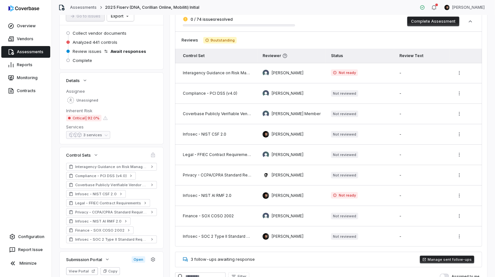
scroll to position [9, 0]
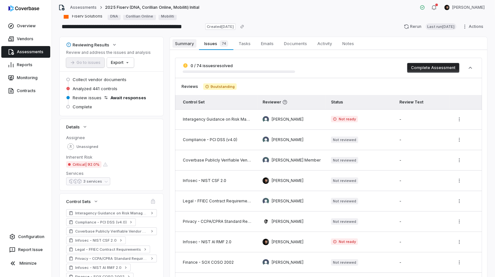
click at [187, 44] on span "Summary" at bounding box center [184, 43] width 24 height 8
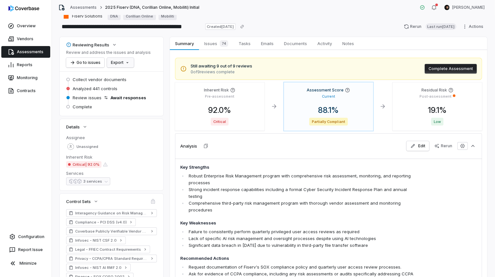
click at [125, 61] on html "**********" at bounding box center [247, 138] width 495 height 277
click at [132, 76] on div "Export as PDF" at bounding box center [131, 76] width 46 height 10
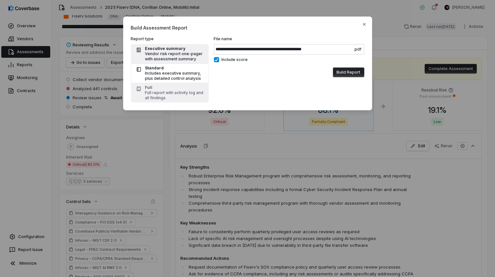
click at [178, 56] on div "Vendor risk report one-pager with assessment summary" at bounding box center [175, 56] width 60 height 10
click at [178, 92] on div "Full report with activity log and all findings" at bounding box center [175, 95] width 60 height 10
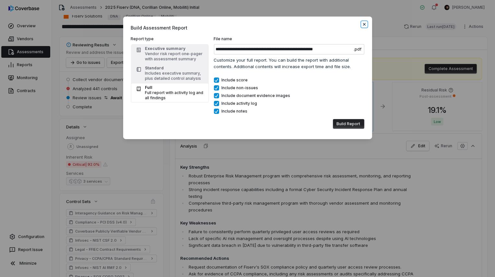
click at [363, 24] on icon "button" at bounding box center [364, 24] width 5 height 5
type input "**********"
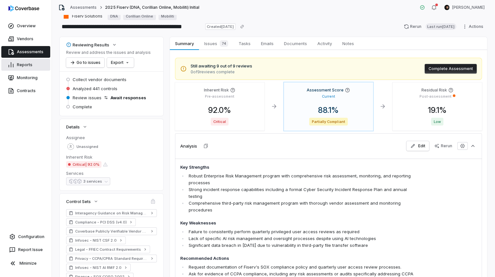
click at [17, 67] on link "Reports" at bounding box center [25, 65] width 49 height 12
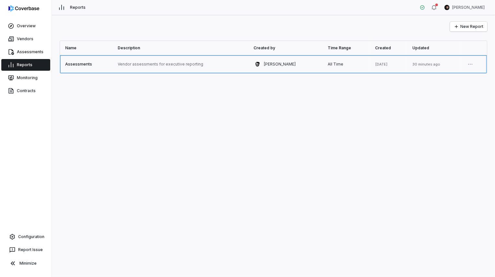
click at [156, 67] on link at bounding box center [180, 64] width 135 height 18
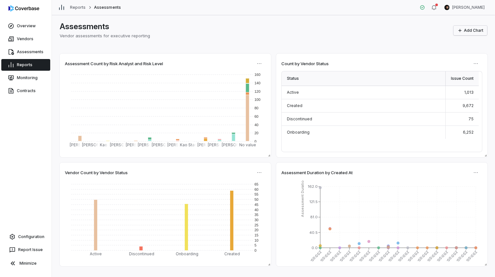
click at [472, 32] on button "Add Chart" at bounding box center [470, 31] width 34 height 10
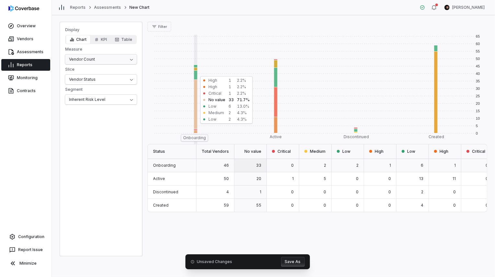
click at [100, 59] on html "Overview Vendors Assessments Reports Monitoring Contracts Configuration Report …" at bounding box center [247, 138] width 495 height 277
click at [139, 74] on html "Overview Vendors Assessments Reports Monitoring Contracts Configuration Report …" at bounding box center [247, 138] width 495 height 277
click at [115, 60] on html "Overview Vendors Assessments Reports Monitoring Contracts Configuration Report …" at bounding box center [247, 138] width 495 height 277
click at [117, 132] on html "Overview Vendors Assessments Reports Monitoring Contracts Configuration Report …" at bounding box center [247, 138] width 495 height 277
click at [157, 24] on button "Filter" at bounding box center [159, 27] width 24 height 10
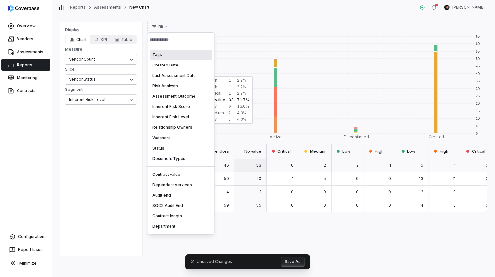
click at [207, 22] on html "Overview Vendors Assessments Reports Monitoring Contracts Configuration Report …" at bounding box center [247, 138] width 495 height 277
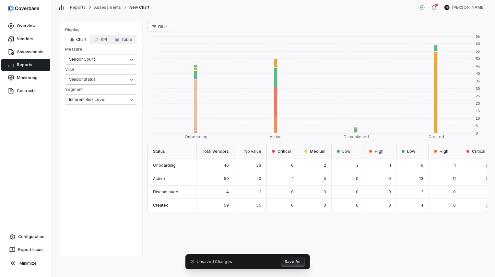
click at [228, 233] on div "0 5 10 15 20 25 30 35 40 45 50 55 60 65 Onboarding Active Discontinued Created …" at bounding box center [317, 143] width 340 height 225
click at [39, 81] on link "Monitoring" at bounding box center [25, 78] width 49 height 12
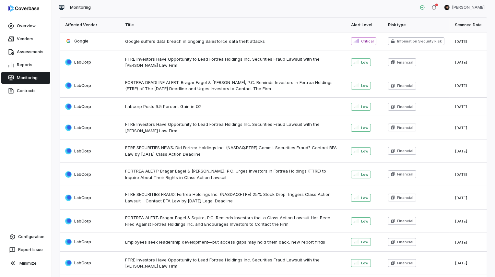
scroll to position [38, 0]
click at [20, 40] on link "Vendors" at bounding box center [25, 39] width 49 height 12
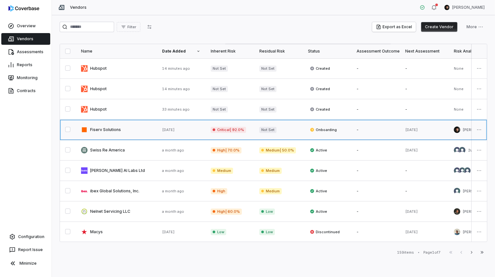
click at [125, 127] on link at bounding box center [116, 130] width 81 height 20
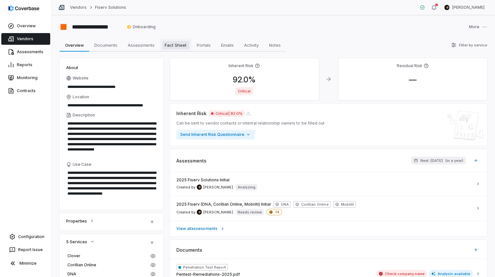
click at [179, 47] on span "Fact Sheet" at bounding box center [175, 45] width 27 height 8
type textarea "*"
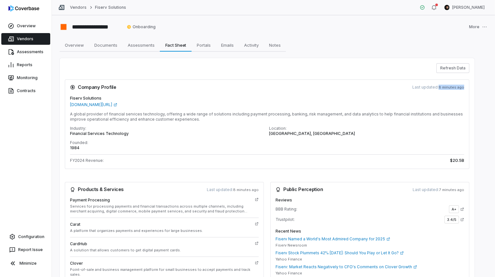
drag, startPoint x: 439, startPoint y: 87, endPoint x: 466, endPoint y: 87, distance: 26.9
click at [466, 87] on div "Company Profile Last updated: 8 minutes ago" at bounding box center [267, 87] width 404 height 16
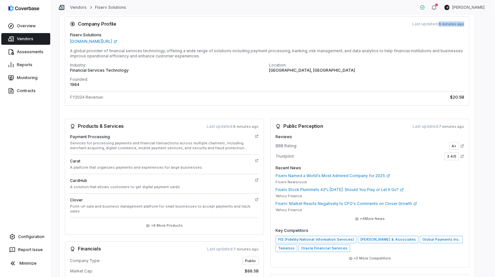
scroll to position [77, 0]
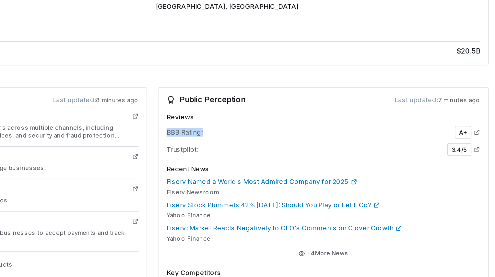
drag, startPoint x: 273, startPoint y: 132, endPoint x: 297, endPoint y: 132, distance: 24.3
click at [297, 132] on div "Reviews BBB Rating: A+ Trustpilot: 3.4 /5 Recent News Fiserv Named a World's Mo…" at bounding box center [369, 187] width 199 height 133
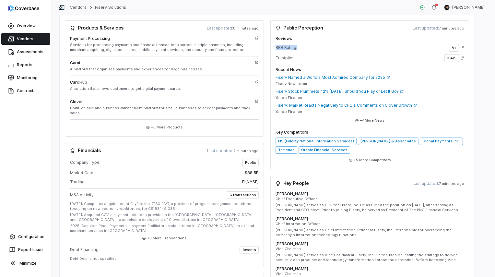
scroll to position [178, 0]
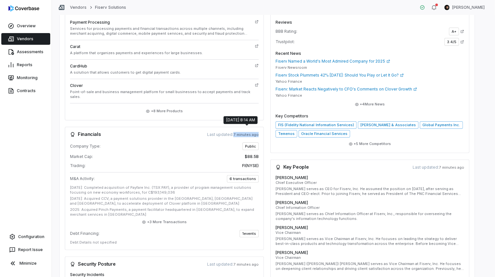
drag, startPoint x: 233, startPoint y: 129, endPoint x: 259, endPoint y: 128, distance: 25.6
click at [259, 128] on div "Financials Last updated: 7 minutes ago" at bounding box center [164, 135] width 199 height 16
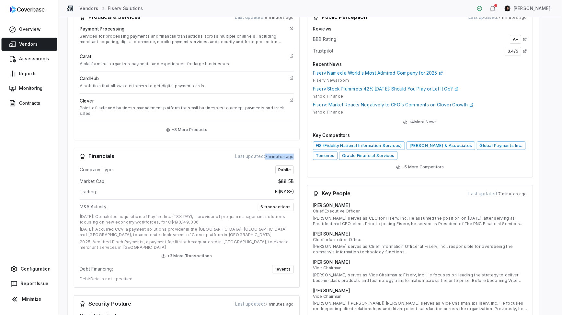
scroll to position [170, 0]
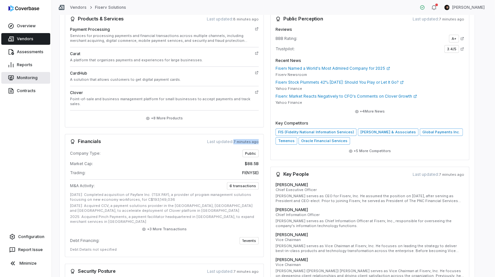
click at [28, 79] on link "Monitoring" at bounding box center [25, 78] width 49 height 12
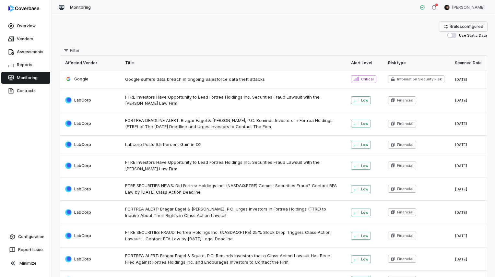
click at [448, 29] on link "4 rule s configured" at bounding box center [463, 27] width 48 height 10
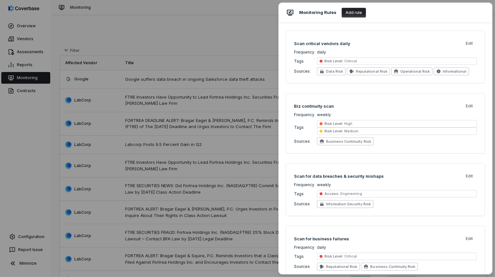
click at [355, 14] on button "Add rule" at bounding box center [353, 13] width 24 height 10
click at [74, 32] on div "Monitoring Rules Add rule Scan critical vendors daily Edit Frequency daily Tags…" at bounding box center [247, 138] width 495 height 277
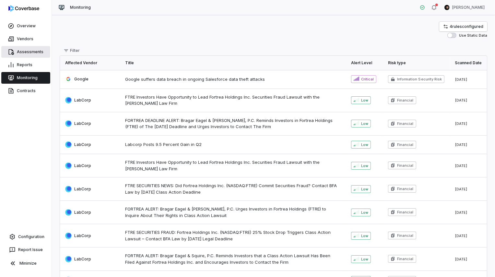
click at [25, 51] on link "Assessments" at bounding box center [25, 52] width 49 height 12
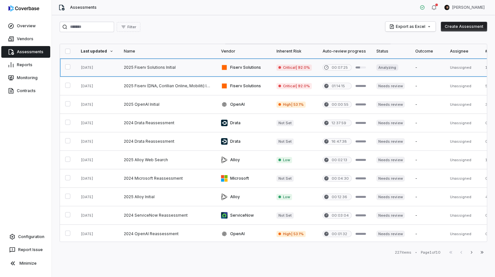
click at [128, 65] on link at bounding box center [167, 67] width 97 height 18
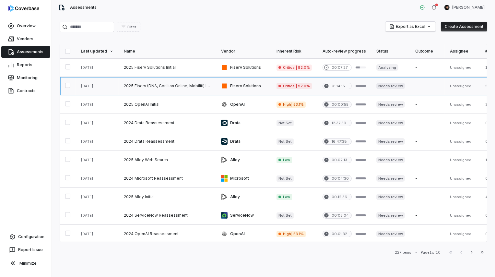
click at [185, 90] on link at bounding box center [167, 86] width 97 height 18
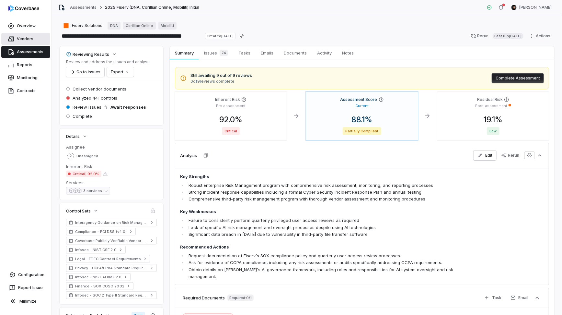
click at [20, 38] on link "Vendors" at bounding box center [25, 39] width 49 height 12
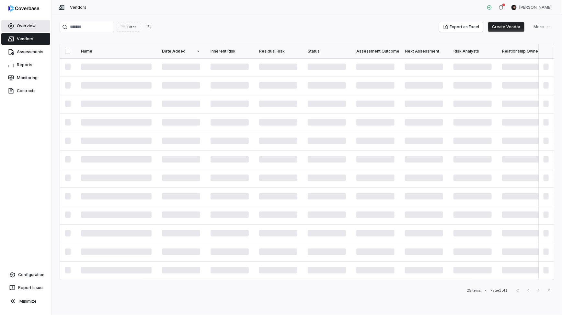
click at [21, 26] on link "Overview" at bounding box center [25, 26] width 49 height 12
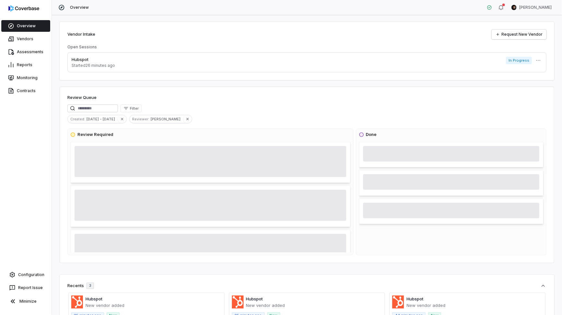
click at [539, 59] on html "Overview Vendors Assessments Reports Monitoring Contracts Configuration Report …" at bounding box center [281, 157] width 562 height 315
click at [538, 75] on div "Delete" at bounding box center [535, 75] width 41 height 10
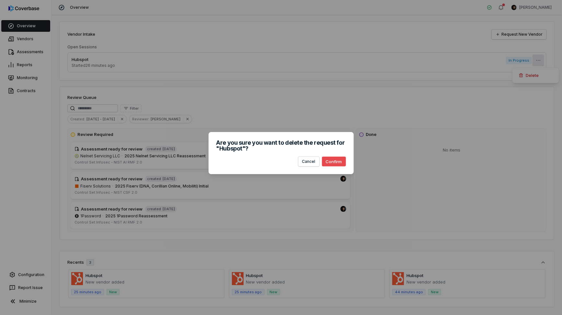
click at [334, 162] on button "Confirm" at bounding box center [334, 161] width 24 height 10
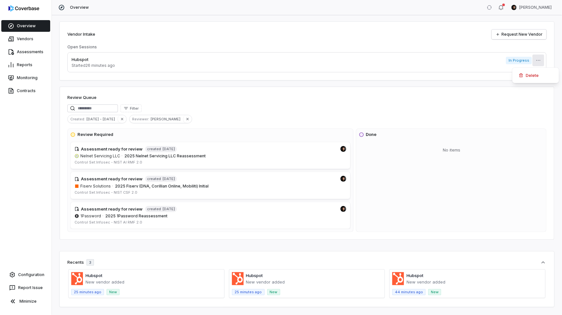
click at [25, 39] on html "Overview Vendors Assessments Reports Monitoring Contracts Configuration Report …" at bounding box center [281, 157] width 562 height 315
click at [37, 37] on link "Vendors" at bounding box center [25, 39] width 49 height 12
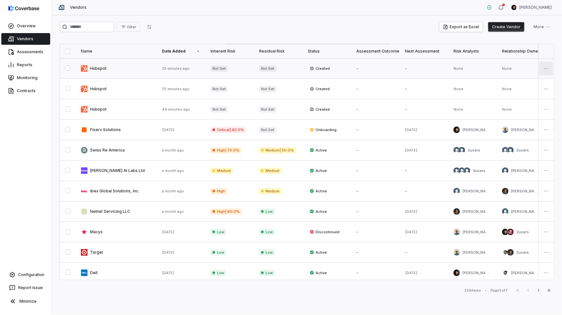
click at [546, 69] on html "Overview Vendors Assessments Reports Monitoring Contracts Configuration Report …" at bounding box center [281, 157] width 562 height 315
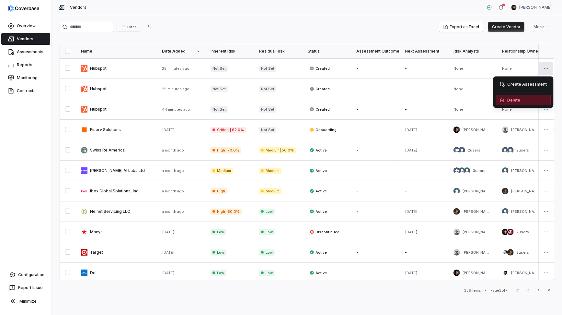
click at [529, 98] on div "Delete" at bounding box center [523, 100] width 55 height 10
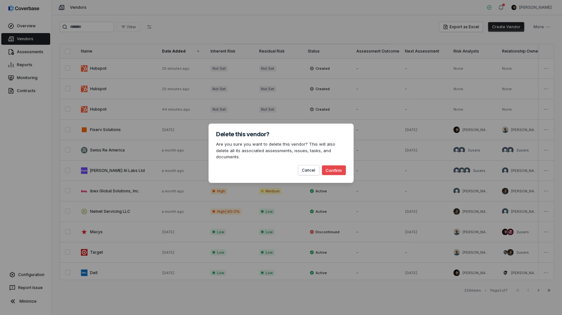
click at [336, 168] on button "Confirm" at bounding box center [334, 170] width 24 height 10
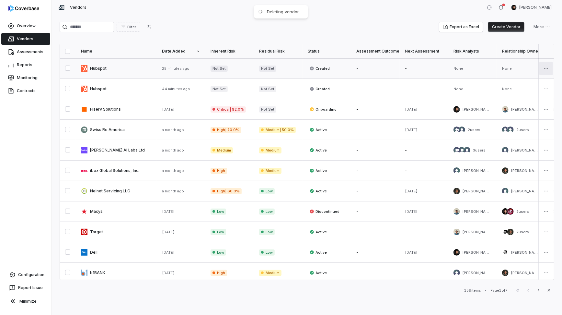
click at [545, 70] on html "Overview Vendors Assessments Reports Monitoring Contracts Configuration Report …" at bounding box center [281, 157] width 562 height 315
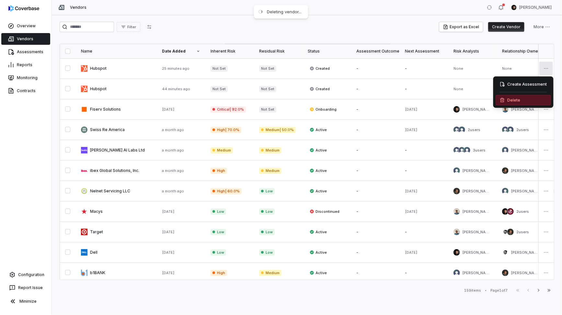
click at [513, 101] on div "Delete" at bounding box center [523, 100] width 55 height 10
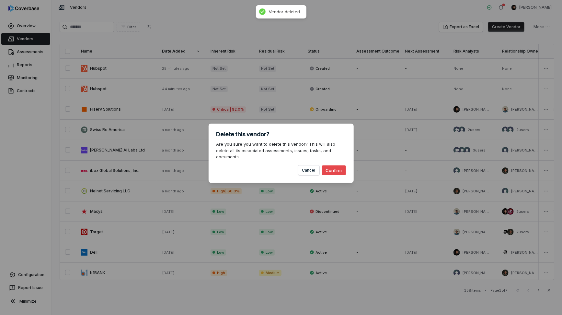
click at [336, 169] on button "Confirm" at bounding box center [334, 170] width 24 height 10
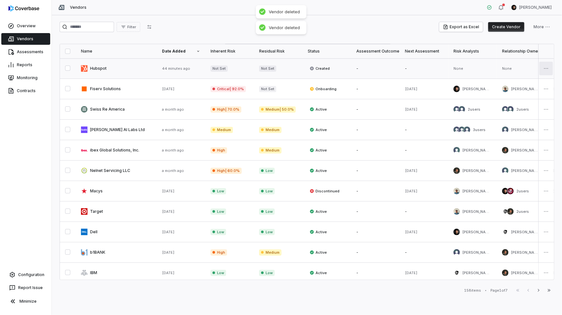
click at [545, 67] on html "Overview Vendors Assessments Reports Monitoring Contracts Configuration Report …" at bounding box center [281, 157] width 562 height 315
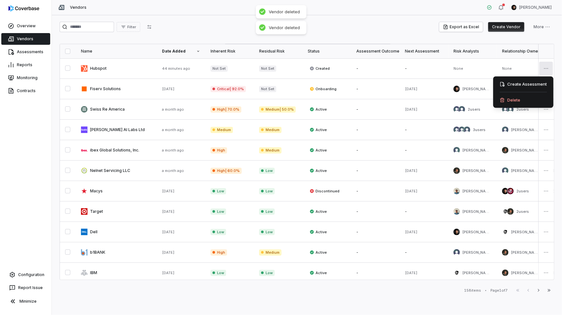
click at [513, 101] on div "Delete" at bounding box center [523, 100] width 55 height 10
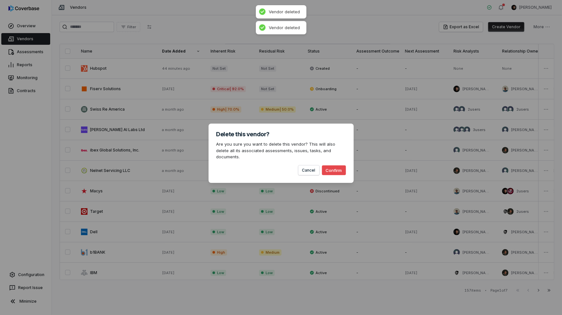
click at [333, 165] on button "Confirm" at bounding box center [334, 170] width 24 height 10
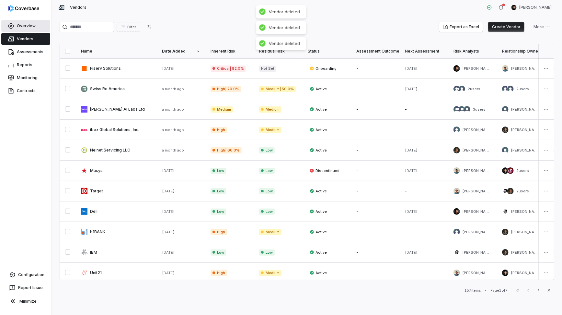
click at [31, 30] on link "Overview" at bounding box center [25, 26] width 49 height 12
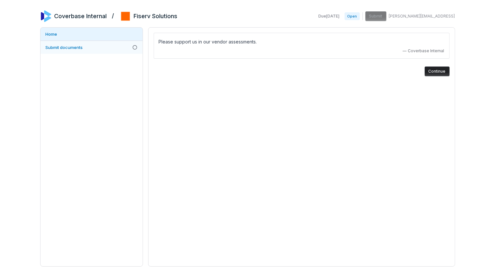
click at [66, 46] on span "Submit documents" at bounding box center [64, 47] width 37 height 5
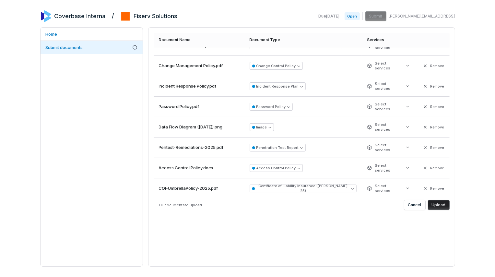
scroll to position [3, 0]
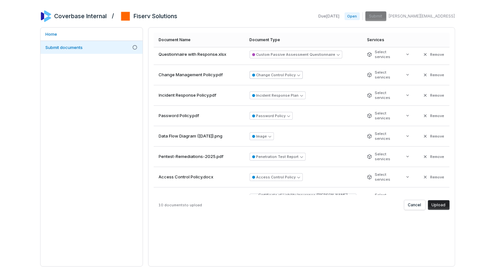
click at [298, 71] on button "Change Control Policy" at bounding box center [275, 75] width 53 height 8
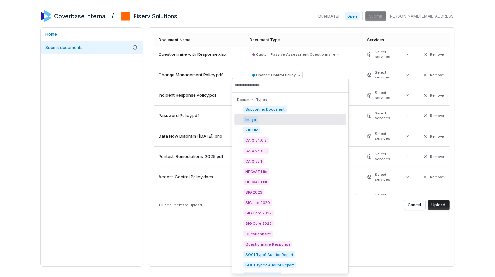
click at [342, 106] on td "Password Policy" at bounding box center [302, 116] width 117 height 20
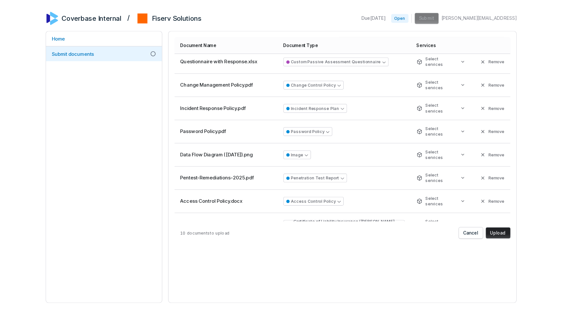
scroll to position [36, 0]
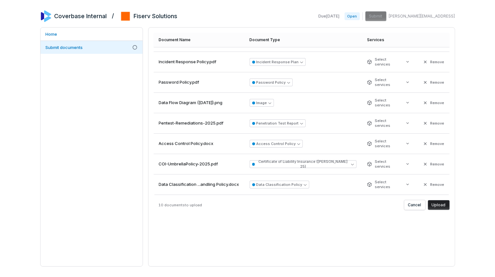
click at [443, 202] on button "Upload" at bounding box center [439, 205] width 22 height 10
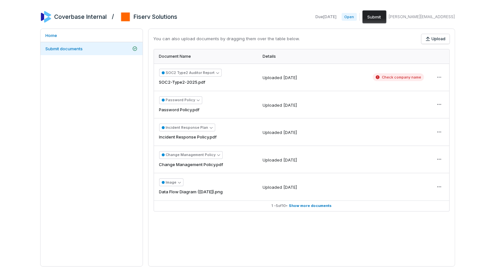
click at [386, 16] on button "Submit" at bounding box center [374, 16] width 24 height 13
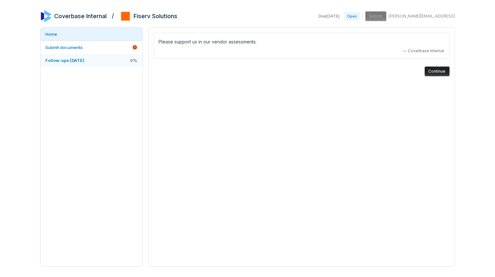
click at [76, 61] on span "Follow-ups [DATE]" at bounding box center [65, 60] width 39 height 5
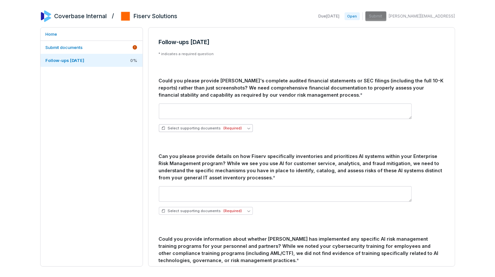
click at [229, 130] on span "(Required)" at bounding box center [233, 128] width 18 height 5
click at [282, 142] on div "Could you please provide [PERSON_NAME]'s complete audited financial statements …" at bounding box center [301, 189] width 285 height 225
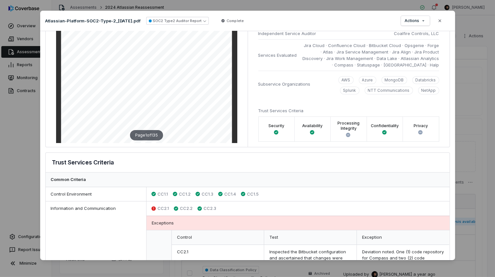
scroll to position [187, 0]
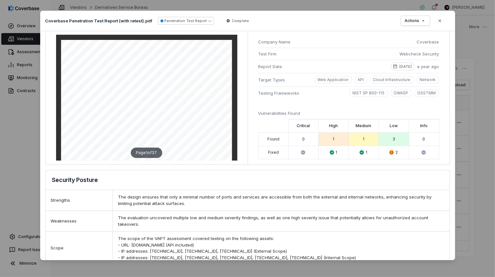
scroll to position [27, 0]
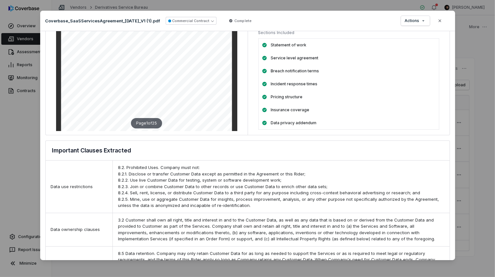
scroll to position [155, 0]
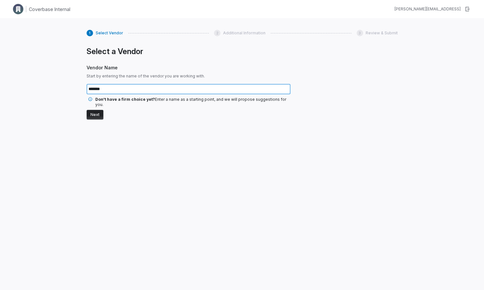
type input "*******"
click at [86, 111] on button "Next" at bounding box center [94, 115] width 17 height 10
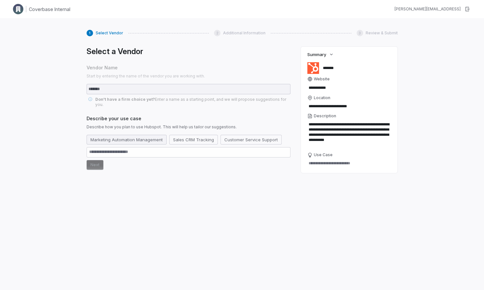
click at [146, 137] on button "Marketing Automation Management" at bounding box center [126, 140] width 80 height 10
click at [96, 160] on button "Next" at bounding box center [94, 165] width 17 height 10
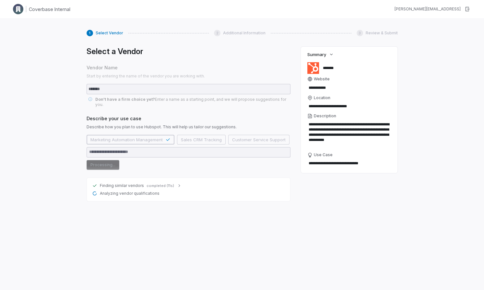
click at [177, 183] on icon at bounding box center [179, 185] width 5 height 5
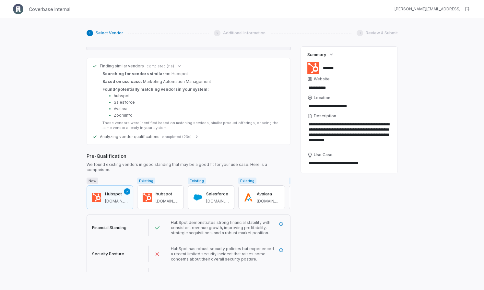
scroll to position [122, 0]
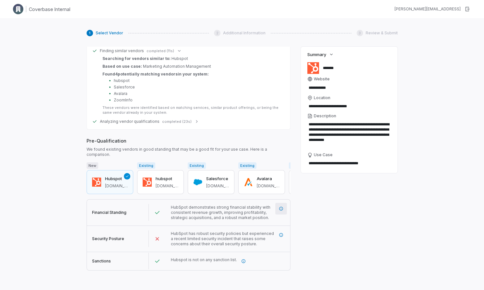
click at [279, 207] on icon "More information" at bounding box center [281, 209] width 4 height 4
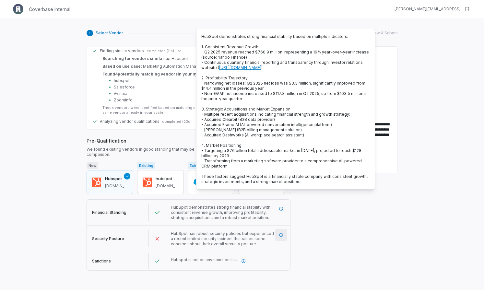
click at [279, 233] on icon "More information" at bounding box center [281, 235] width 5 height 5
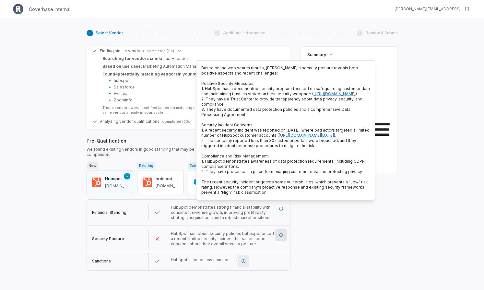
click at [242, 259] on icon "More information" at bounding box center [243, 261] width 4 height 4
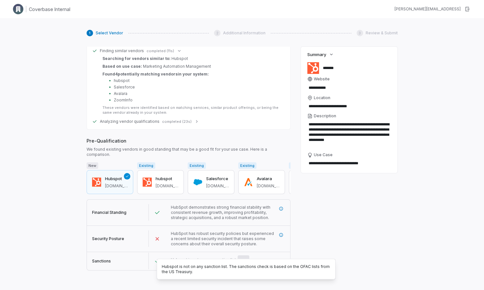
click at [377, 209] on div "**********" at bounding box center [349, 159] width 97 height 225
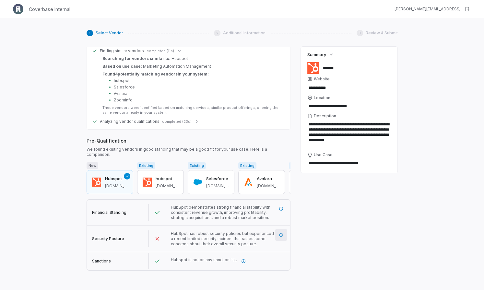
click at [283, 233] on icon "More information" at bounding box center [281, 235] width 5 height 5
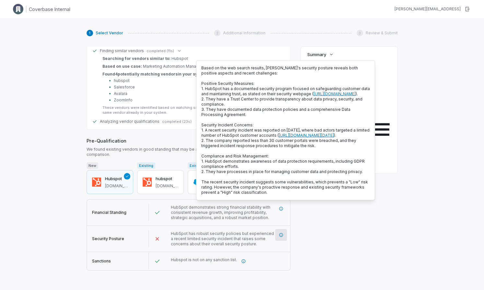
drag, startPoint x: 202, startPoint y: 136, endPoint x: 331, endPoint y: 139, distance: 129.6
click at [331, 138] on p "Based on the web search results, [PERSON_NAME]'s security posture reveals both …" at bounding box center [285, 130] width 168 height 130
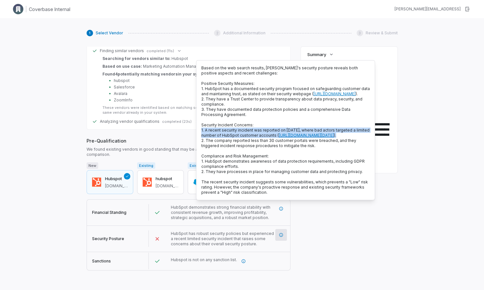
drag, startPoint x: 201, startPoint y: 135, endPoint x: 320, endPoint y: 149, distance: 120.0
click at [320, 149] on div "Based on the web search results, [PERSON_NAME]'s security posture reveals both …" at bounding box center [285, 130] width 179 height 140
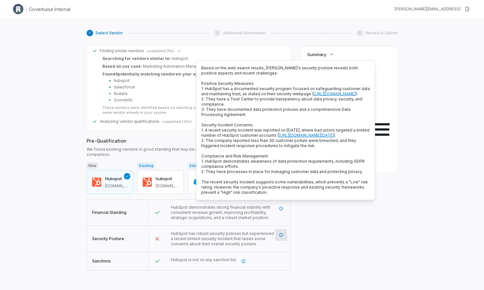
click at [313, 162] on p "Based on the web search results, [PERSON_NAME]'s security posture reveals both …" at bounding box center [285, 130] width 168 height 130
click at [175, 139] on div "Pre-Qualification We found existing vendors in good standing that may be a good…" at bounding box center [188, 147] width 204 height 20
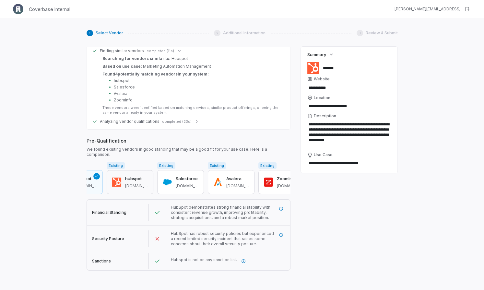
scroll to position [0, 34]
click at [97, 273] on button "Next" at bounding box center [94, 278] width 17 height 10
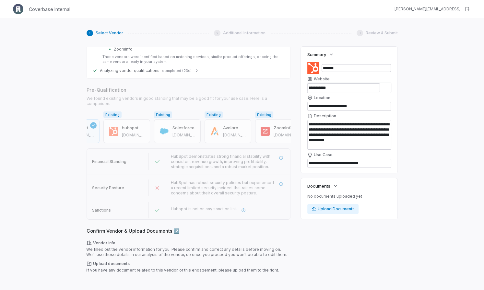
scroll to position [182, 0]
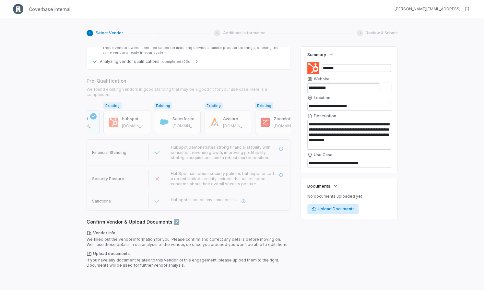
click at [350, 209] on button "Upload Documents" at bounding box center [332, 209] width 51 height 10
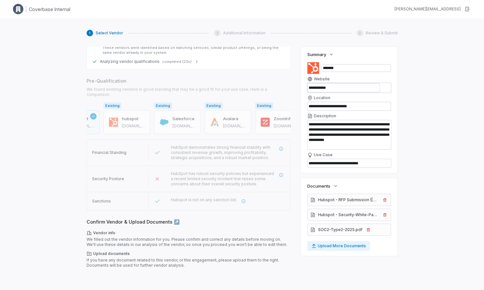
click at [92, 273] on button "Next" at bounding box center [94, 278] width 17 height 10
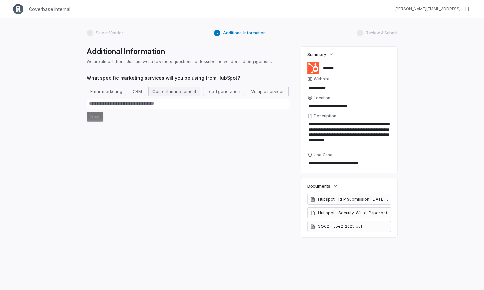
click at [167, 92] on button "Content management" at bounding box center [174, 91] width 52 height 10
click at [96, 130] on button "Next" at bounding box center [94, 129] width 17 height 10
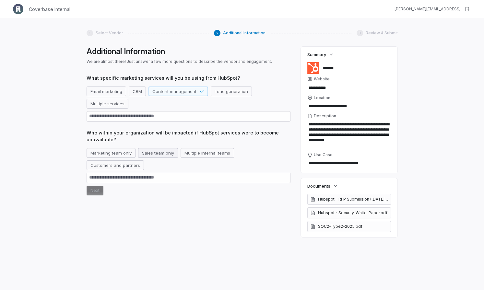
click at [168, 154] on button "Sales team only" at bounding box center [158, 153] width 40 height 10
click at [95, 190] on button "Next" at bounding box center [94, 191] width 17 height 10
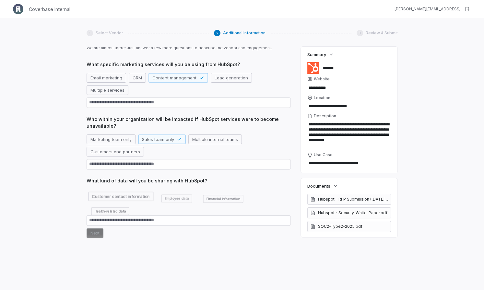
scroll to position [19, 0]
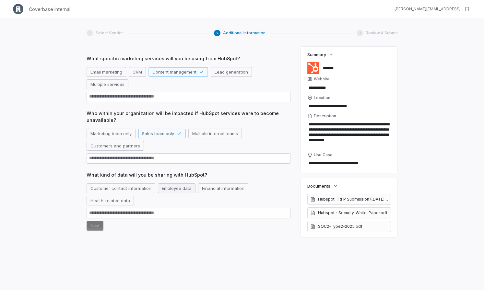
click at [160, 190] on button "Employee data" at bounding box center [177, 188] width 38 height 10
click at [91, 226] on button "Next" at bounding box center [94, 226] width 17 height 10
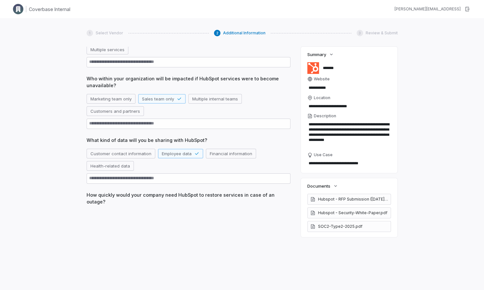
scroll to position [54, 0]
click at [163, 210] on button "Within 3 days" at bounding box center [156, 215] width 21 height 10
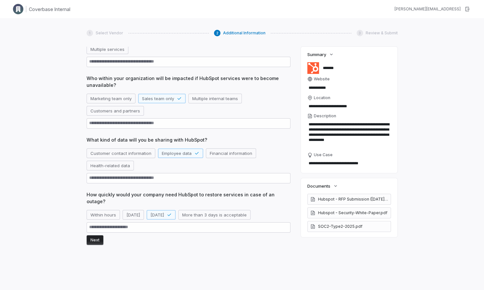
click at [95, 236] on button "Next" at bounding box center [94, 240] width 17 height 10
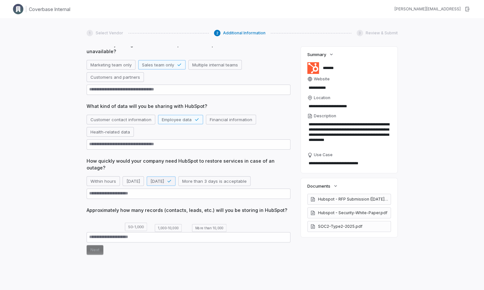
scroll to position [89, 0]
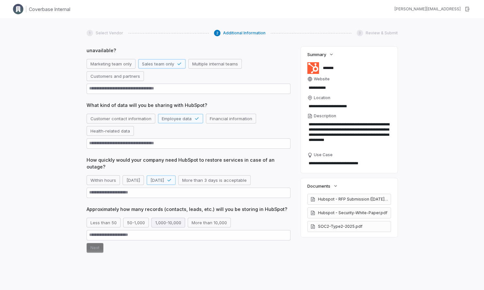
click at [160, 218] on button "1,000-10,000" at bounding box center [168, 223] width 34 height 10
click at [96, 243] on button "Next" at bounding box center [94, 248] width 17 height 10
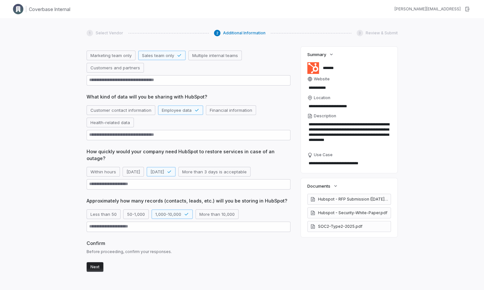
scroll to position [109, 0]
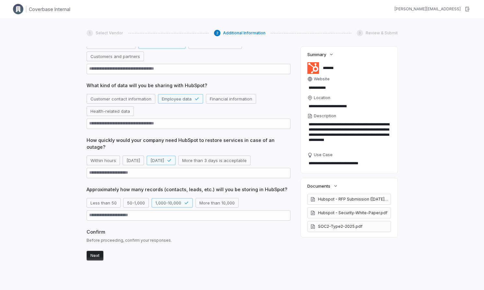
click at [95, 251] on button "Next" at bounding box center [94, 256] width 17 height 10
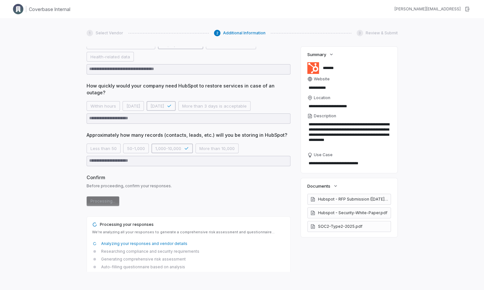
scroll to position [185, 0]
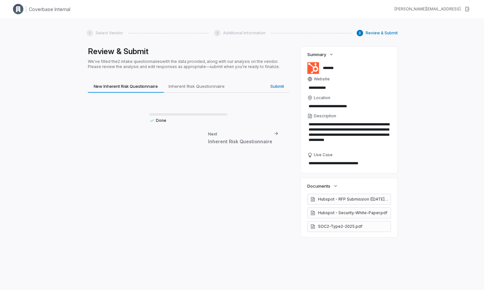
click at [212, 78] on div "Review & Submit We've filled the 2 intake questionnaires with the data provided…" at bounding box center [188, 159] width 204 height 225
click at [208, 83] on span "Inherent Risk Questionnaire" at bounding box center [196, 86] width 61 height 8
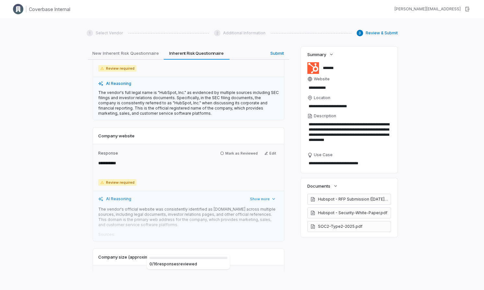
scroll to position [89, 0]
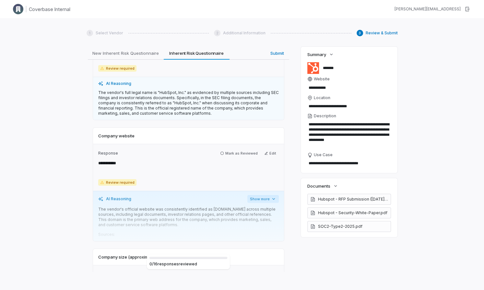
click at [262, 198] on button "Show more" at bounding box center [262, 199] width 31 height 8
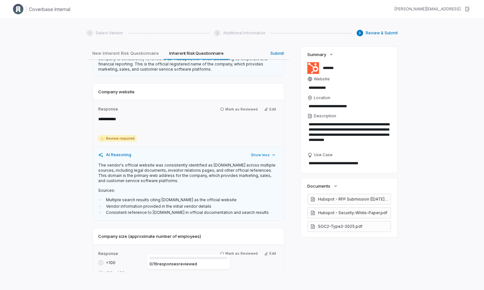
scroll to position [131, 0]
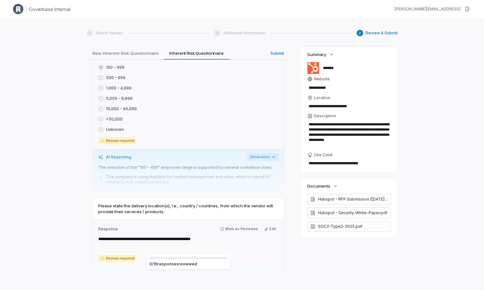
click at [264, 159] on button "Show more" at bounding box center [262, 157] width 31 height 8
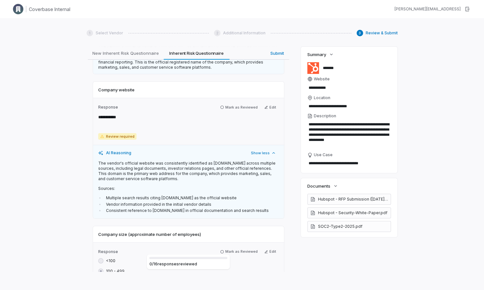
scroll to position [67, 0]
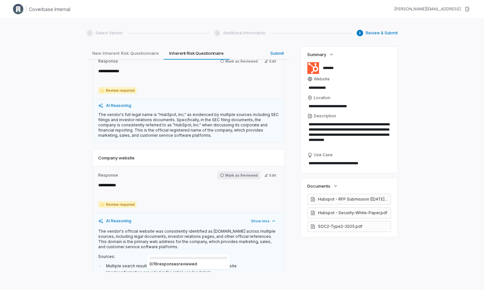
click at [245, 175] on button "Mark as Reviewed" at bounding box center [238, 175] width 43 height 8
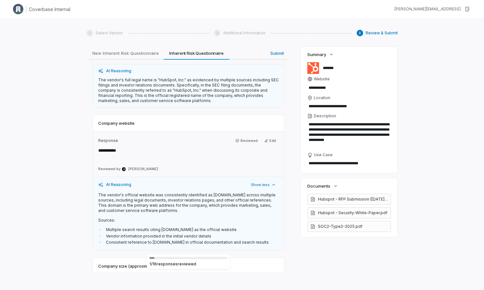
scroll to position [137, 0]
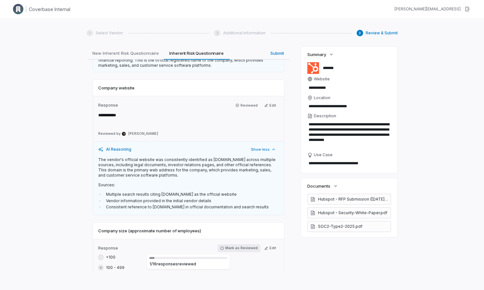
click at [238, 248] on button "Mark as Reviewed" at bounding box center [238, 248] width 43 height 8
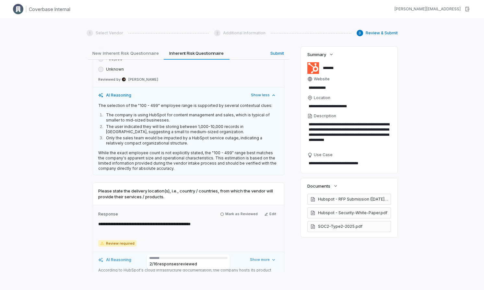
scroll to position [393, 0]
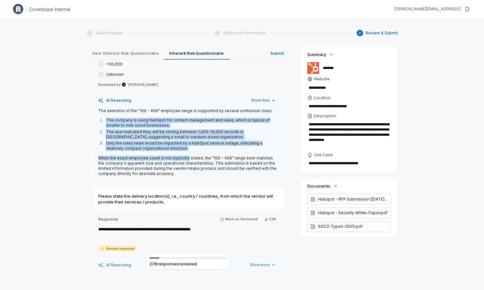
drag, startPoint x: 101, startPoint y: 118, endPoint x: 185, endPoint y: 157, distance: 92.8
click at [185, 157] on div "The selection of the "100 - 499" employee range is supported by several context…" at bounding box center [188, 142] width 180 height 68
click at [194, 145] on li "Only the sales team would be impacted by a HubSpot service outage, indicating a…" at bounding box center [191, 146] width 174 height 10
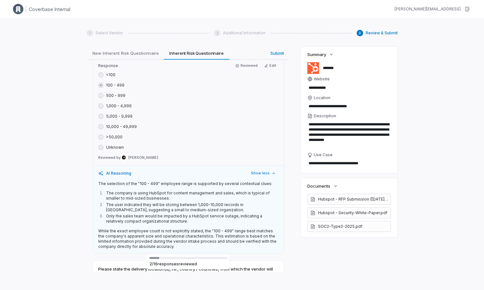
scroll to position [320, 0]
drag, startPoint x: 107, startPoint y: 181, endPoint x: 215, endPoint y: 250, distance: 129.0
click at [216, 249] on div "AI Reasoning Show less The selection of the "100 - 499" employee range is suppo…" at bounding box center [188, 209] width 191 height 88
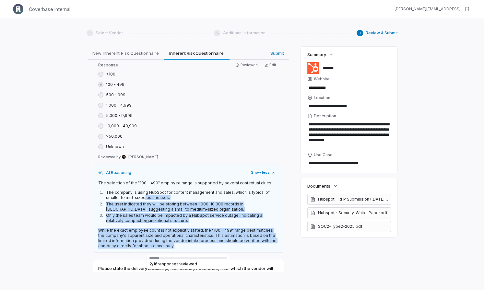
drag, startPoint x: 207, startPoint y: 250, endPoint x: 126, endPoint y: 194, distance: 98.0
click at [127, 195] on div "AI Reasoning Show less The selection of the "100 - 499" employee range is suppo…" at bounding box center [188, 209] width 191 height 88
click at [270, 63] on button "Edit" at bounding box center [269, 65] width 17 height 8
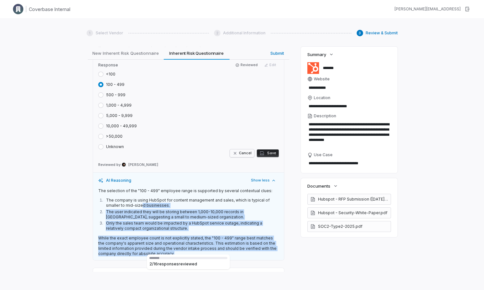
click at [246, 154] on button "Cancel" at bounding box center [242, 153] width 24 height 8
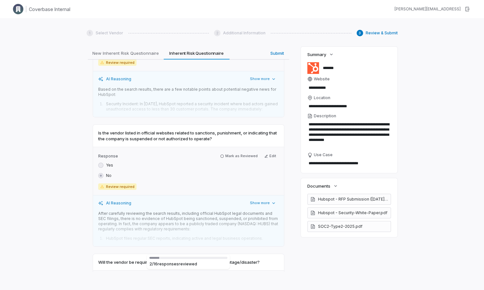
scroll to position [2128, 0]
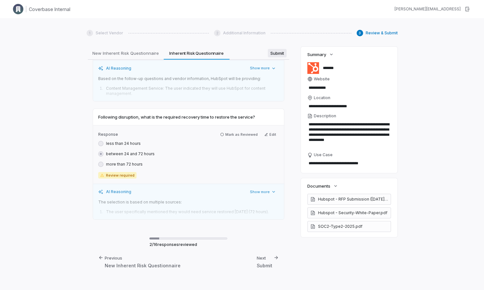
click at [276, 55] on div "**********" at bounding box center [188, 159] width 204 height 225
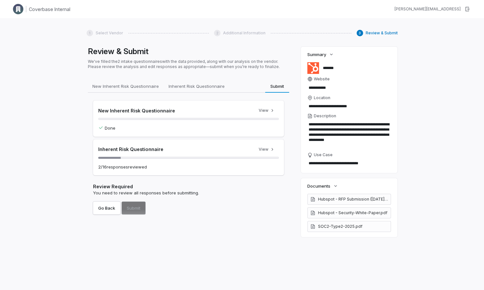
type textarea "*"
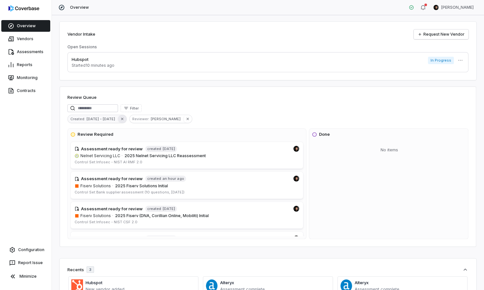
click at [118, 120] on button "button" at bounding box center [122, 119] width 9 height 8
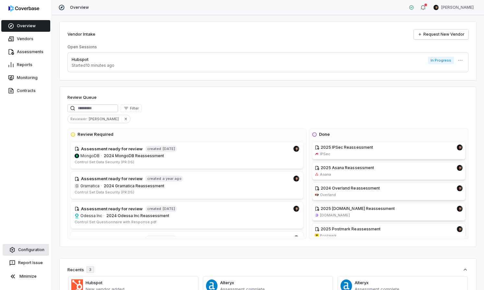
click at [33, 250] on link "Configuration" at bounding box center [26, 250] width 46 height 12
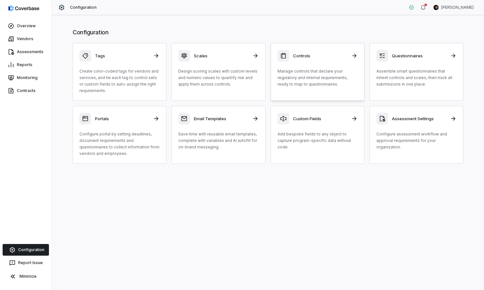
click at [328, 76] on p "Manage controls that declare your regulatory and internal requirements, ready t…" at bounding box center [317, 77] width 80 height 19
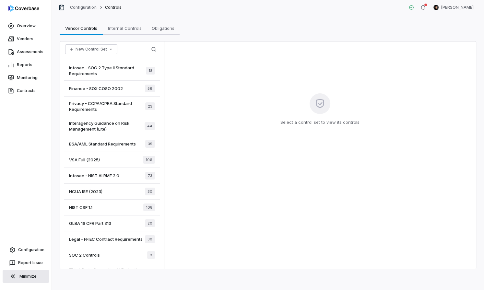
click at [25, 275] on button "Minimize" at bounding box center [26, 276] width 46 height 13
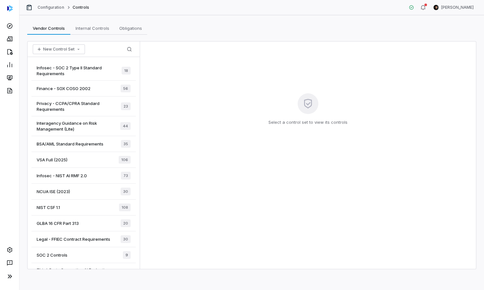
click at [69, 108] on span "Privacy - CCPA/CPRA Standard Requirements" at bounding box center [79, 106] width 84 height 12
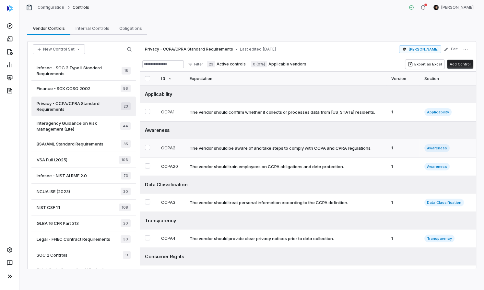
click at [287, 149] on div "The vendor should be aware of and take steps to comply with CCPA and CPRA regul…" at bounding box center [280, 148] width 182 height 6
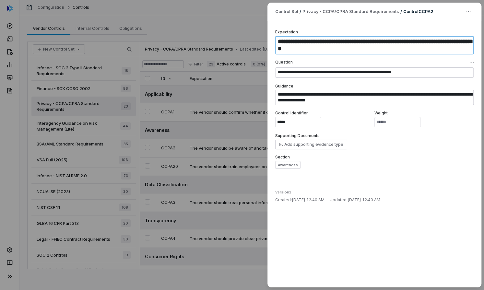
drag, startPoint x: 277, startPoint y: 40, endPoint x: 328, endPoint y: 51, distance: 51.9
click at [328, 51] on textarea "**********" at bounding box center [374, 45] width 198 height 18
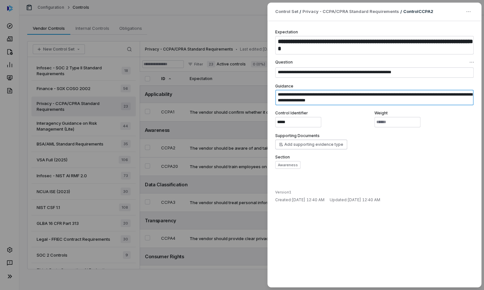
drag, startPoint x: 375, startPoint y: 102, endPoint x: 276, endPoint y: 96, distance: 99.0
click at [276, 96] on textarea "**********" at bounding box center [374, 98] width 198 height 16
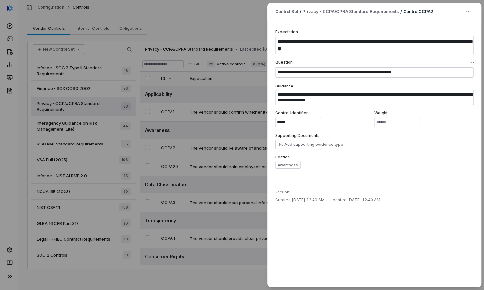
click at [81, 168] on div "**********" at bounding box center [242, 145] width 484 height 290
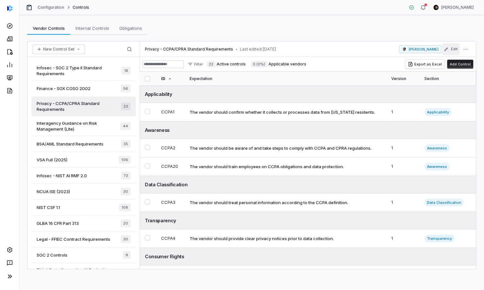
click at [452, 51] on button "Edit" at bounding box center [451, 49] width 18 height 12
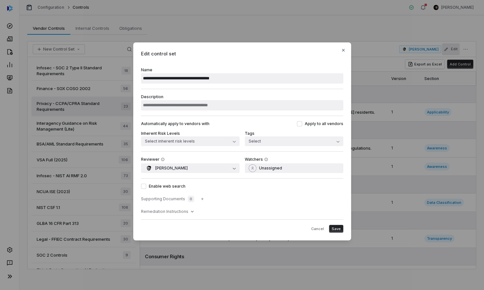
click at [143, 185] on button "Enable web search" at bounding box center [143, 186] width 5 height 5
click at [341, 230] on button "Save" at bounding box center [336, 229] width 14 height 8
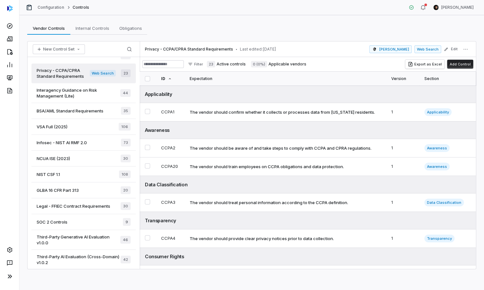
scroll to position [188, 0]
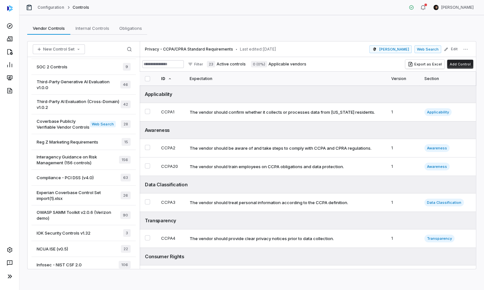
click at [69, 125] on span "Coverbase Publicly Verifiable Vendor Controls" at bounding box center [63, 124] width 53 height 12
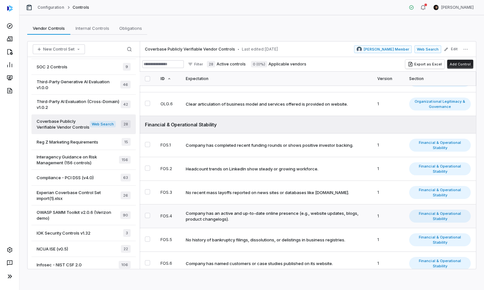
scroll to position [131, 0]
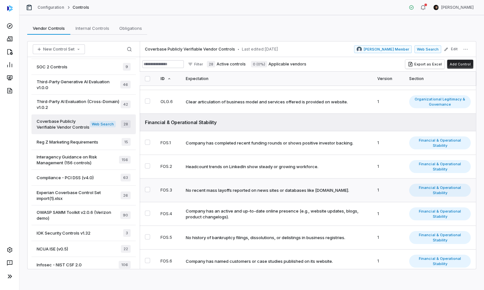
click at [272, 187] on div "No recent mass layoffs reported on news sites or databases like Layoffs.fyi." at bounding box center [267, 190] width 163 height 6
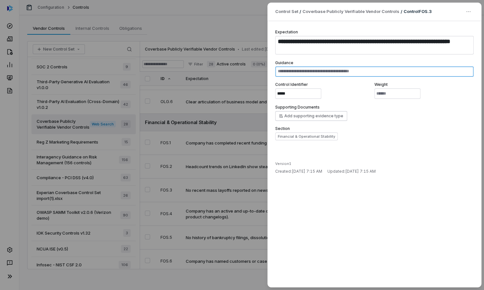
click at [330, 72] on textarea at bounding box center [374, 71] width 198 height 10
type textarea "*"
type textarea "**"
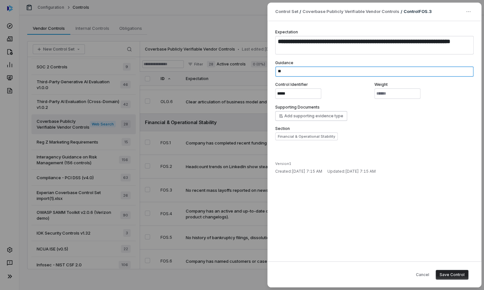
type textarea "*"
type textarea "***"
type textarea "*"
type textarea "****"
type textarea "*"
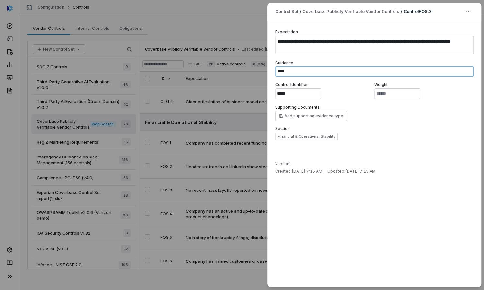
type textarea "*****"
type textarea "*"
type textarea "*****"
type textarea "*"
type textarea "*******"
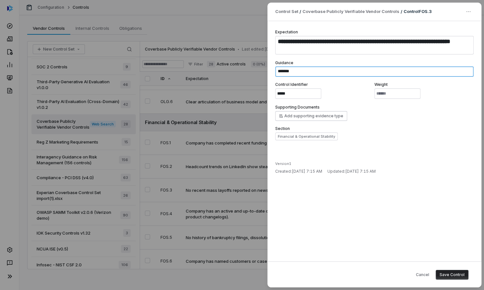
type textarea "*"
type textarea "********"
type textarea "*"
type textarea "*********"
type textarea "*"
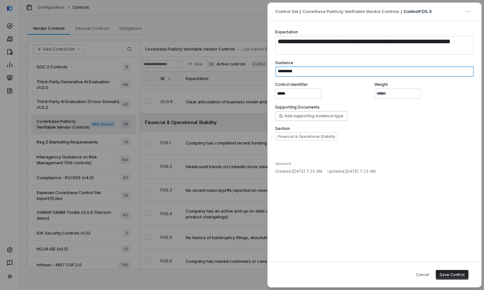
type textarea "*****"
type textarea "*"
type textarea "*******"
type textarea "*"
type textarea "*********"
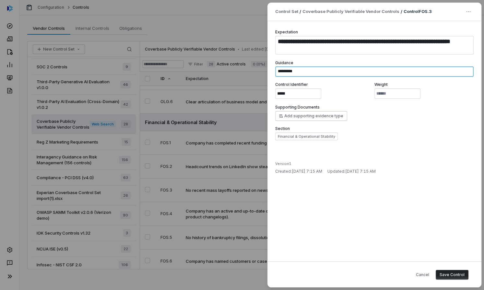
type textarea "*"
type textarea "*********"
type textarea "*"
type textarea "**********"
type textarea "*"
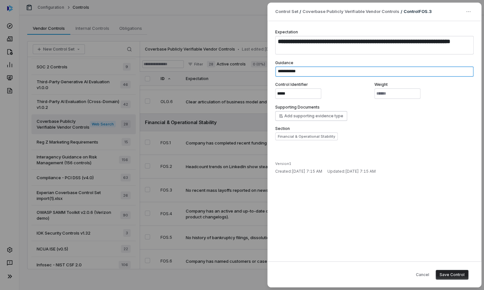
type textarea "**********"
type textarea "*"
type textarea "**********"
type textarea "*"
type textarea "**********"
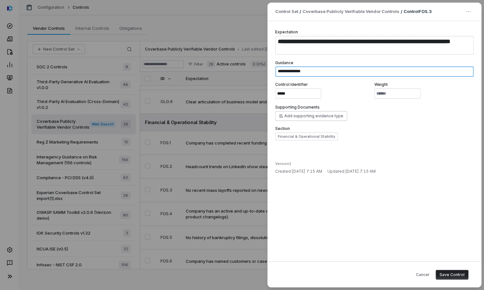
type textarea "*"
type textarea "**********"
type textarea "*"
type textarea "**********"
type textarea "*"
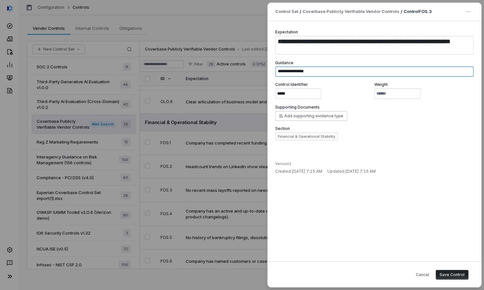
type textarea "**********"
type textarea "*"
type textarea "**********"
type textarea "*"
type textarea "**********"
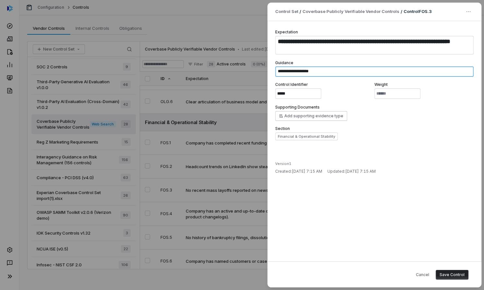
type textarea "*"
type textarea "**********"
type textarea "*"
type textarea "**********"
type textarea "*"
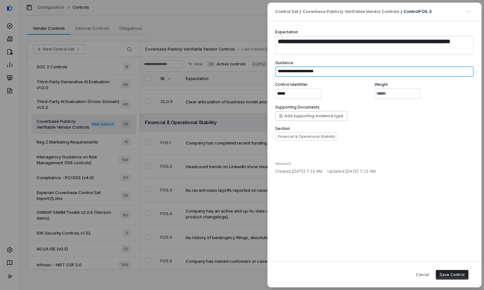
type textarea "**********"
type textarea "*"
type textarea "**********"
type textarea "*"
type textarea "**********"
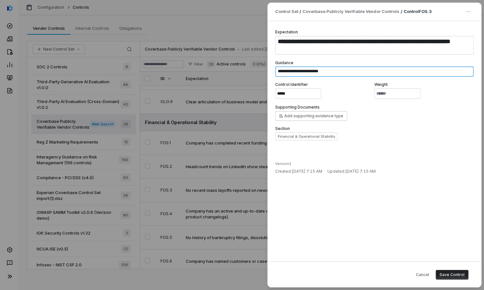
type textarea "*"
type textarea "**********"
type textarea "*"
type textarea "**********"
type textarea "*"
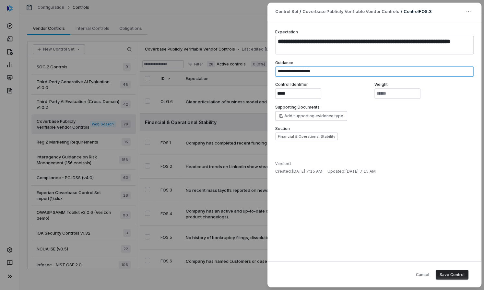
type textarea "**********"
type textarea "*"
type textarea "**********"
type textarea "*"
type textarea "**********"
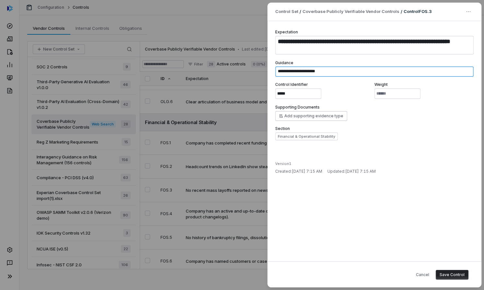
type textarea "*"
type textarea "**********"
type textarea "*"
type textarea "**********"
type textarea "*"
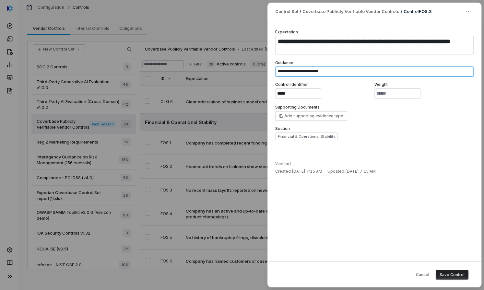
type textarea "**********"
type textarea "*"
type textarea "**********"
type textarea "*"
type textarea "**********"
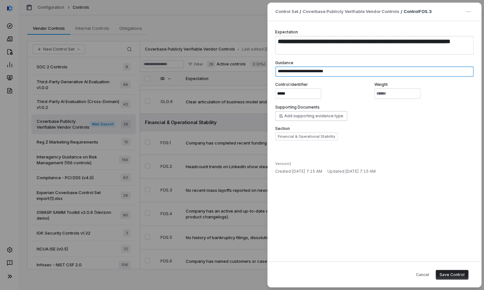
type textarea "*"
type textarea "**********"
type textarea "*"
type textarea "**********"
type textarea "*"
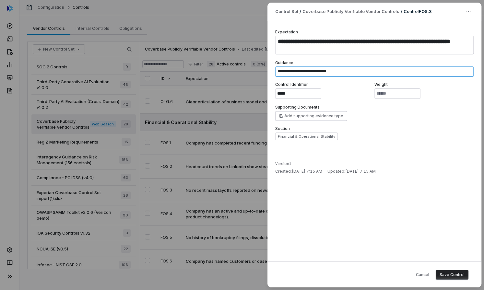
type textarea "**********"
type textarea "*"
type textarea "**********"
type textarea "*"
type textarea "**********"
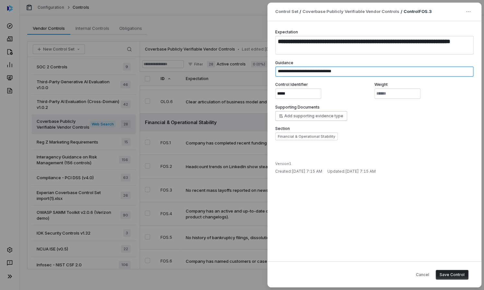
type textarea "*"
type textarea "**********"
type textarea "*"
type textarea "**********"
type textarea "*"
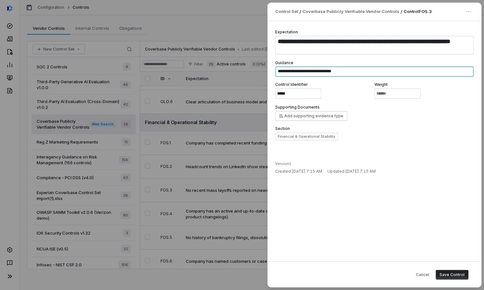
type textarea "**********"
type textarea "*"
type textarea "**********"
type textarea "*"
type textarea "**********"
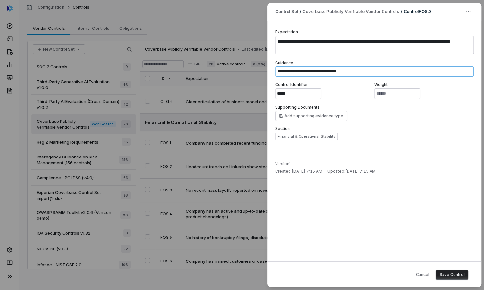
type textarea "*"
type textarea "**********"
type textarea "*"
type textarea "**********"
type textarea "*"
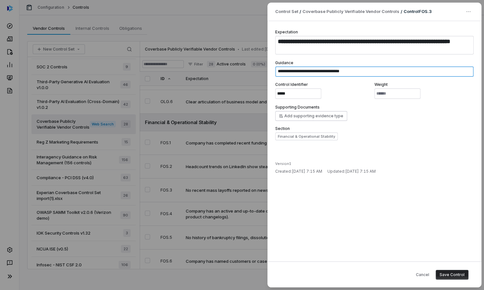
type textarea "**********"
type textarea "*"
type textarea "**********"
type textarea "*"
type textarea "**********"
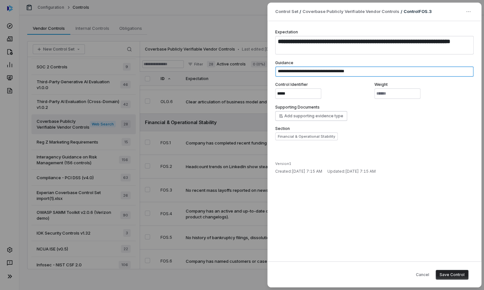
type textarea "*"
type textarea "**********"
type textarea "*"
type textarea "**********"
type textarea "*"
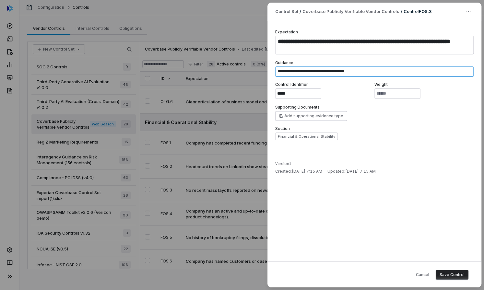
type textarea "**********"
type textarea "*"
type textarea "**********"
type textarea "*"
type textarea "**********"
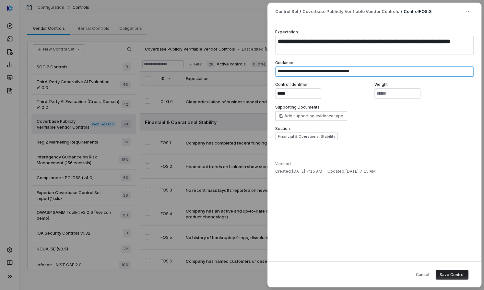
type textarea "*"
type textarea "**********"
type textarea "*"
type textarea "**********"
type textarea "*"
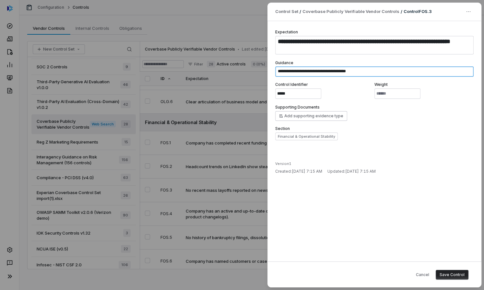
type textarea "**********"
type textarea "*"
type textarea "**********"
click at [451, 272] on button "Save Control" at bounding box center [451, 275] width 33 height 10
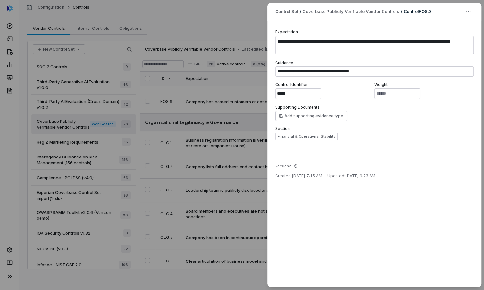
click at [217, 81] on div "**********" at bounding box center [242, 145] width 484 height 290
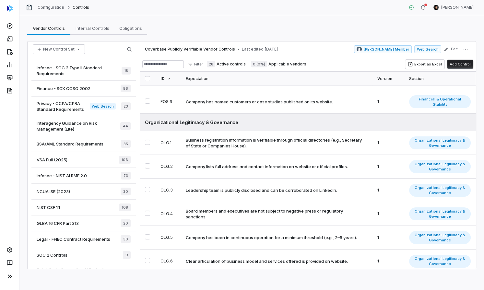
click at [85, 101] on span "Privacy - CCPA/CPRA Standard Requirements" at bounding box center [63, 106] width 53 height 12
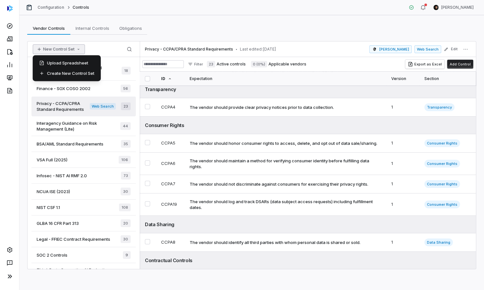
click at [66, 51] on button "New Control Set" at bounding box center [59, 49] width 52 height 10
click at [69, 64] on div "Upload Spreadsheet" at bounding box center [66, 63] width 63 height 10
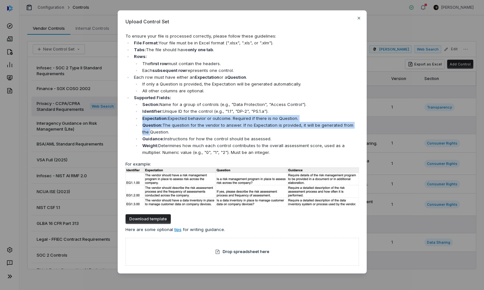
drag, startPoint x: 143, startPoint y: 119, endPoint x: 319, endPoint y: 121, distance: 176.6
click at [352, 123] on ul "Section: Name for a group of controls (e.g., "Data Protection", "Access Control…" at bounding box center [246, 128] width 225 height 55
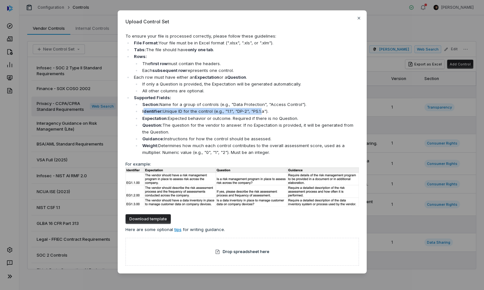
drag, startPoint x: 144, startPoint y: 112, endPoint x: 260, endPoint y: 112, distance: 116.6
click at [260, 112] on li "Identifier: Unique ID for the control (e.g., "1.1", "DP-2", "PS.1.a")." at bounding box center [250, 111] width 218 height 7
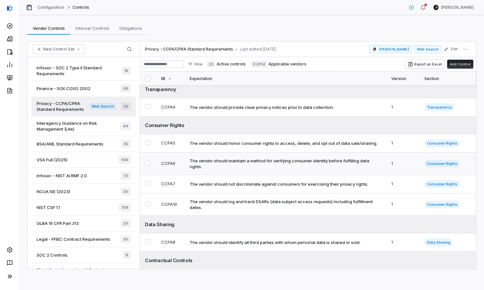
click at [272, 169] on div "The vendor should maintain a method for verifying consumer identity before fulf…" at bounding box center [283, 164] width 189 height 12
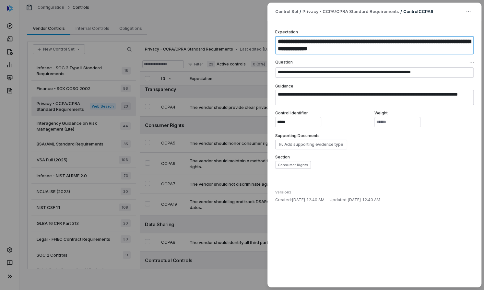
drag, startPoint x: 278, startPoint y: 42, endPoint x: 358, endPoint y: 47, distance: 80.1
click at [358, 47] on textarea "**********" at bounding box center [374, 45] width 198 height 18
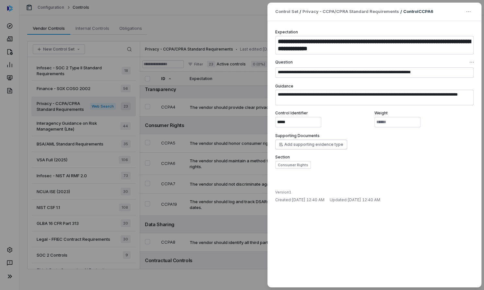
click at [103, 140] on div "**********" at bounding box center [242, 145] width 484 height 290
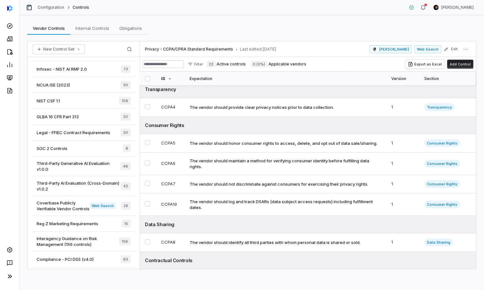
scroll to position [105, 0]
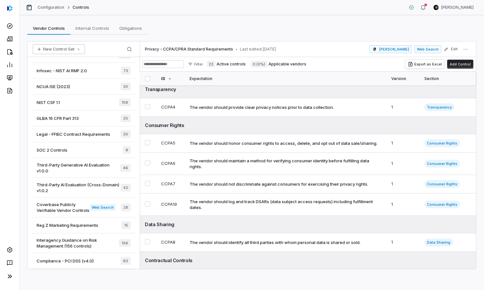
click at [73, 50] on button "New Control Set" at bounding box center [59, 49] width 52 height 10
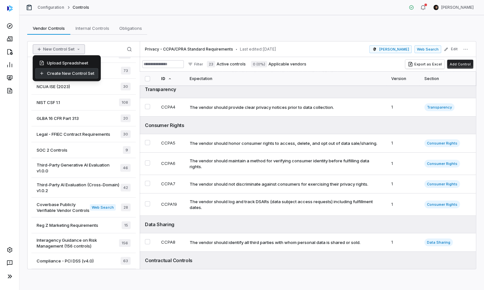
click at [74, 73] on div "Create New Control Set" at bounding box center [66, 73] width 63 height 10
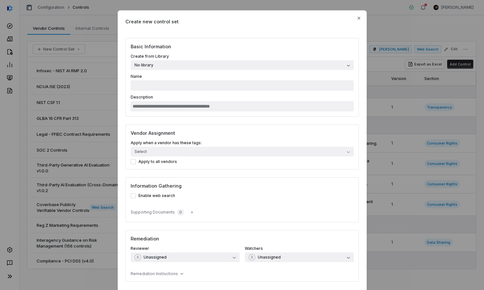
click at [198, 65] on button "No library" at bounding box center [242, 65] width 223 height 10
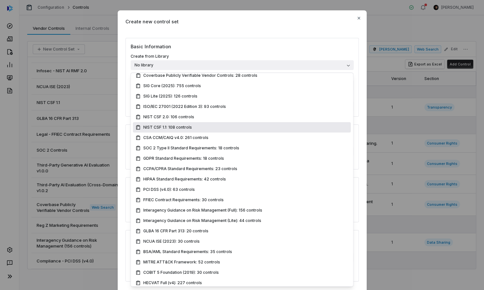
scroll to position [18, 0]
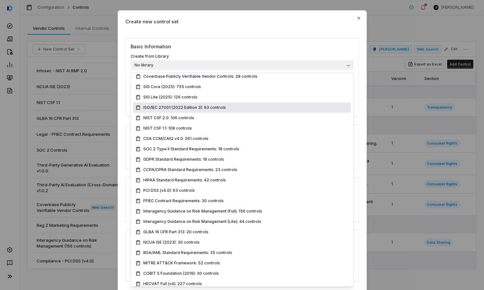
click at [281, 25] on div "Create new control set" at bounding box center [242, 21] width 249 height 22
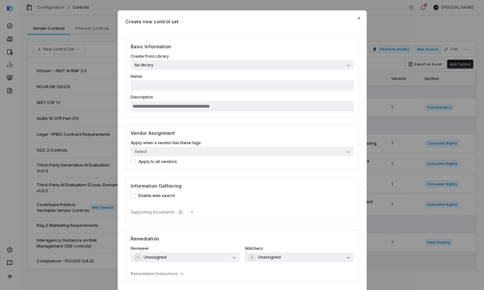
click at [391, 12] on div "Create new control set Basic Information Create from Library No library Name De…" at bounding box center [242, 167] width 484 height 335
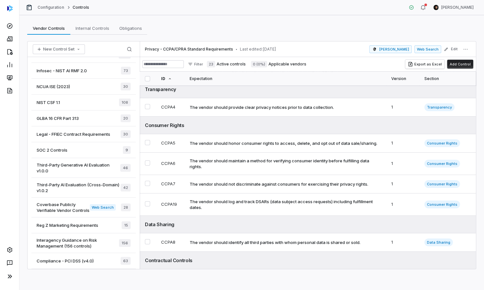
click at [457, 64] on button "Add Control" at bounding box center [460, 64] width 26 height 9
click at [11, 278] on icon at bounding box center [10, 276] width 8 height 8
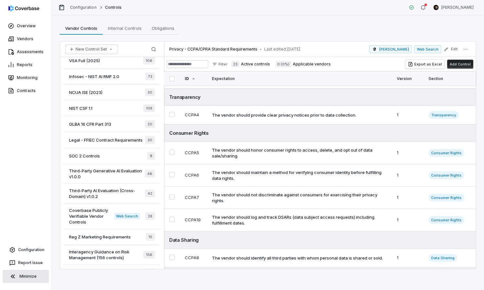
scroll to position [110, 0]
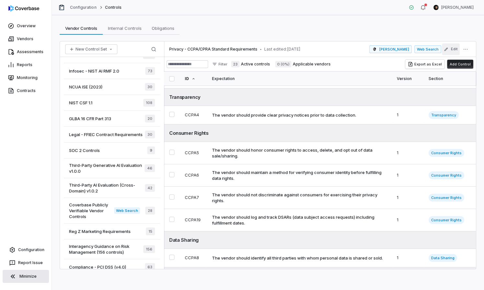
click at [448, 50] on icon "button" at bounding box center [445, 49] width 5 height 5
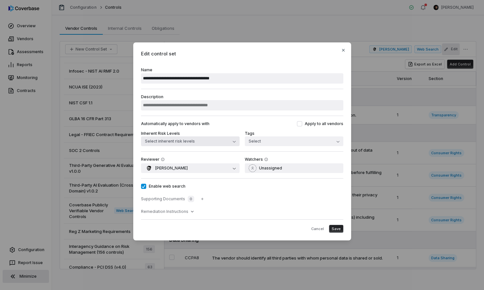
click at [211, 143] on button "Select inherent risk levels" at bounding box center [190, 141] width 98 height 10
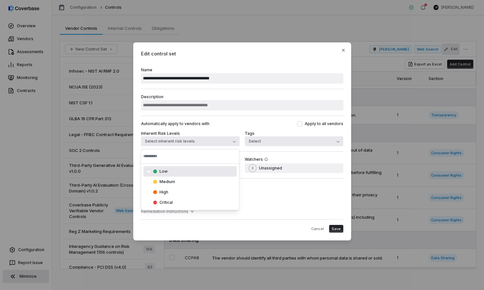
click at [263, 142] on button "Select" at bounding box center [294, 141] width 98 height 10
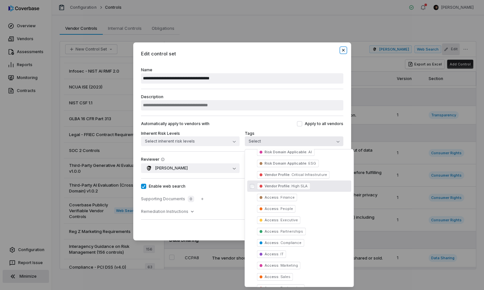
click at [342, 49] on icon "button" at bounding box center [342, 50] width 5 height 5
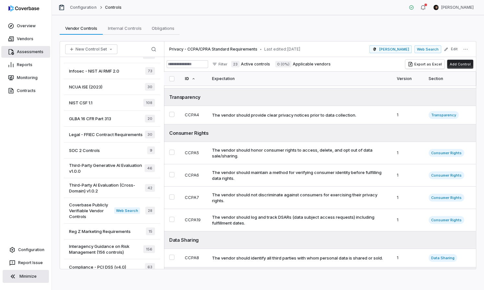
click at [28, 50] on link "Assessments" at bounding box center [25, 52] width 49 height 12
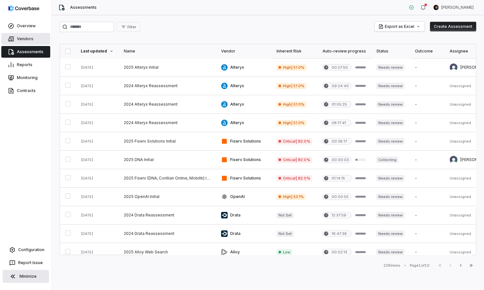
click at [30, 37] on link "Vendors" at bounding box center [25, 39] width 49 height 12
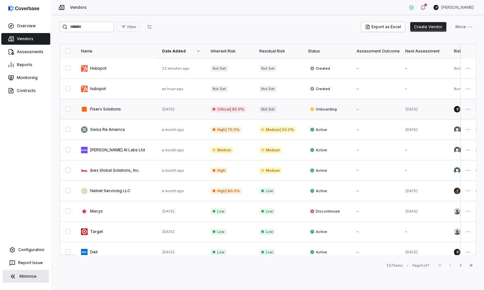
click at [140, 109] on link at bounding box center [116, 109] width 81 height 20
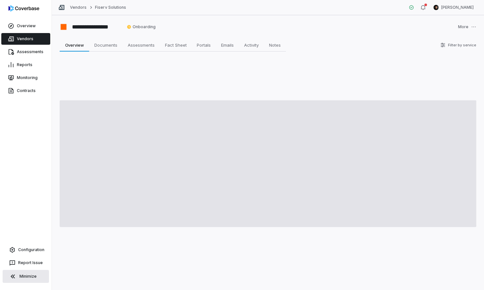
type textarea "*"
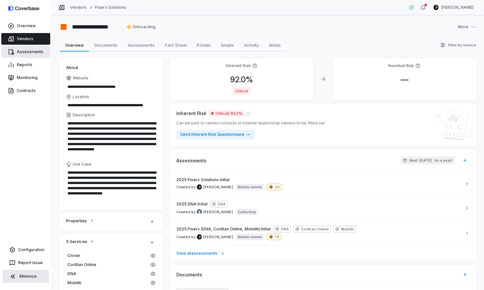
click at [27, 51] on link "Assessments" at bounding box center [25, 52] width 49 height 12
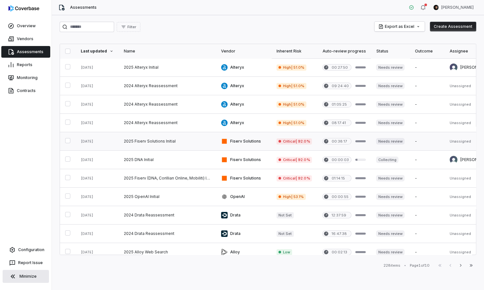
click at [164, 143] on link at bounding box center [167, 141] width 97 height 18
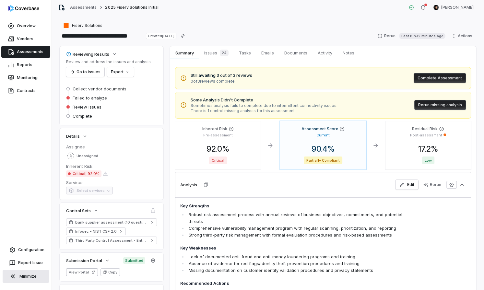
click at [39, 48] on link "Assessments" at bounding box center [25, 52] width 49 height 12
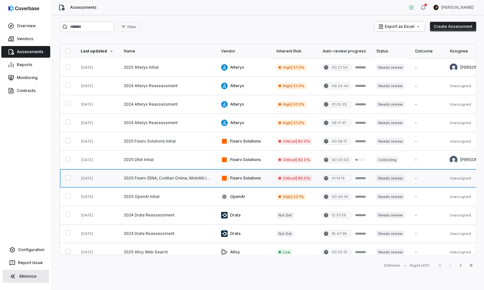
click at [199, 182] on link at bounding box center [167, 178] width 97 height 18
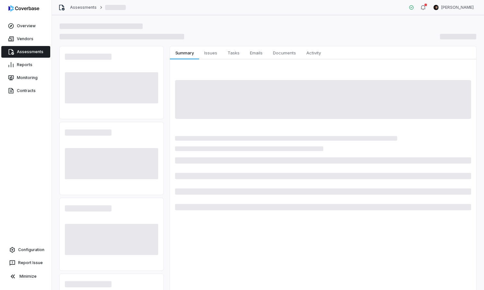
click at [31, 280] on button "Minimize" at bounding box center [26, 276] width 46 height 13
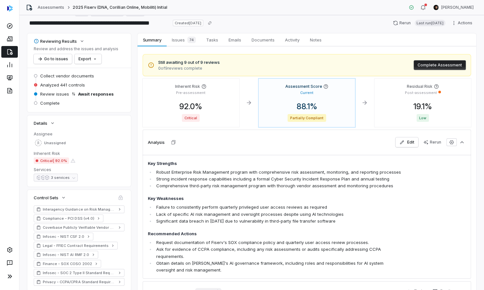
scroll to position [11, 0]
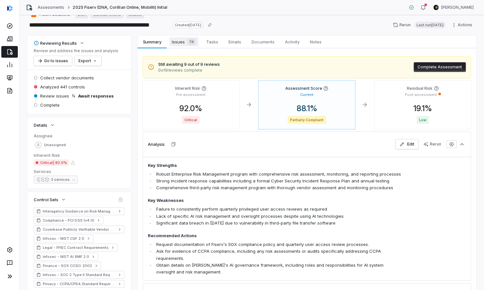
click at [182, 42] on span "Issues 74" at bounding box center [183, 41] width 29 height 9
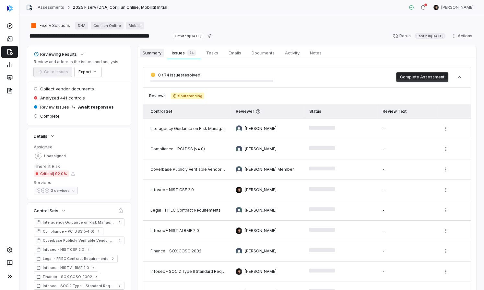
click at [151, 52] on span "Summary" at bounding box center [152, 53] width 24 height 8
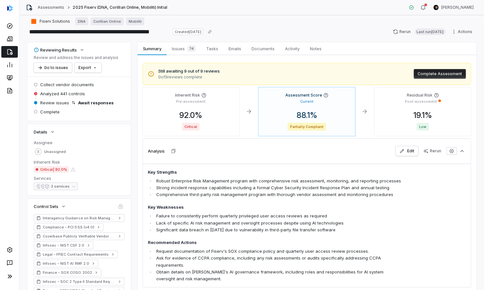
scroll to position [6, 0]
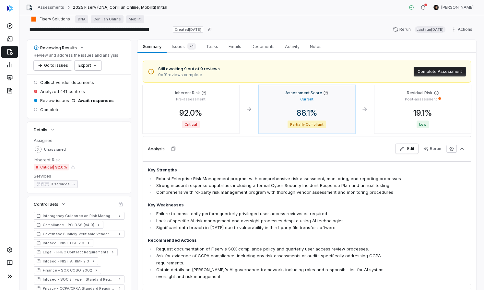
click at [304, 114] on span "88.1 %" at bounding box center [306, 112] width 31 height 9
click at [182, 45] on span "Issues 74" at bounding box center [183, 46] width 29 height 9
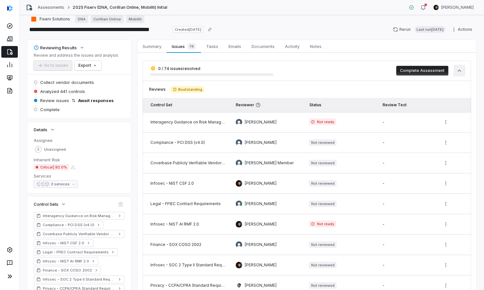
click at [462, 71] on icon "button" at bounding box center [459, 70] width 6 height 6
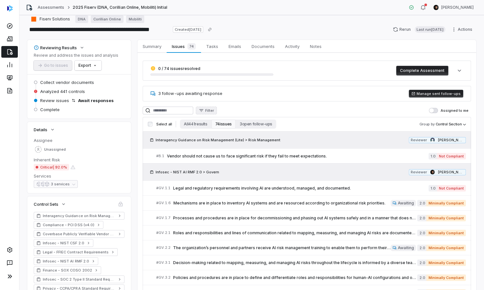
click at [204, 112] on icon "button" at bounding box center [201, 110] width 5 height 5
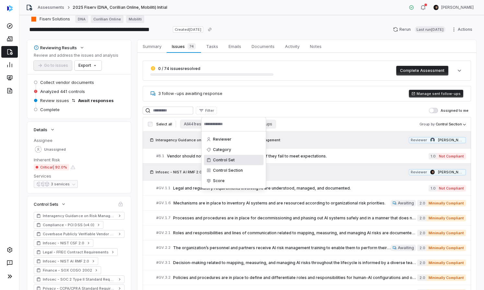
click at [220, 159] on div "Control Set" at bounding box center [234, 160] width 60 height 10
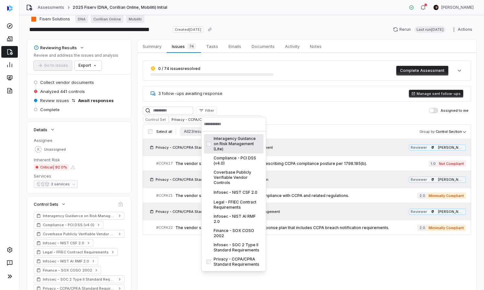
click at [266, 105] on html "**********" at bounding box center [242, 145] width 484 height 290
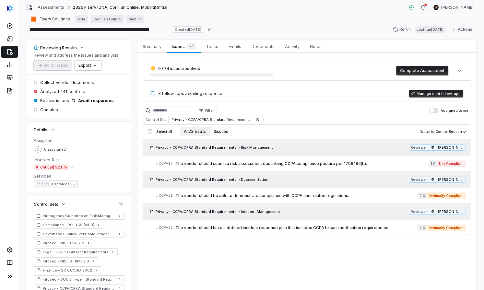
click at [196, 131] on button "All 23 results" at bounding box center [195, 131] width 30 height 9
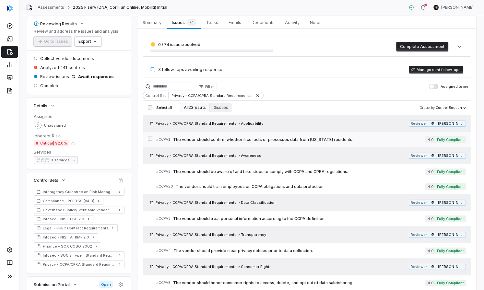
scroll to position [32, 0]
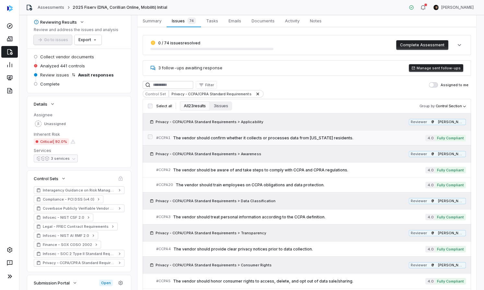
click at [238, 136] on span "The vendor should confirm whether it collects or processes data from California…" at bounding box center [299, 137] width 252 height 5
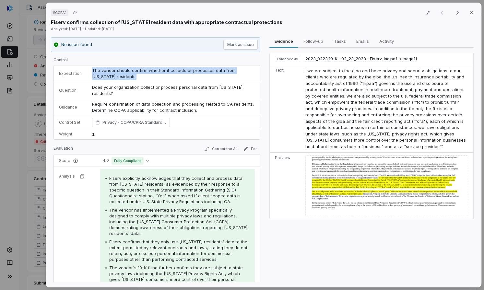
drag, startPoint x: 90, startPoint y: 70, endPoint x: 120, endPoint y: 76, distance: 30.3
click at [120, 76] on td "The vendor should confirm whether it collects or processes data from California…" at bounding box center [173, 73] width 173 height 17
drag, startPoint x: 422, startPoint y: 131, endPoint x: 431, endPoint y: 130, distance: 9.1
click at [432, 133] on span "“we are subject to the glba and have privacy and security obligations to our cl…" at bounding box center [385, 108] width 160 height 81
click at [421, 129] on span "“we are subject to the glba and have privacy and security obligations to our cl…" at bounding box center [385, 108] width 160 height 81
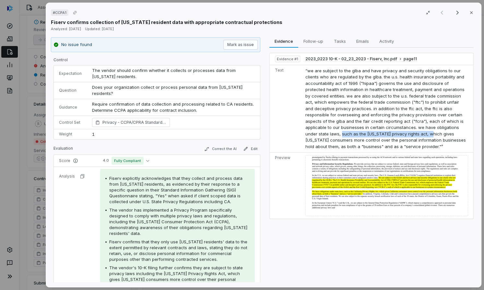
drag, startPoint x: 420, startPoint y: 127, endPoint x: 343, endPoint y: 134, distance: 76.8
click at [343, 134] on span "“we are subject to the glba and have privacy and security obligations to our cl…" at bounding box center [385, 108] width 160 height 81
click at [336, 134] on span "“we are subject to the glba and have privacy and security obligations to our cl…" at bounding box center [385, 108] width 160 height 81
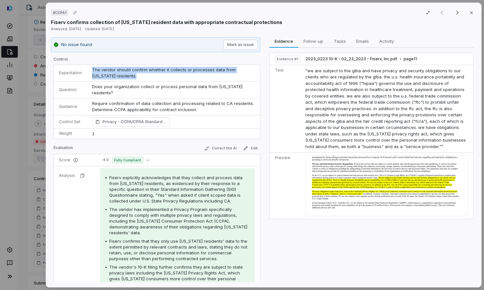
drag, startPoint x: 90, startPoint y: 70, endPoint x: 120, endPoint y: 75, distance: 30.5
click at [120, 75] on td "The vendor should confirm whether it collects or processes data from California…" at bounding box center [173, 73] width 173 height 17
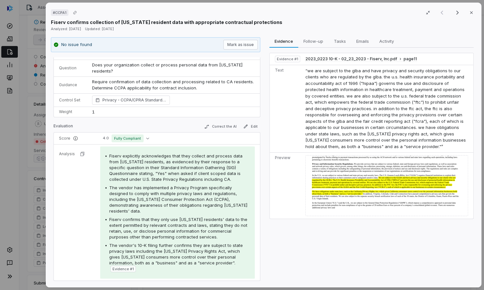
click at [185, 178] on div "Fiserv explicitly acknowledges that they collect and process data from Californ…" at bounding box center [177, 212] width 144 height 119
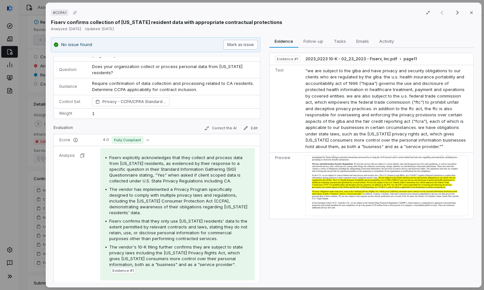
click at [227, 45] on button "Mark as issue" at bounding box center [240, 45] width 34 height 10
click at [471, 11] on icon "button" at bounding box center [470, 12] width 5 height 5
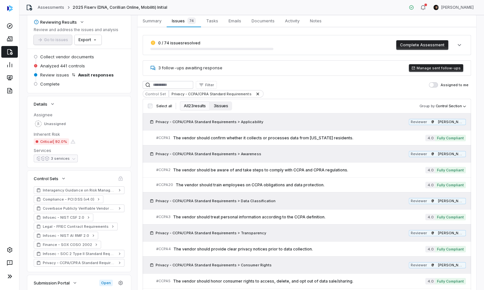
click at [215, 105] on button "3 issues" at bounding box center [221, 105] width 22 height 9
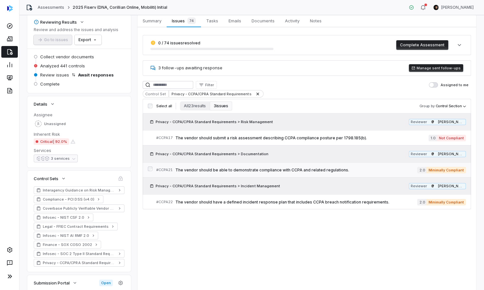
click at [229, 170] on span "The vendor should be able to demonstrate compliance with CCPA and related regul…" at bounding box center [296, 169] width 242 height 5
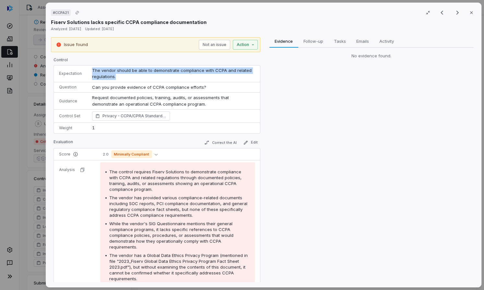
drag, startPoint x: 90, startPoint y: 70, endPoint x: 115, endPoint y: 77, distance: 25.2
click at [115, 77] on td "The vendor should be able to demonstrate compliance with CCPA and related regul…" at bounding box center [173, 73] width 173 height 17
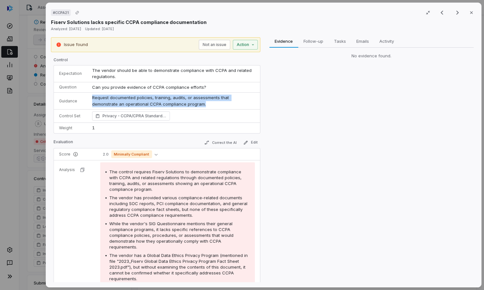
drag, startPoint x: 90, startPoint y: 97, endPoint x: 186, endPoint y: 103, distance: 95.8
click at [186, 103] on td "Request documented policies, training, audits, or assessments that demonstrate …" at bounding box center [173, 101] width 173 height 17
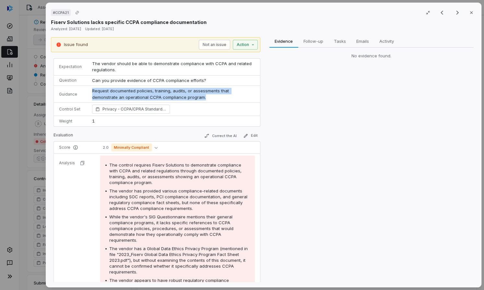
scroll to position [8, 0]
click at [242, 44] on div "# CCPA21 Result 2 of 3 Close Fiserv Solutions lacks specific CCPA compliance do…" at bounding box center [242, 145] width 484 height 290
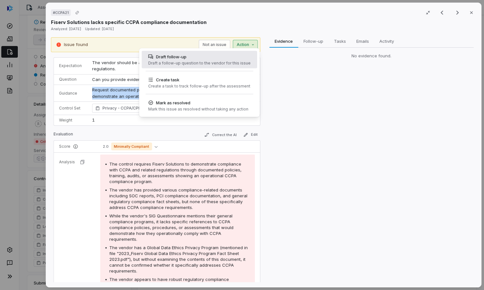
click at [229, 59] on div "Draft follow-up" at bounding box center [199, 56] width 102 height 6
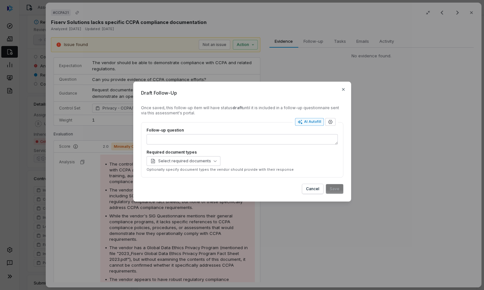
click at [305, 122] on div "AI Autofill" at bounding box center [309, 121] width 24 height 5
type textarea "*"
type textarea "***"
type textarea "*"
type textarea "**********"
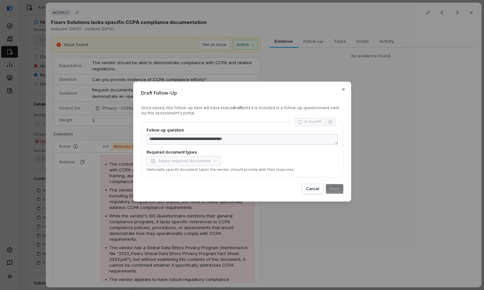
type textarea "*"
type textarea "**********"
type textarea "*"
type textarea "**********"
type textarea "*"
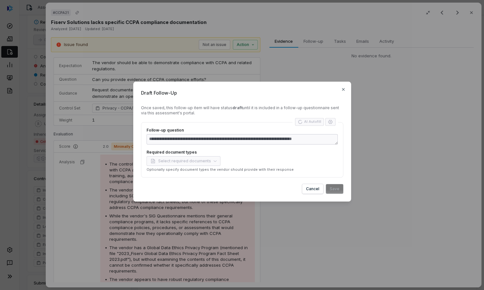
type textarea "**********"
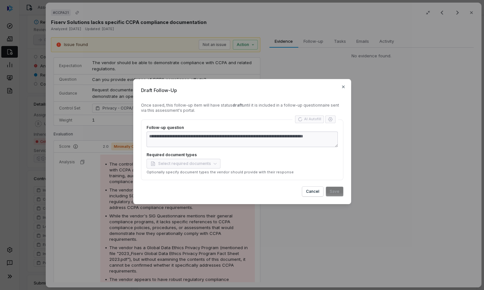
type textarea "*"
type textarea "**********"
type textarea "*"
type textarea "**********"
type textarea "*"
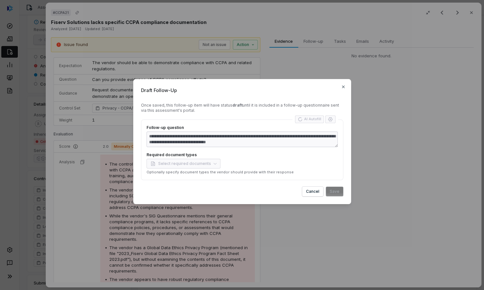
type textarea "**********"
type textarea "*"
type textarea "**********"
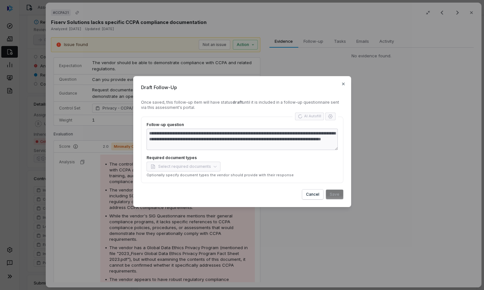
type textarea "*"
type textarea "**********"
type textarea "*"
type textarea "**********"
type textarea "*"
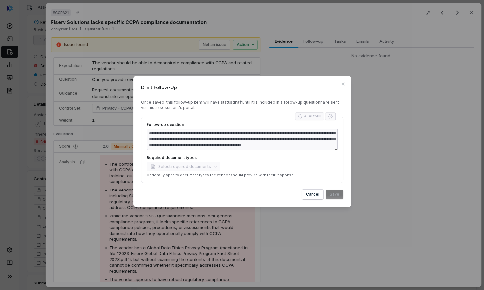
type textarea "**********"
type textarea "*"
type textarea "**********"
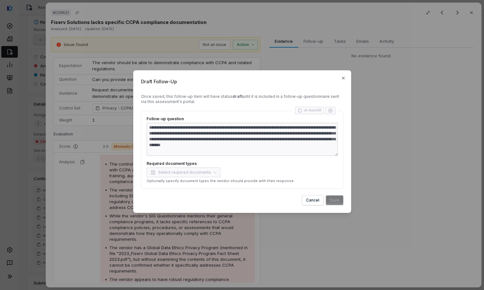
type textarea "*"
type textarea "**********"
type textarea "*"
type textarea "**********"
type textarea "*"
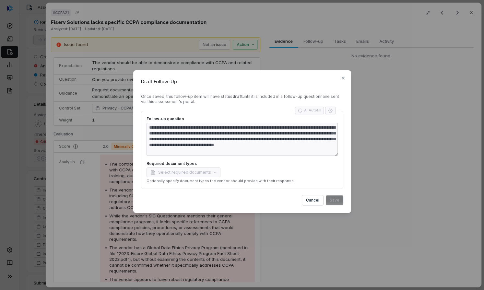
type textarea "**********"
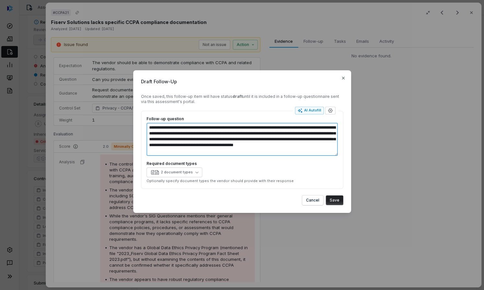
type textarea "*"
drag, startPoint x: 149, startPoint y: 127, endPoint x: 258, endPoint y: 152, distance: 111.6
click at [258, 152] on textarea "**********" at bounding box center [241, 139] width 191 height 33
click at [195, 172] on icon "button" at bounding box center [196, 172] width 3 height 3
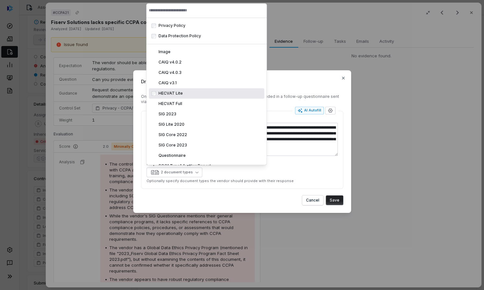
click at [273, 162] on label "Required document types" at bounding box center [241, 163] width 191 height 5
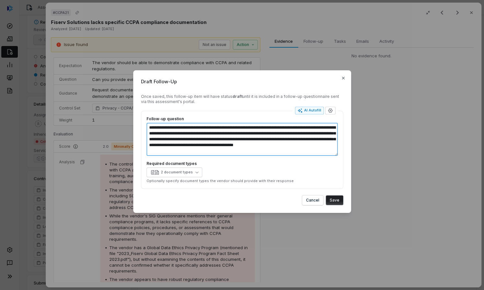
click at [264, 149] on textarea "**********" at bounding box center [241, 139] width 191 height 33
click at [336, 201] on button "Save" at bounding box center [334, 200] width 17 height 10
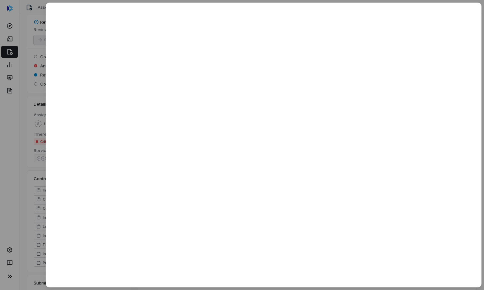
click at [28, 87] on div at bounding box center [242, 145] width 484 height 290
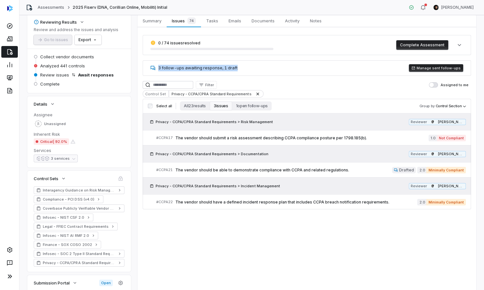
drag, startPoint x: 156, startPoint y: 68, endPoint x: 248, endPoint y: 66, distance: 92.0
click at [248, 66] on div "3 follow-ups awaiting response, 1 draft Manage sent follow-ups" at bounding box center [307, 68] width 328 height 16
click at [433, 66] on button "Manage sent follow-ups" at bounding box center [436, 68] width 54 height 8
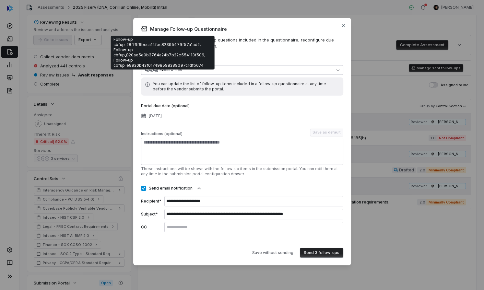
click at [165, 70] on div "3 follow-ups" at bounding box center [170, 69] width 23 height 5
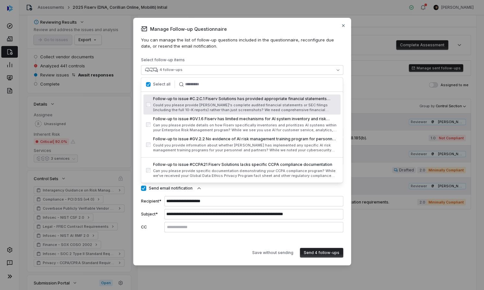
click at [233, 53] on div "**********" at bounding box center [242, 142] width 202 height 232
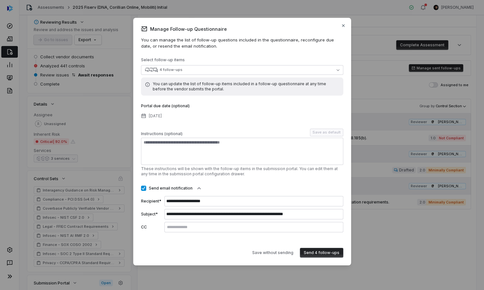
click at [321, 252] on button "Send 4 follow-ups" at bounding box center [321, 253] width 43 height 10
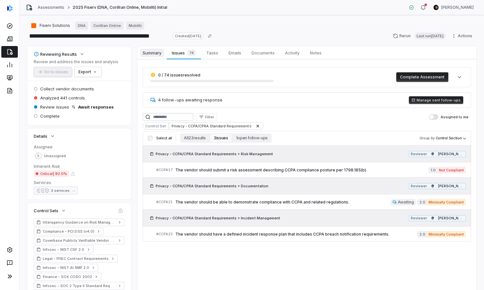
click at [148, 55] on span "Summary" at bounding box center [152, 53] width 24 height 8
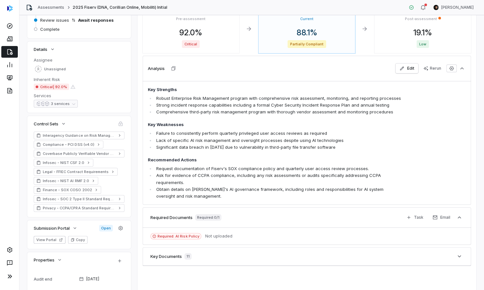
scroll to position [111, 0]
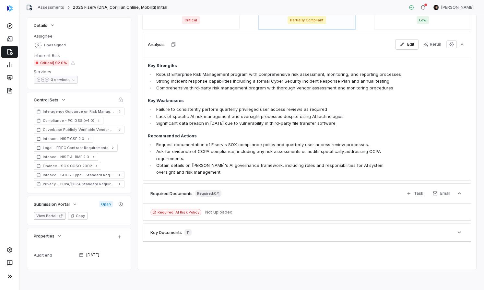
click at [50, 216] on button "View Portal" at bounding box center [50, 216] width 32 height 8
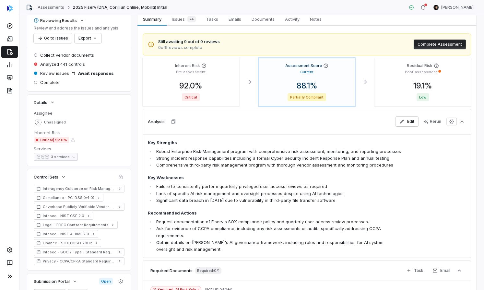
scroll to position [26, 0]
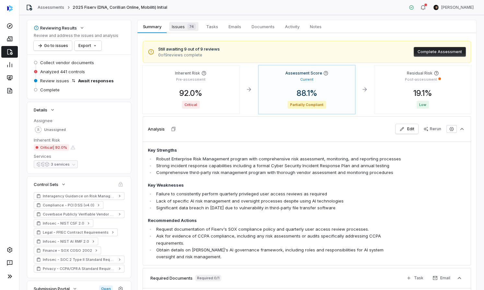
click at [176, 29] on span "Issues 74" at bounding box center [183, 26] width 29 height 9
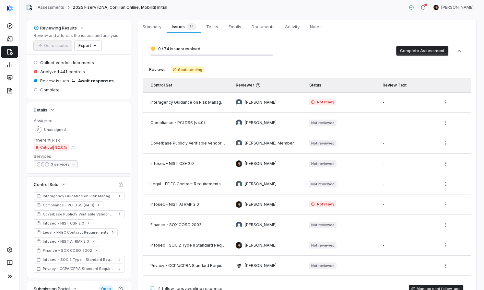
click at [356, 56] on div "0 / 74 issues resolved Complete Assessment" at bounding box center [307, 51] width 328 height 20
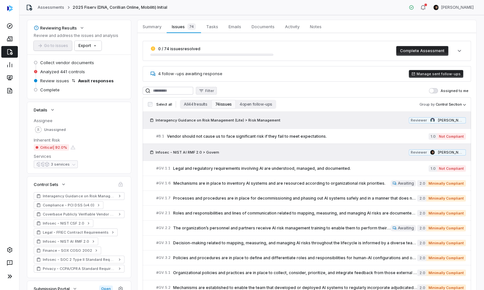
click at [212, 89] on span "Filter" at bounding box center [209, 90] width 9 height 5
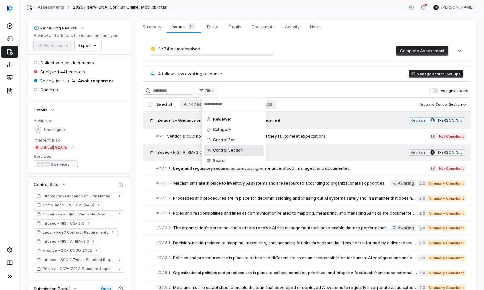
click at [219, 153] on div "Control Section" at bounding box center [234, 150] width 60 height 10
click at [233, 81] on html "**********" at bounding box center [242, 145] width 484 height 290
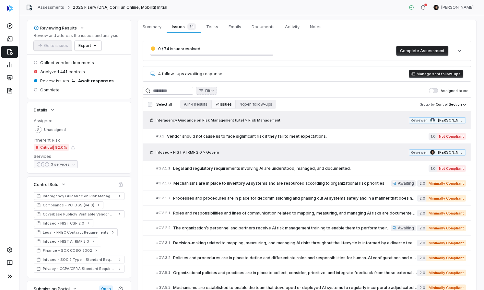
click at [213, 92] on span "Filter" at bounding box center [209, 90] width 9 height 5
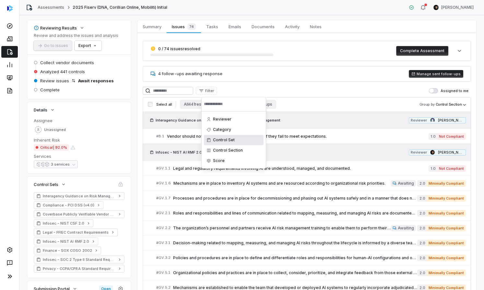
click at [233, 144] on div "Control Set" at bounding box center [234, 140] width 60 height 10
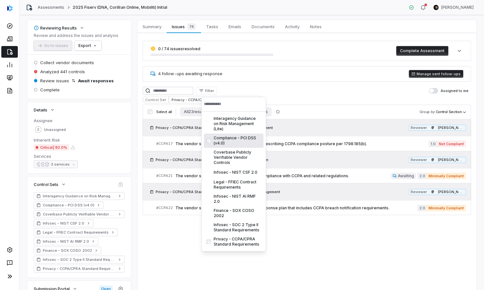
click at [287, 78] on html "**********" at bounding box center [242, 145] width 484 height 290
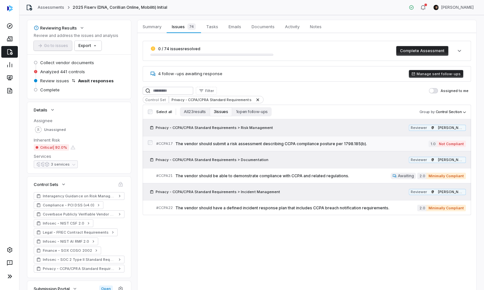
click at [272, 146] on div "# CCPA17 The vendor should submit a risk assessment describing CCPA compliance …" at bounding box center [292, 143] width 272 height 7
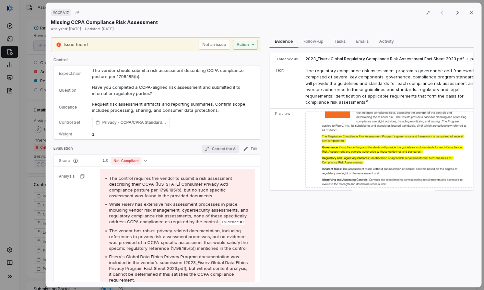
click at [230, 148] on button "Correct the AI" at bounding box center [221, 149] width 38 height 8
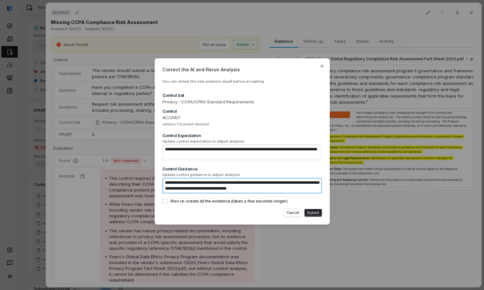
click at [292, 190] on textarea "**********" at bounding box center [241, 186] width 159 height 16
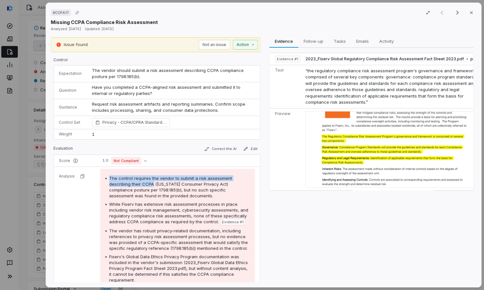
drag, startPoint x: 109, startPoint y: 173, endPoint x: 152, endPoint y: 184, distance: 43.7
click at [152, 184] on div "The control requires the vendor to submit a risk assessment describing their CC…" at bounding box center [177, 245] width 155 height 152
copy span "The control requires the vendor to submit a risk assessment describing their CC…"
click at [230, 146] on button "Correct the AI" at bounding box center [221, 149] width 38 height 8
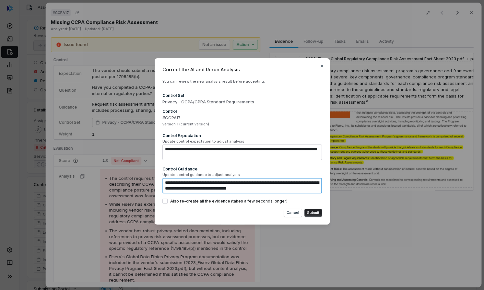
click at [295, 189] on textarea "**********" at bounding box center [241, 186] width 159 height 16
paste textarea
type textarea "*"
type textarea "**********"
type textarea "*"
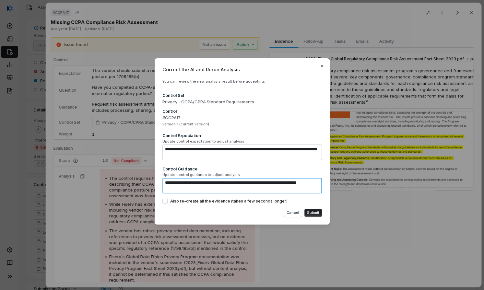
type textarea "**********"
type textarea "*"
type textarea "**********"
type textarea "*"
type textarea "**********"
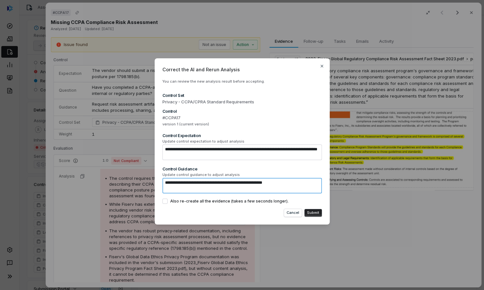
type textarea "*"
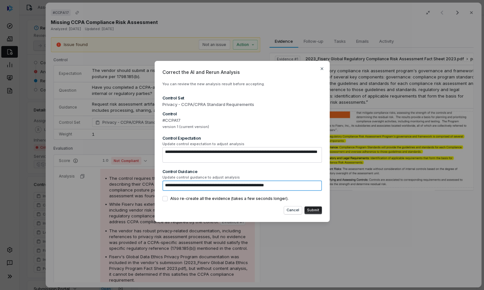
type textarea "**********"
type textarea "*"
type textarea "**********"
type textarea "*"
type textarea "**********"
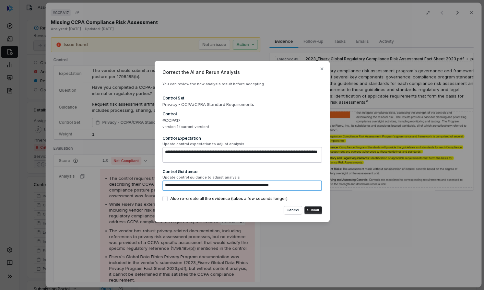
type textarea "*"
type textarea "**********"
type textarea "*"
type textarea "**********"
type textarea "*"
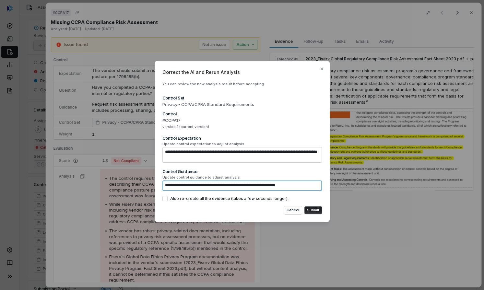
type textarea "**********"
type textarea "*"
type textarea "**********"
type textarea "*"
type textarea "**********"
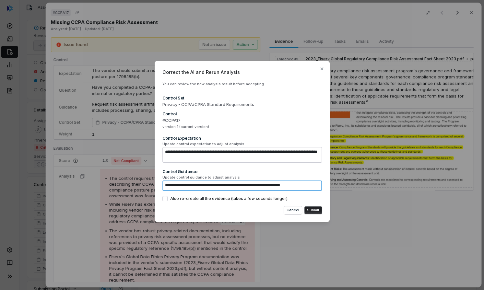
type textarea "*"
type textarea "**********"
type textarea "*"
type textarea "**********"
type textarea "*"
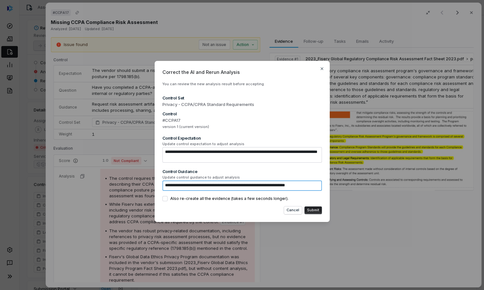
type textarea "**********"
type textarea "*"
type textarea "**********"
type textarea "*"
type textarea "**********"
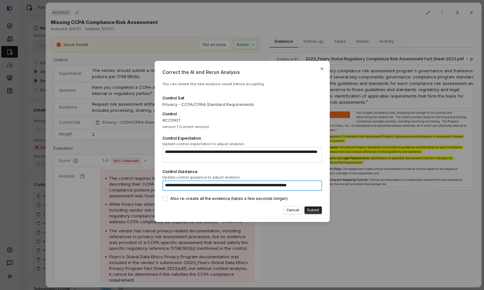
type textarea "*"
type textarea "**********"
type textarea "*"
type textarea "**********"
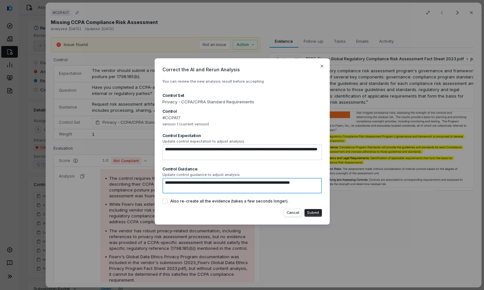
type textarea "*"
type textarea "**********"
type textarea "*"
type textarea "**********"
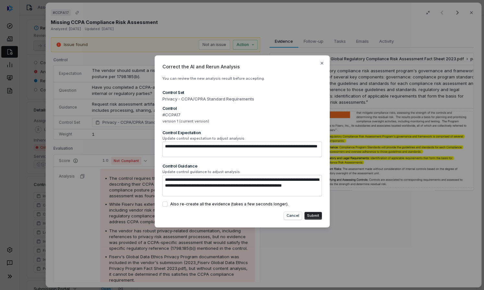
click at [315, 218] on button "Submit" at bounding box center [312, 216] width 17 height 8
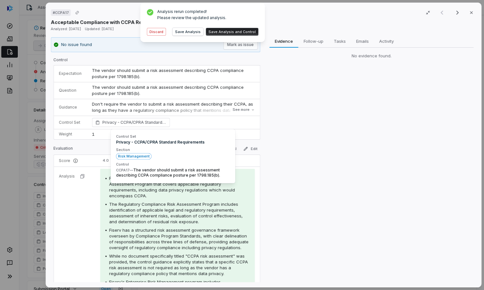
click at [299, 198] on div "Evidence Evidence Follow-up Follow-up Tasks Tasks Emails Emails Activity Activi…" at bounding box center [371, 159] width 209 height 245
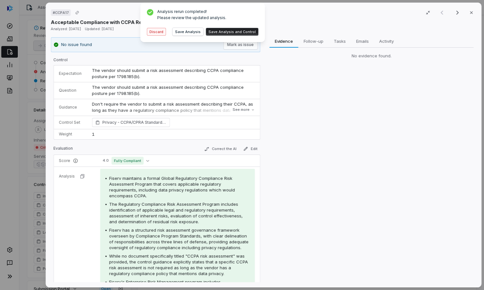
click at [151, 33] on button "Discard" at bounding box center [156, 32] width 19 height 8
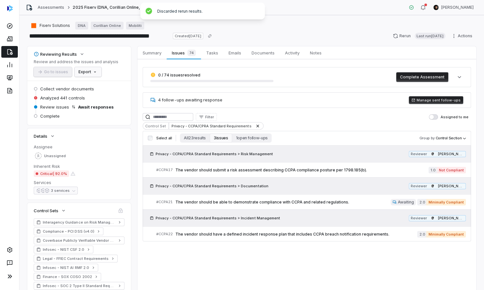
click at [90, 75] on html "**********" at bounding box center [242, 145] width 484 height 290
click at [110, 88] on div "Export as PDF" at bounding box center [99, 86] width 46 height 10
click at [236, 140] on button "1 open follow-ups" at bounding box center [252, 137] width 40 height 9
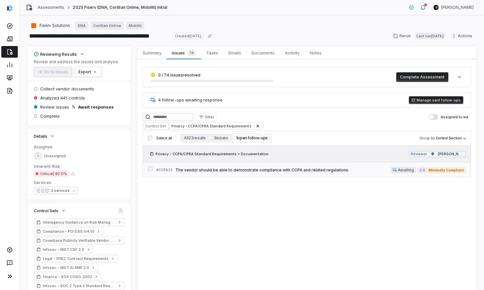
click at [249, 170] on span "The vendor should be able to demonstrate compliance with CCPA and related regul…" at bounding box center [282, 169] width 215 height 5
click at [10, 250] on icon at bounding box center [9, 250] width 5 height 6
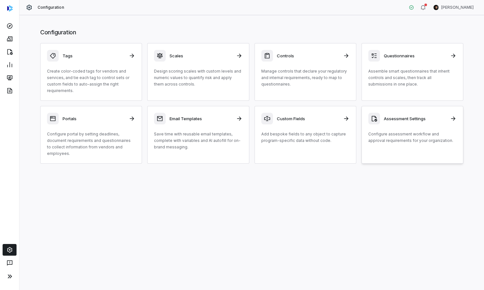
click at [438, 118] on h3 "Assessment Settings" at bounding box center [415, 119] width 62 height 6
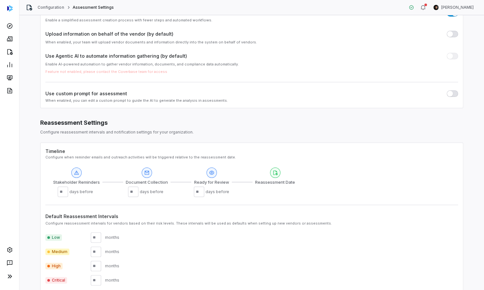
scroll to position [96, 0]
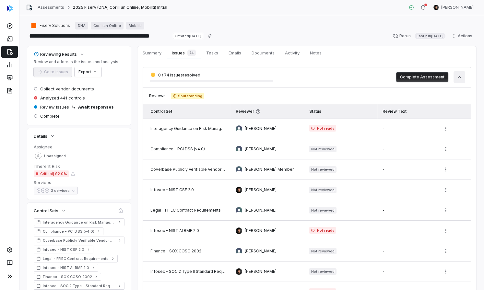
click at [463, 78] on button "button" at bounding box center [459, 77] width 12 height 12
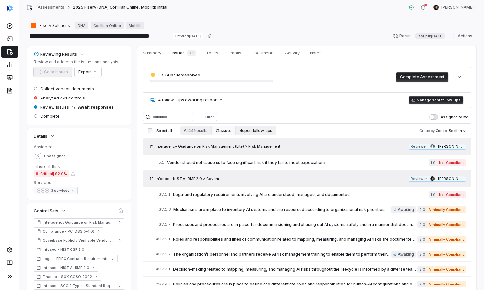
click at [255, 130] on button "4 open follow-ups" at bounding box center [256, 130] width 40 height 9
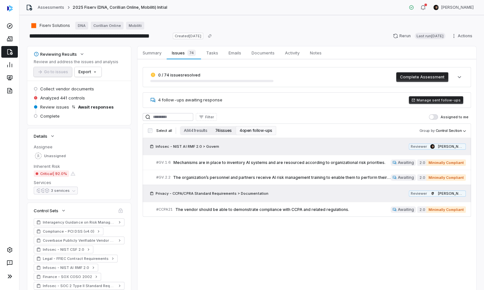
click at [227, 130] on button "74 issues" at bounding box center [223, 130] width 24 height 9
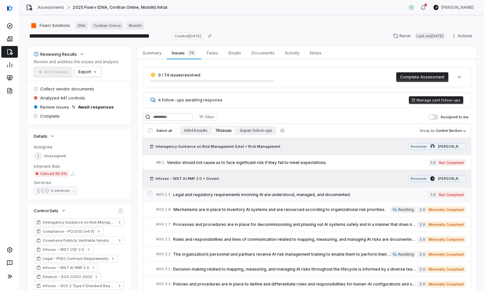
click at [264, 194] on span "Legal and regulatory requirements involving AI are understood, managed, and doc…" at bounding box center [300, 194] width 255 height 5
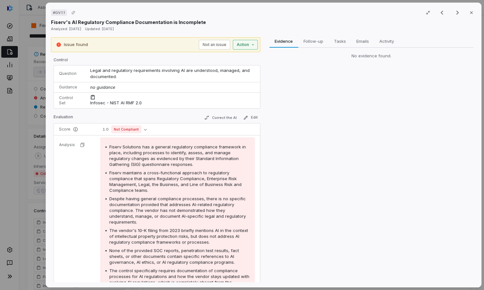
click at [249, 43] on div "# GV.1.1 Result 2 of 25 Close Fiserv's AI Regulatory Compliance Documentation i…" at bounding box center [242, 145] width 484 height 290
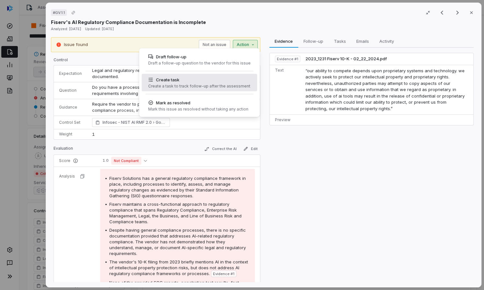
click at [203, 84] on div "Create a task to track follow-up after the assessment" at bounding box center [199, 86] width 102 height 5
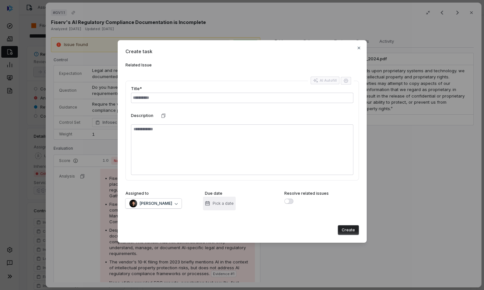
click at [220, 205] on span "Pick a date" at bounding box center [223, 203] width 21 height 5
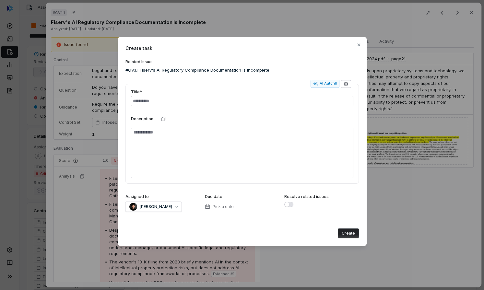
click at [183, 213] on div "Assigned to Clarence Chio Due date Pick a date Resolve related issues" at bounding box center [241, 205] width 233 height 23
click at [327, 81] on button "AI Autofill" at bounding box center [324, 84] width 29 height 8
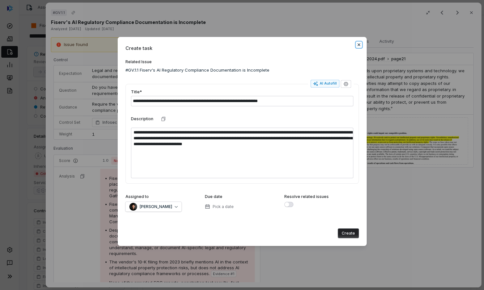
click at [356, 43] on icon "button" at bounding box center [358, 44] width 5 height 5
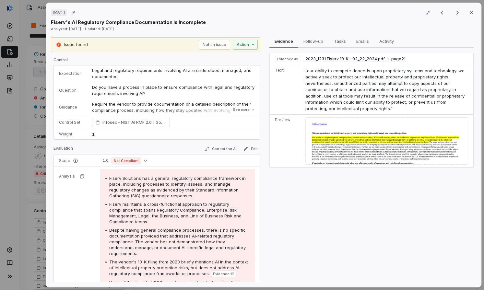
click at [21, 111] on div "# GV.1.1 Result 2 of 25 Close Fiserv's AI Regulatory Compliance Documentation i…" at bounding box center [242, 145] width 484 height 290
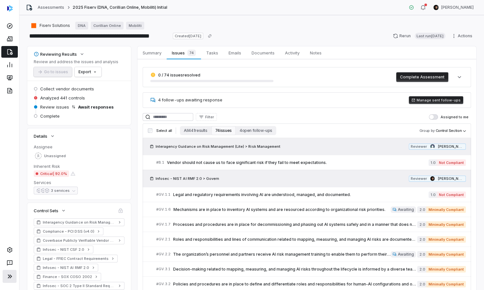
click at [7, 277] on icon at bounding box center [10, 276] width 8 height 8
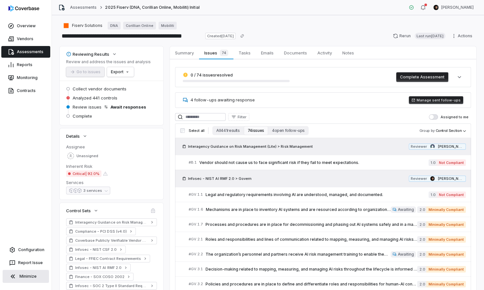
click at [292, 31] on div "**********" at bounding box center [268, 36] width 416 height 10
click at [42, 248] on link "Configuration" at bounding box center [26, 250] width 46 height 12
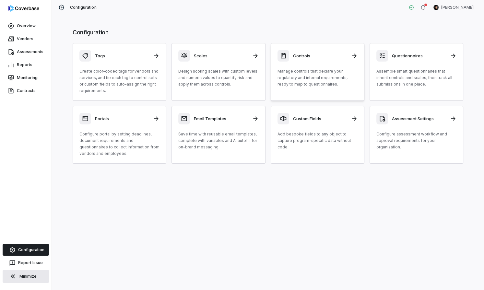
click at [320, 69] on p "Manage controls that declare your regulatory and internal requirements, ready t…" at bounding box center [317, 77] width 80 height 19
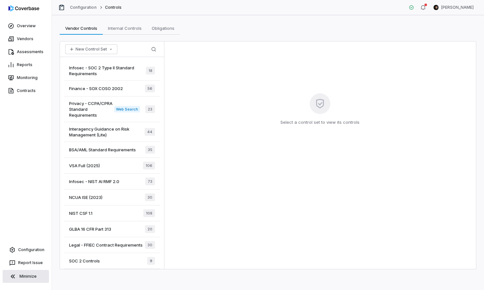
click at [83, 109] on span "Privacy - CCPA/CPRA Standard Requirements" at bounding box center [91, 108] width 45 height 17
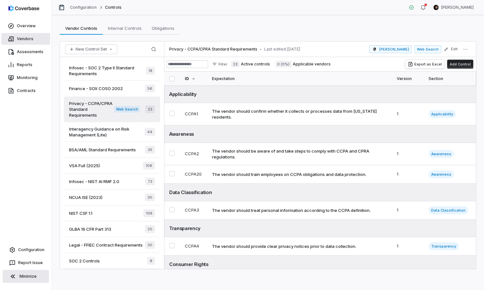
click at [27, 40] on link "Vendors" at bounding box center [25, 39] width 49 height 12
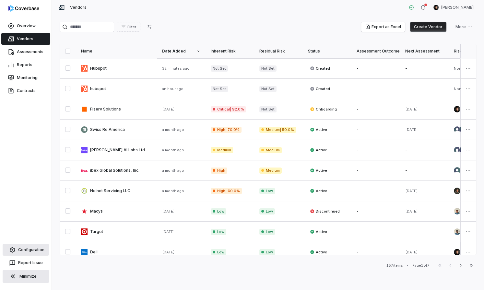
click at [23, 251] on link "Configuration" at bounding box center [26, 250] width 46 height 12
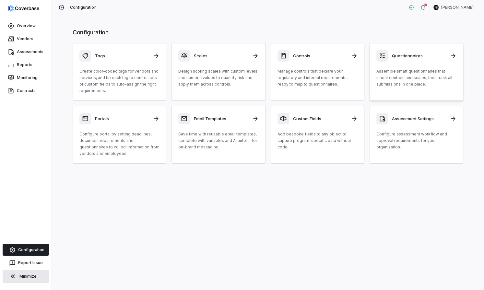
click at [398, 74] on p "Assemble smart questionnaires that inherit controls and scales, then track all …" at bounding box center [416, 77] width 80 height 19
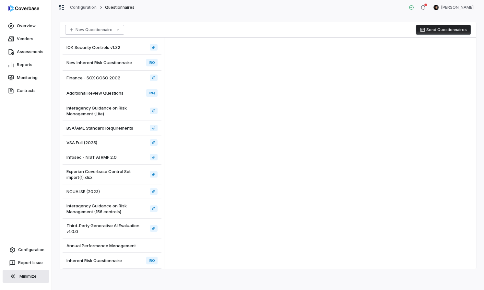
scroll to position [1, 0]
click at [111, 260] on span "Inherent Risk Questionnaire" at bounding box center [93, 260] width 55 height 6
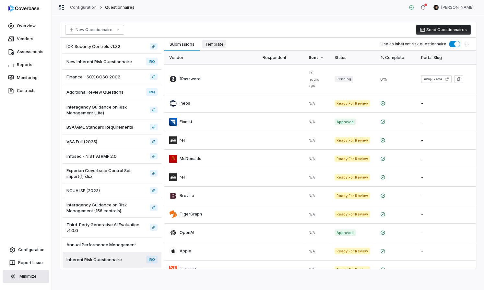
click at [220, 42] on span "Template" at bounding box center [214, 44] width 24 height 8
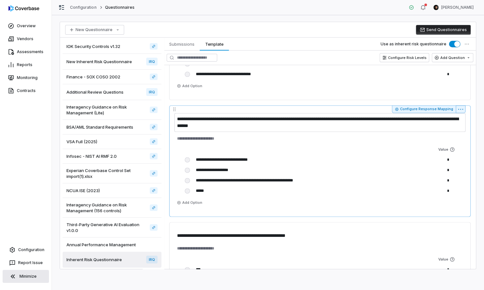
scroll to position [950, 0]
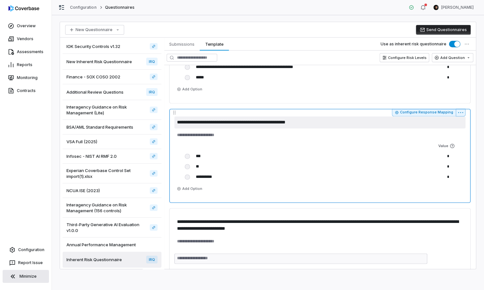
drag, startPoint x: 178, startPoint y: 122, endPoint x: 321, endPoint y: 121, distance: 142.9
click at [321, 121] on textarea "**********" at bounding box center [319, 122] width 291 height 12
click at [317, 122] on textarea "**********" at bounding box center [319, 122] width 291 height 12
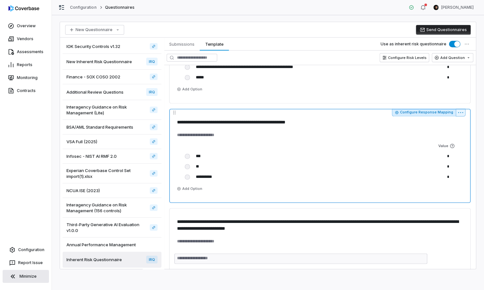
click at [418, 113] on button "Configure Response Mapping" at bounding box center [424, 113] width 64 height 8
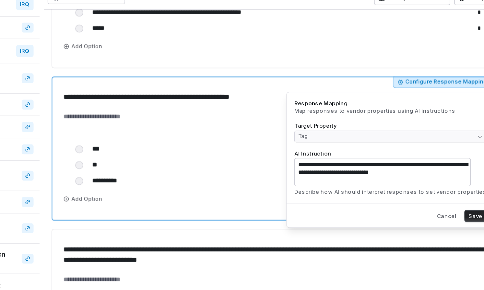
drag, startPoint x: 374, startPoint y: 167, endPoint x: 353, endPoint y: 171, distance: 21.9
click at [353, 171] on textarea "**********" at bounding box center [384, 171] width 115 height 18
drag, startPoint x: 363, startPoint y: 172, endPoint x: 425, endPoint y: 171, distance: 61.9
click at [425, 171] on textarea "**********" at bounding box center [384, 171] width 115 height 18
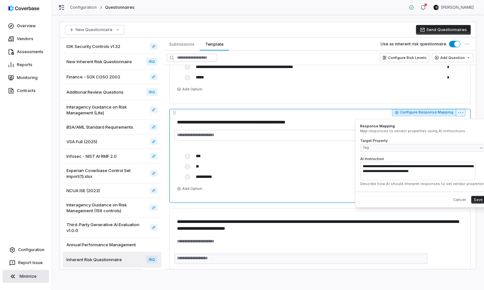
scroll to position [955, 0]
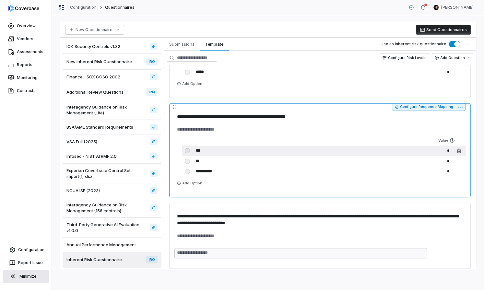
drag, startPoint x: 195, startPoint y: 149, endPoint x: 207, endPoint y: 150, distance: 12.0
click at [207, 150] on input "***" at bounding box center [307, 150] width 227 height 10
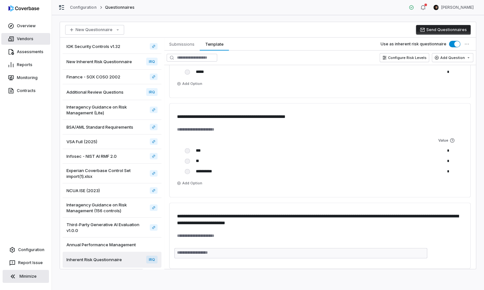
click at [29, 38] on link "Vendors" at bounding box center [25, 39] width 49 height 12
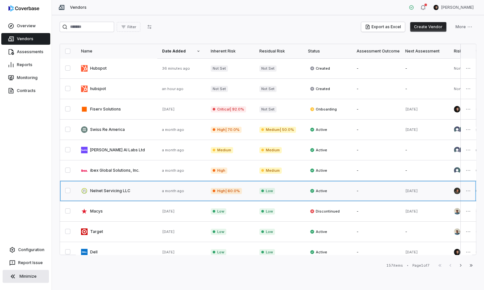
click at [136, 191] on link at bounding box center [116, 191] width 81 height 20
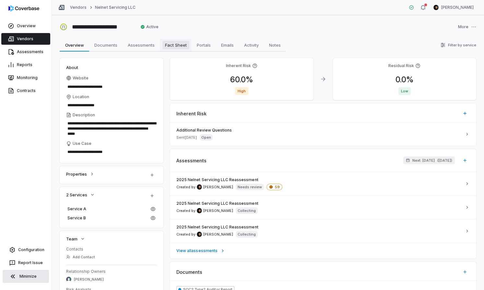
click at [172, 47] on span "Fact Sheet" at bounding box center [175, 45] width 27 height 8
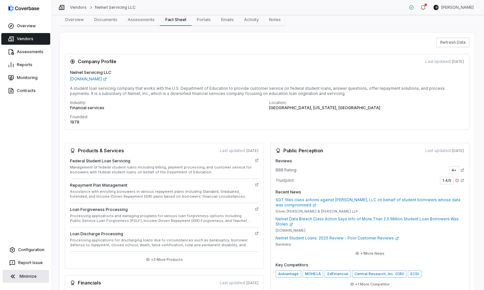
scroll to position [23, 0]
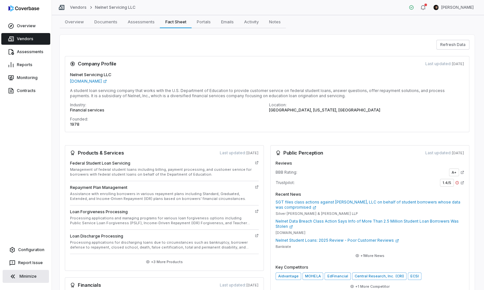
drag, startPoint x: 66, startPoint y: 59, endPoint x: 142, endPoint y: 81, distance: 78.3
click at [135, 78] on div "Company Profile Last updated: 5 days ago Nelnet Servicing LLC nelnet.studentaid…" at bounding box center [267, 94] width 404 height 76
click at [150, 88] on p "A student loan servicing company that works with the U.S. Department of Educati…" at bounding box center [267, 93] width 394 height 10
click at [146, 94] on p "A student loan servicing company that works with the U.S. Department of Educati…" at bounding box center [267, 93] width 394 height 10
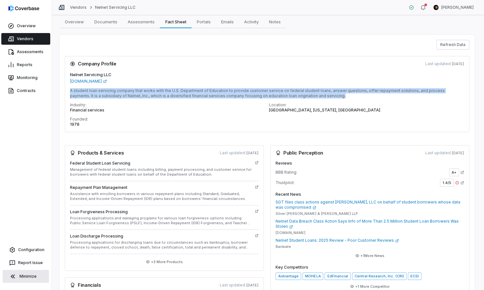
click at [146, 94] on p "A student loan servicing company that works with the U.S. Department of Educati…" at bounding box center [267, 93] width 394 height 10
click at [166, 262] on button "+ 3 More Products" at bounding box center [164, 262] width 41 height 12
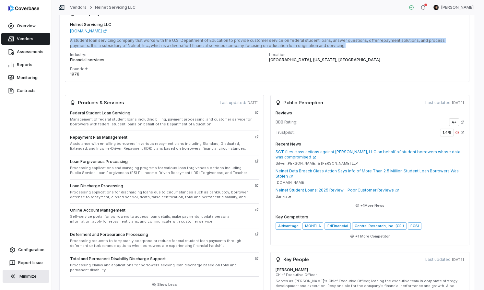
scroll to position [75, 0]
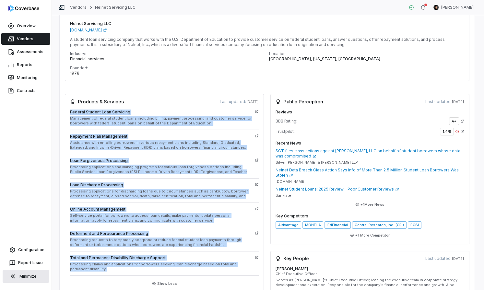
drag, startPoint x: 67, startPoint y: 110, endPoint x: 184, endPoint y: 270, distance: 198.1
click at [184, 270] on div "Federal Student Loan Servicing Management of federal student loans including bi…" at bounding box center [164, 200] width 199 height 183
click at [184, 270] on p "Processing claims and applications for borrowers seeking loan discharge based o…" at bounding box center [161, 267] width 182 height 10
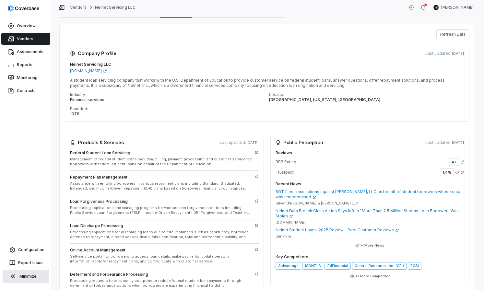
scroll to position [33, 0]
click at [77, 10] on div "Vendors Nelnet Servicing LLC" at bounding box center [96, 7] width 77 height 6
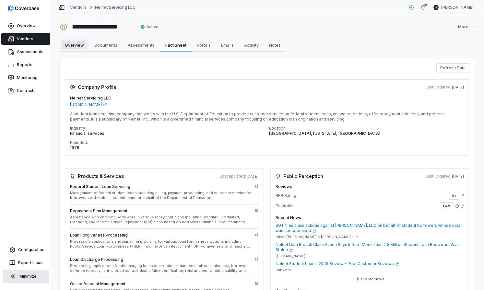
click at [70, 46] on span "Overview" at bounding box center [74, 45] width 24 height 8
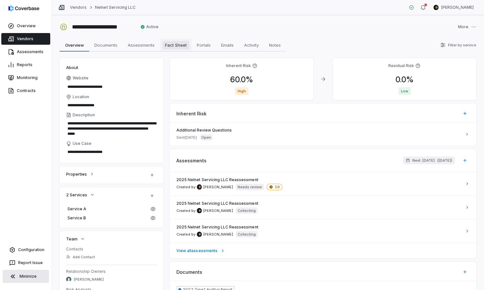
click at [170, 45] on span "Fact Sheet" at bounding box center [175, 45] width 27 height 8
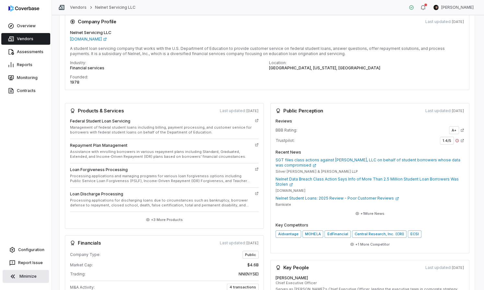
scroll to position [78, 0]
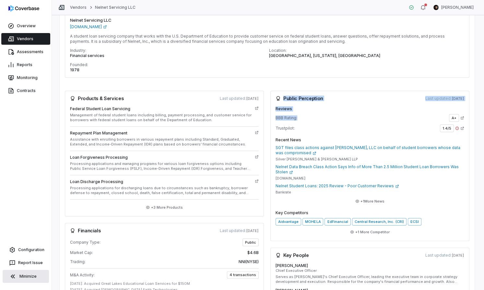
drag, startPoint x: 283, startPoint y: 98, endPoint x: 327, endPoint y: 118, distance: 47.9
click at [327, 118] on div "Public Perception Last updated: 2 days ago Reviews BBB Rating: A+ Trustpilot: 1…" at bounding box center [369, 166] width 199 height 150
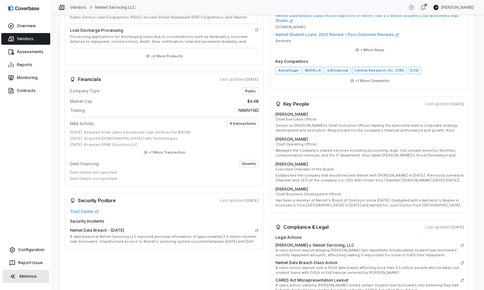
scroll to position [230, 0]
click at [173, 151] on button "+ 1 More Transaction" at bounding box center [165, 152] width 46 height 12
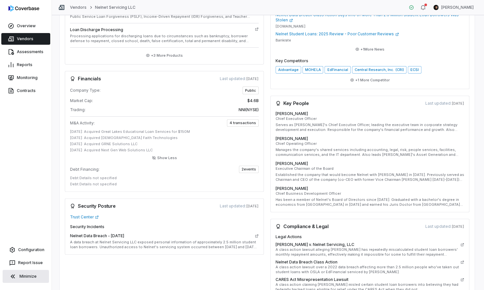
scroll to position [262, 0]
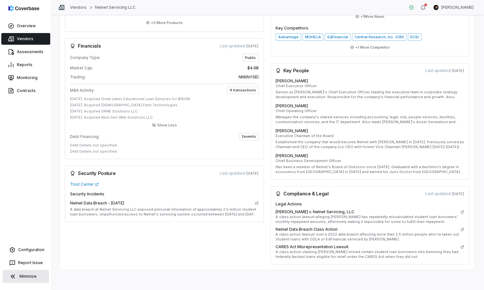
drag, startPoint x: 73, startPoint y: 202, endPoint x: 137, endPoint y: 202, distance: 64.8
click at [137, 202] on div "Nelnet Data Breach - July 2022" at bounding box center [164, 203] width 189 height 8
click at [88, 184] on link "Trust Center" at bounding box center [84, 184] width 29 height 5
drag, startPoint x: 446, startPoint y: 194, endPoint x: 463, endPoint y: 193, distance: 17.2
click at [463, 193] on span "2 days ago" at bounding box center [457, 193] width 13 height 5
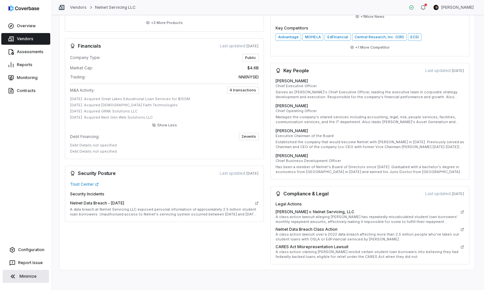
click at [463, 193] on span "2 days ago" at bounding box center [457, 193] width 13 height 5
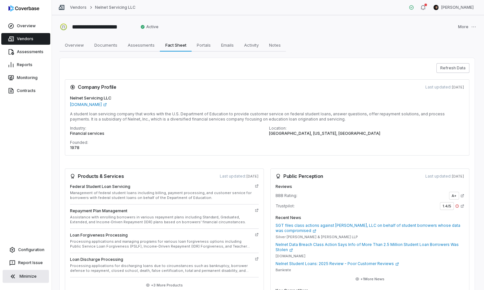
click at [447, 72] on button "Refresh Data" at bounding box center [452, 68] width 33 height 10
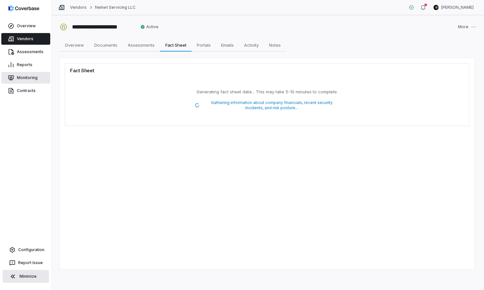
click at [18, 76] on link "Monitoring" at bounding box center [25, 78] width 49 height 12
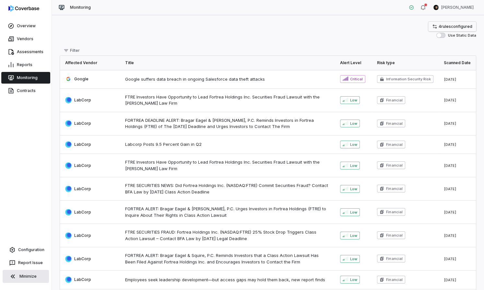
click at [439, 24] on span "4 rule s configured" at bounding box center [455, 26] width 34 height 5
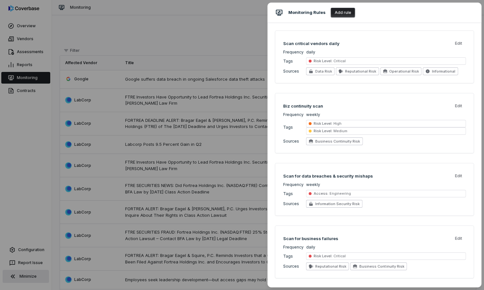
click at [214, 49] on div "Monitoring Rules Add rule Scan critical vendors daily Edit Frequency daily Tags…" at bounding box center [242, 145] width 484 height 290
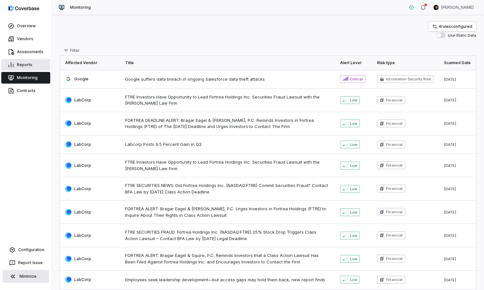
click at [27, 62] on link "Reports" at bounding box center [25, 65] width 49 height 12
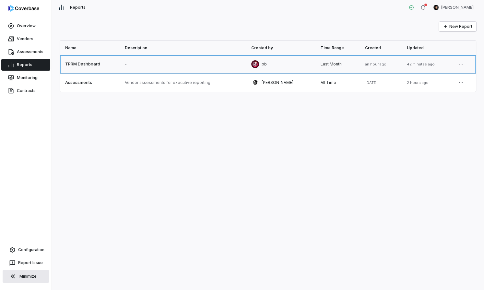
click at [128, 62] on link at bounding box center [183, 64] width 126 height 18
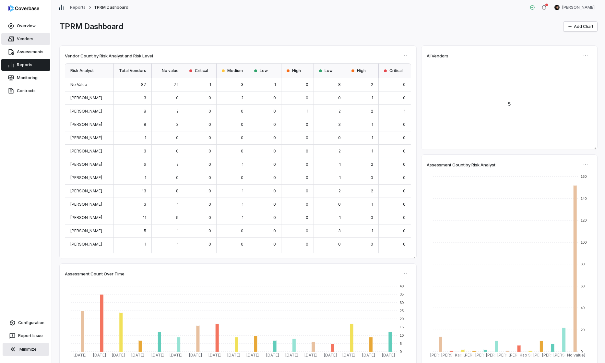
click at [25, 37] on link "Vendors" at bounding box center [25, 39] width 49 height 12
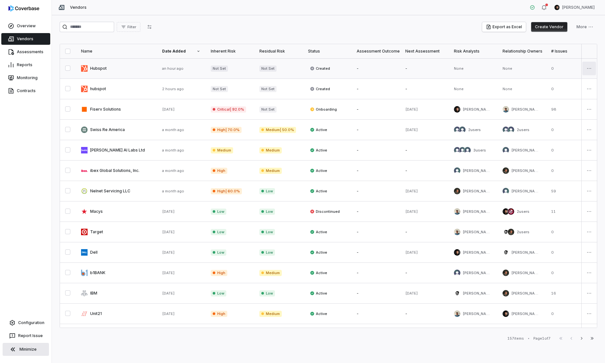
click at [483, 69] on html "Overview Vendors Assessments Reports Monitoring Contracts Configuration Report …" at bounding box center [302, 181] width 605 height 363
click at [483, 99] on div "Delete" at bounding box center [565, 100] width 55 height 10
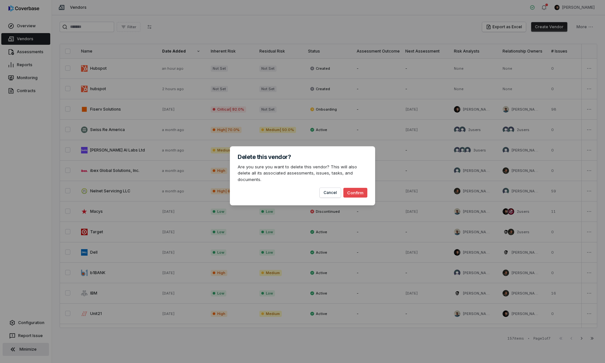
click at [354, 188] on button "Confirm" at bounding box center [355, 193] width 24 height 10
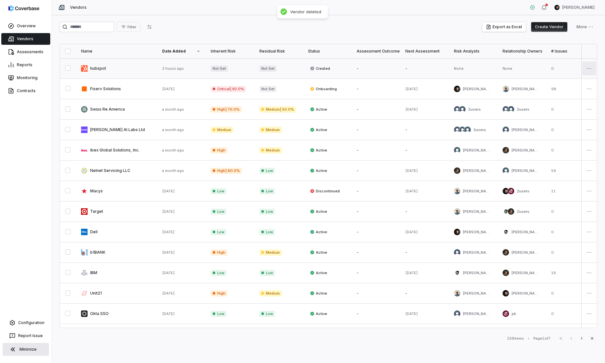
click at [483, 67] on html "Overview Vendors Assessments Reports Monitoring Contracts Configuration Report …" at bounding box center [302, 181] width 605 height 363
click at [483, 98] on div "Delete" at bounding box center [565, 100] width 55 height 10
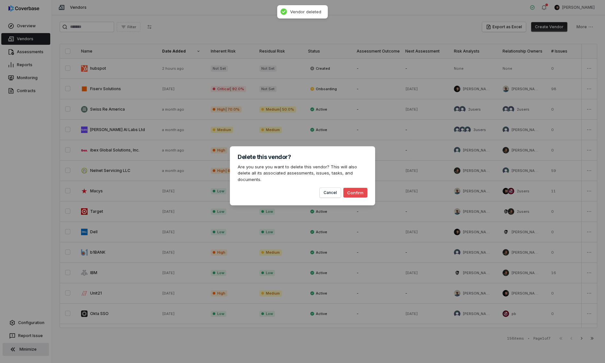
click at [353, 189] on button "Confirm" at bounding box center [355, 193] width 24 height 10
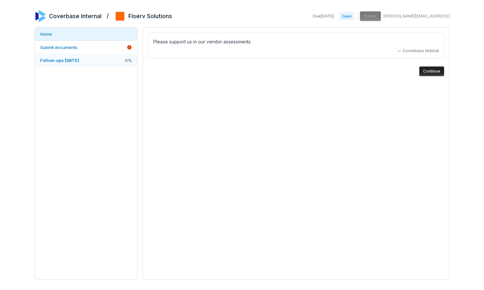
click at [68, 61] on span "Follow-ups [DATE]" at bounding box center [59, 60] width 39 height 5
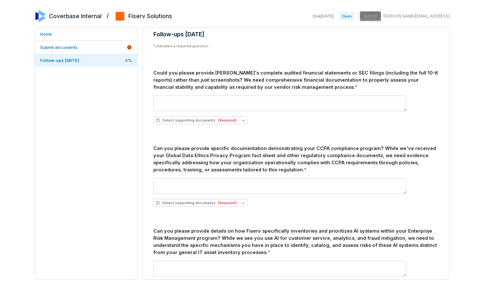
scroll to position [8, 0]
click at [225, 120] on span "(Required)" at bounding box center [227, 120] width 18 height 5
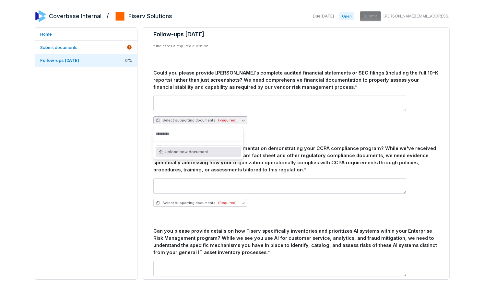
click at [283, 149] on div "Can you please provide specific documentation demonstrating your CCPA complianc…" at bounding box center [295, 159] width 285 height 28
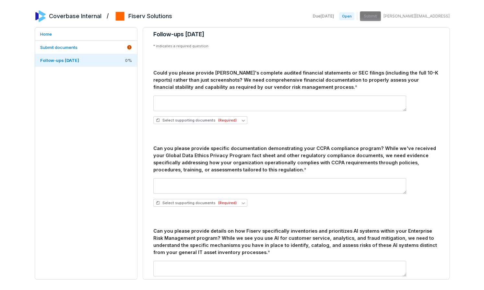
click at [386, 16] on div "Due [DATE] Open Submit [PERSON_NAME][EMAIL_ADDRESS]" at bounding box center [379, 16] width 139 height 10
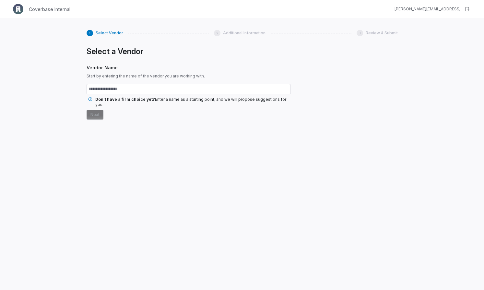
click at [206, 91] on input "text" at bounding box center [188, 89] width 204 height 10
type input "**"
type input "*********"
click at [87, 110] on button "Next" at bounding box center [94, 115] width 17 height 10
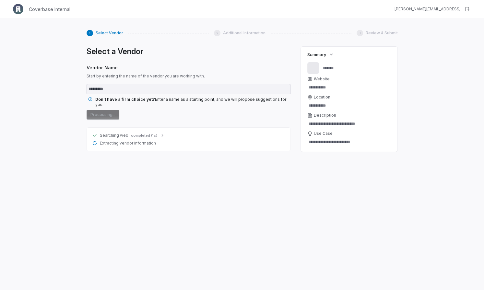
click at [153, 133] on span "completed (1s)" at bounding box center [144, 135] width 26 height 5
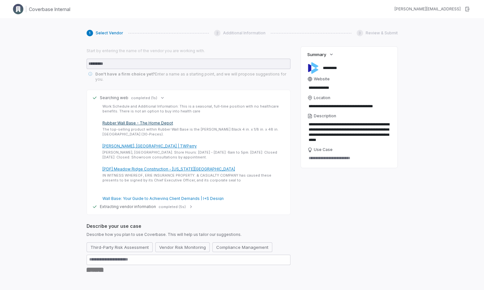
scroll to position [331, 0]
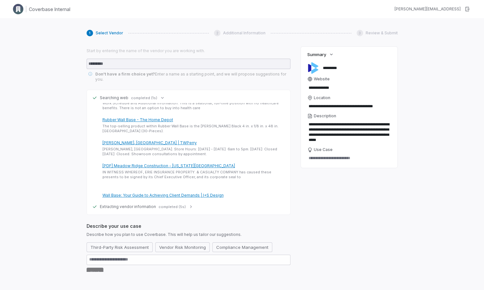
click at [160, 204] on span "completed (5s)" at bounding box center [171, 206] width 27 height 5
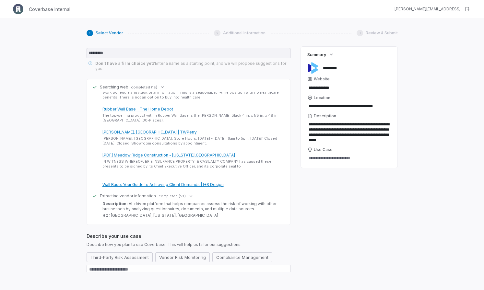
scroll to position [39, 0]
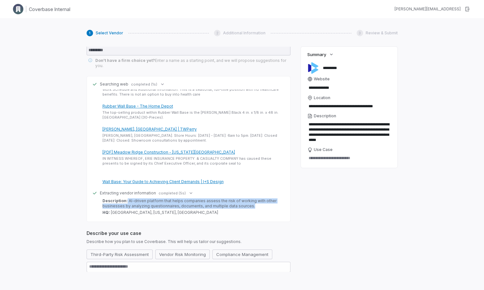
drag, startPoint x: 125, startPoint y: 196, endPoint x: 255, endPoint y: 200, distance: 129.3
click at [255, 200] on div "Description: AI-driven platform that helps companies assess the risk of working…" at bounding box center [192, 203] width 180 height 10
click at [126, 198] on div "Description: AI-driven platform that helps companies assess the risk of working…" at bounding box center [192, 203] width 180 height 10
drag, startPoint x: 127, startPoint y: 195, endPoint x: 290, endPoint y: 201, distance: 163.0
click at [290, 201] on div "Searching web completed (1s) search results for Company information for Coverba…" at bounding box center [188, 149] width 204 height 146
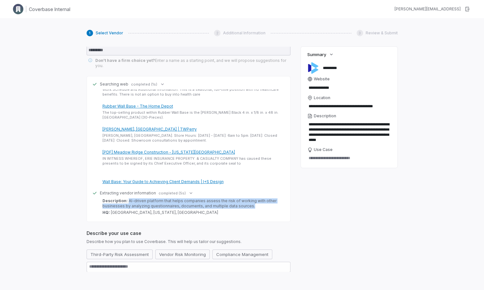
scroll to position [46, 0]
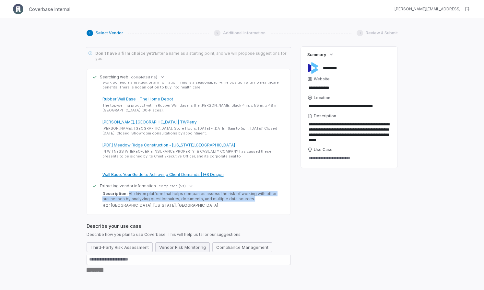
click at [166, 242] on button "Vendor Risk Monitoring" at bounding box center [182, 247] width 54 height 10
click at [99, 268] on button "Next" at bounding box center [94, 273] width 17 height 10
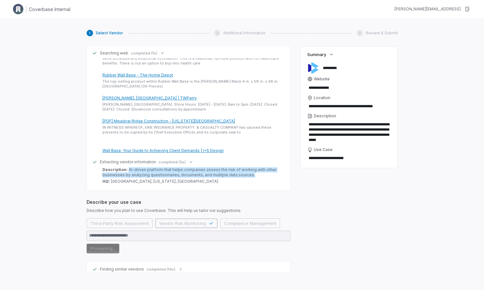
scroll to position [78, 0]
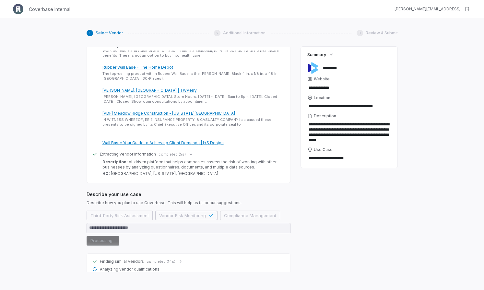
click at [178, 259] on icon at bounding box center [180, 261] width 5 height 5
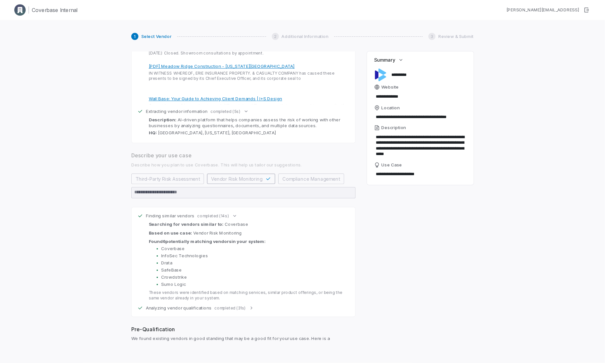
scroll to position [331, 0]
type textarea "*"
